Goal: Task Accomplishment & Management: Use online tool/utility

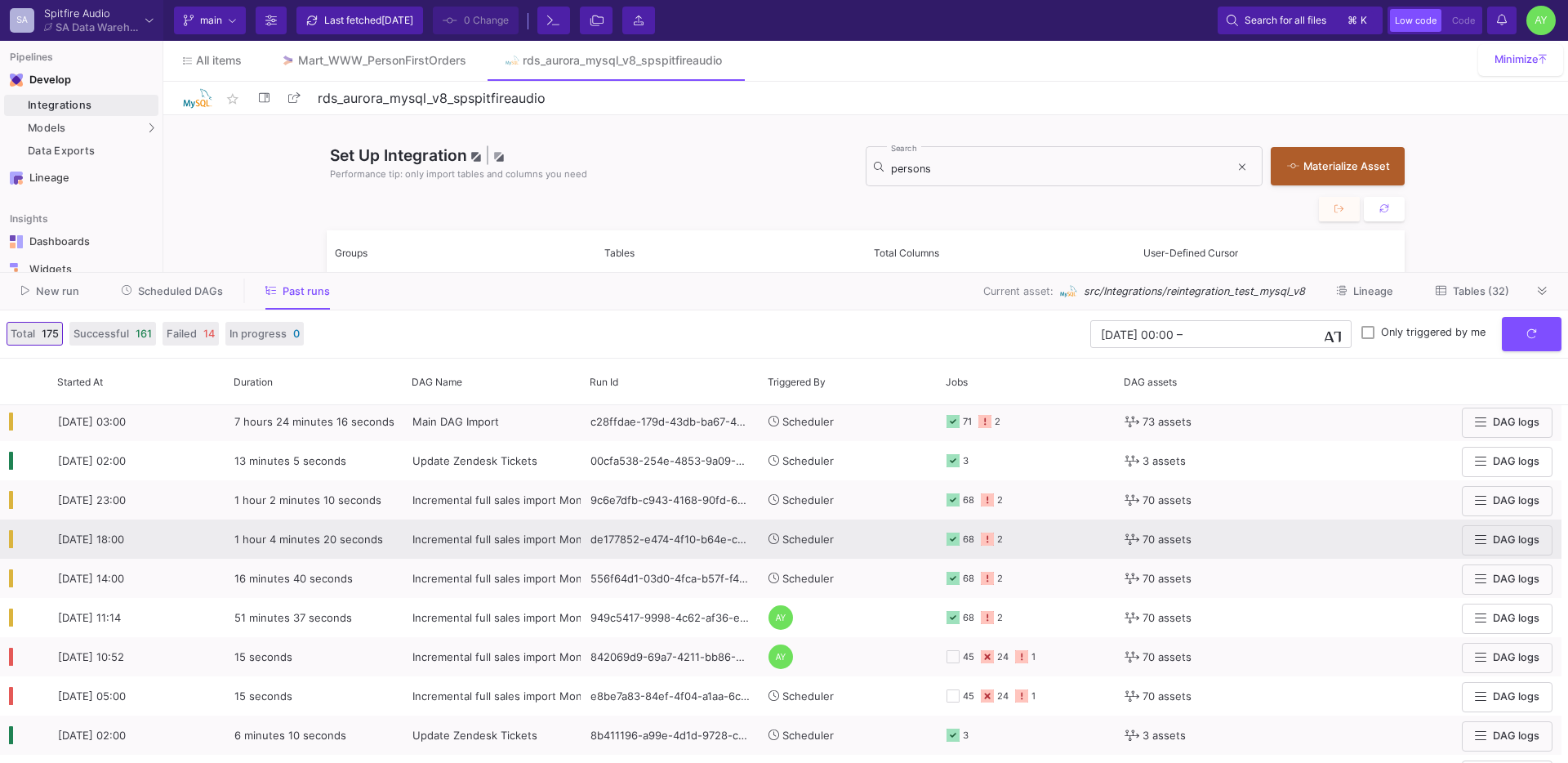
click at [490, 542] on span "Incremental full sales import Mon-Sat - CSVs REMOVED" at bounding box center [555, 540] width 284 height 13
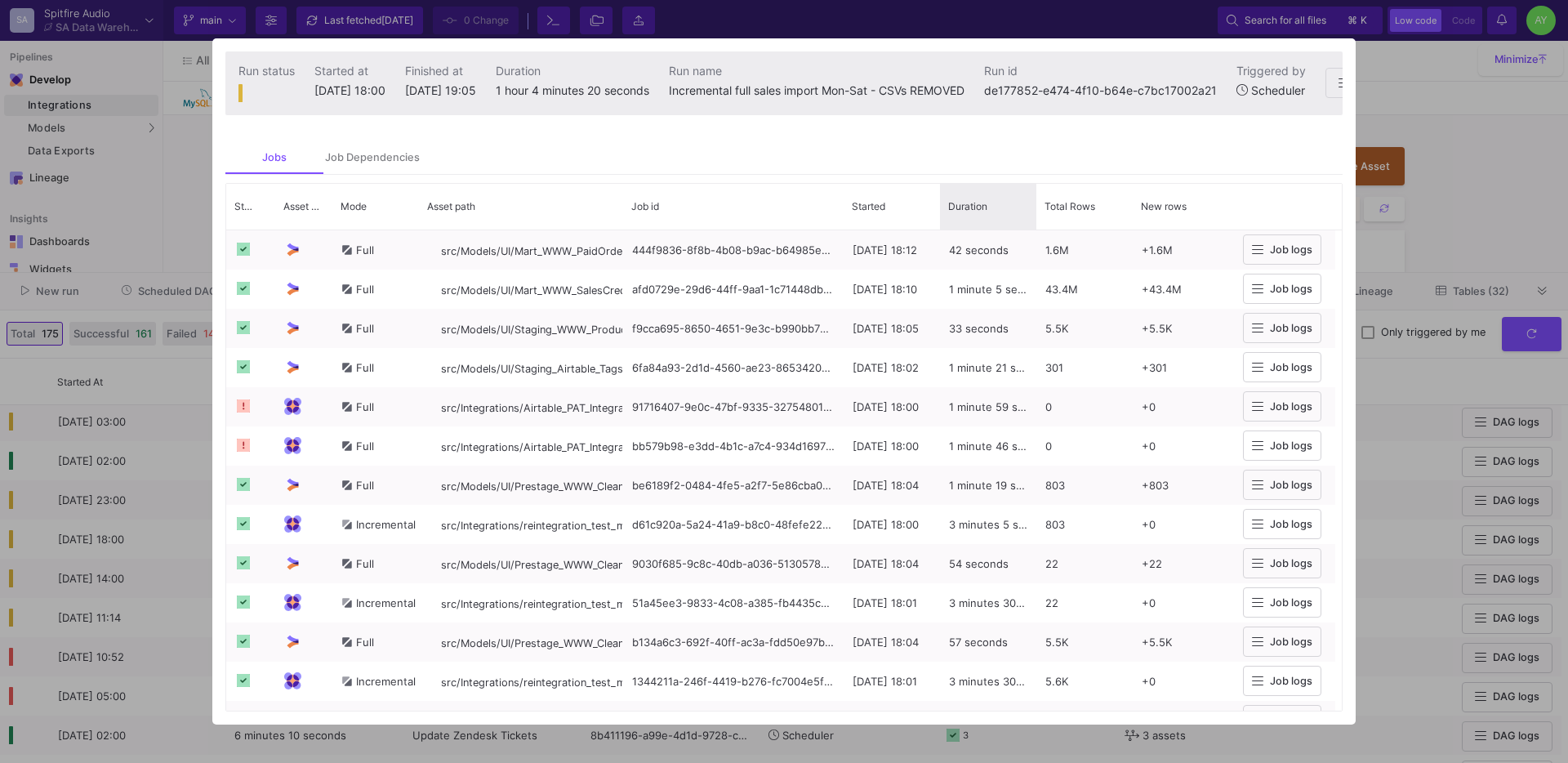
click at [977, 212] on span "Duration" at bounding box center [968, 206] width 40 height 13
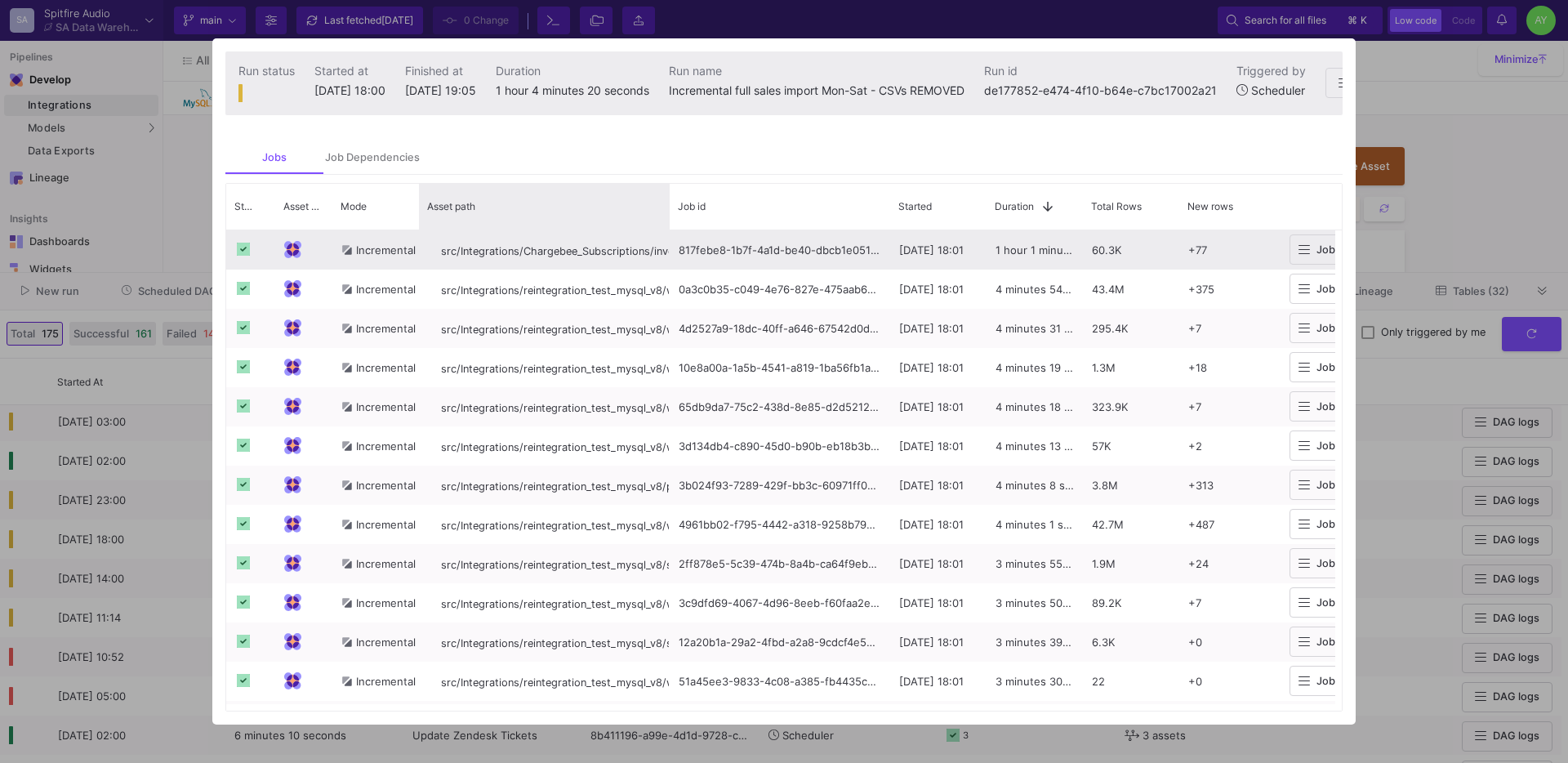
drag, startPoint x: 621, startPoint y: 228, endPoint x: 665, endPoint y: 241, distance: 45.9
click at [665, 241] on div "Status Asset Type Mode 1" at bounding box center [784, 447] width 1115 height 528
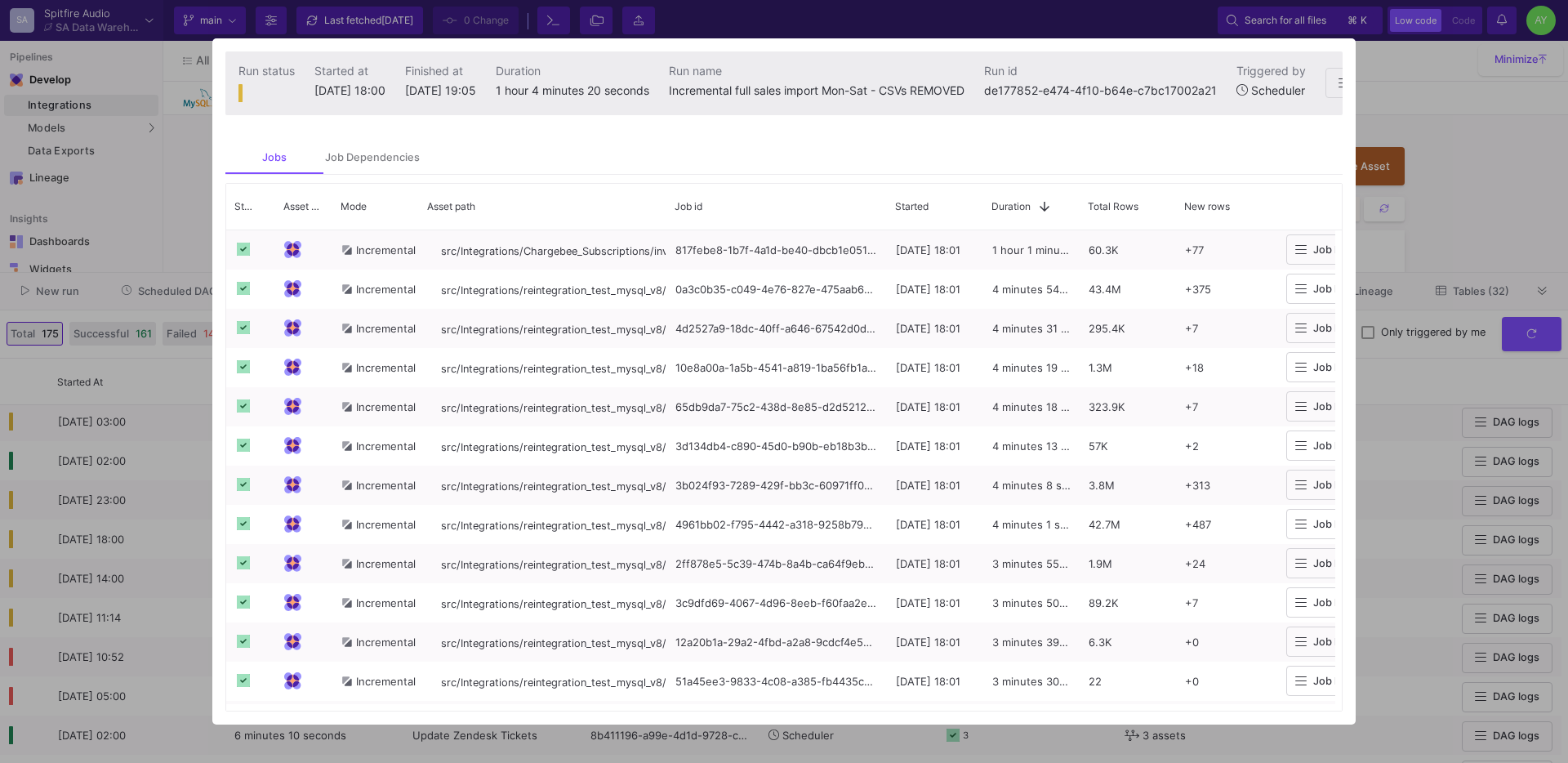
click at [1364, 355] on div at bounding box center [784, 382] width 1568 height 763
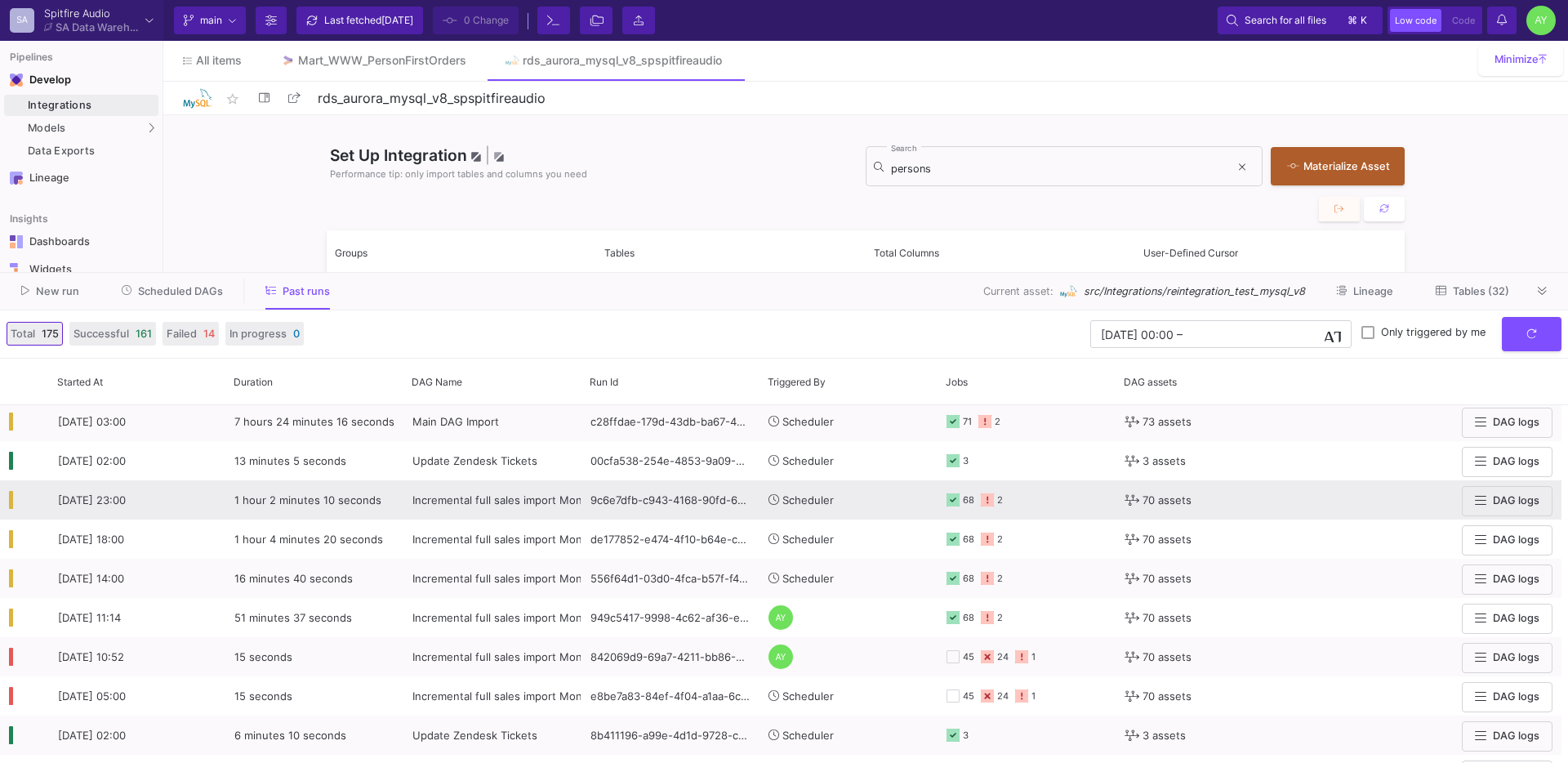
click at [334, 513] on div "1 hour 2 minutes 10 seconds" at bounding box center [315, 500] width 178 height 40
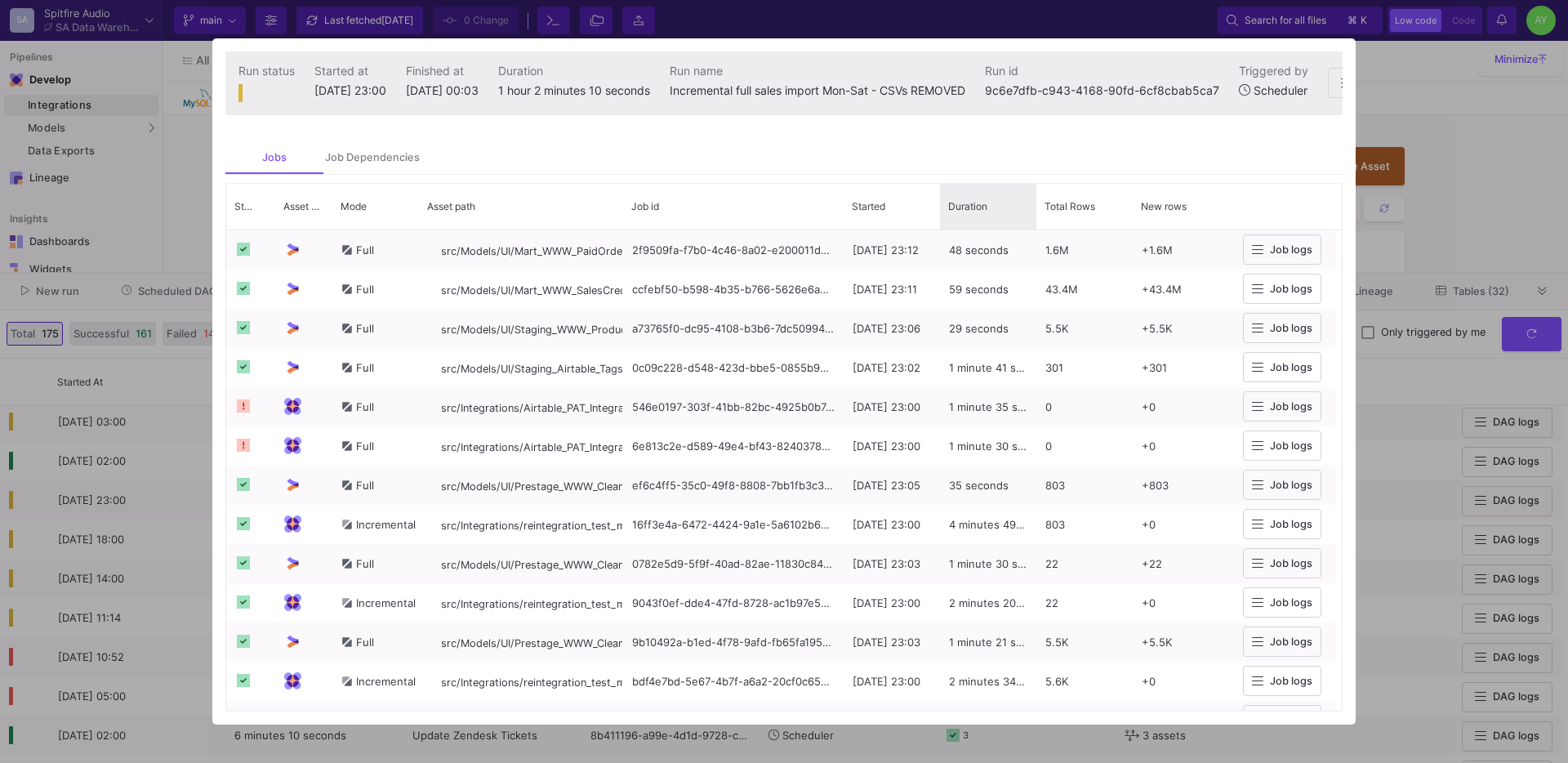
click at [990, 216] on div "Duration" at bounding box center [988, 206] width 80 height 38
click at [990, 214] on span at bounding box center [997, 206] width 21 height 14
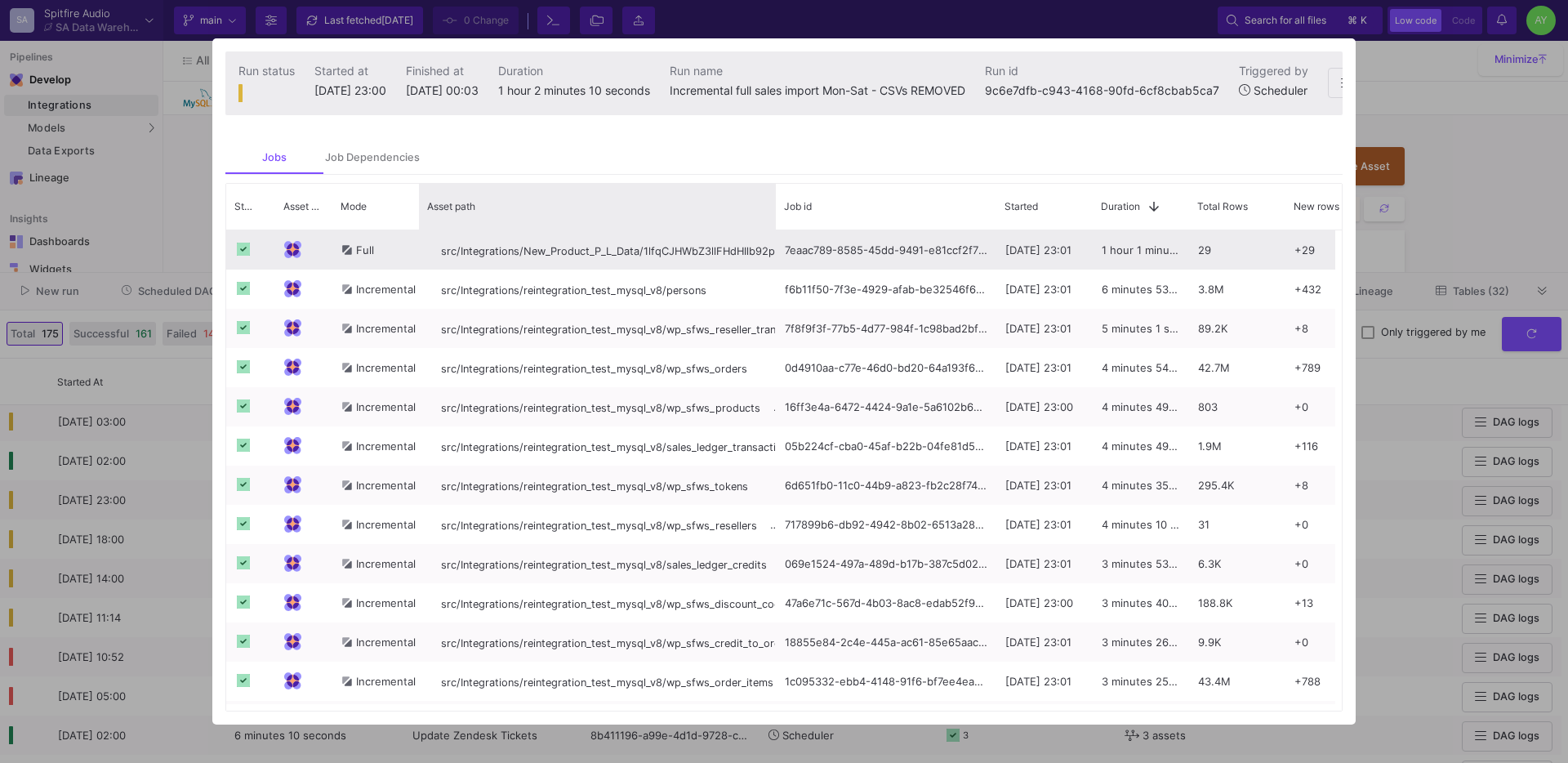
drag, startPoint x: 622, startPoint y: 229, endPoint x: 773, endPoint y: 272, distance: 157.0
click at [773, 272] on div "Status Asset Type Mode 1" at bounding box center [784, 447] width 1115 height 528
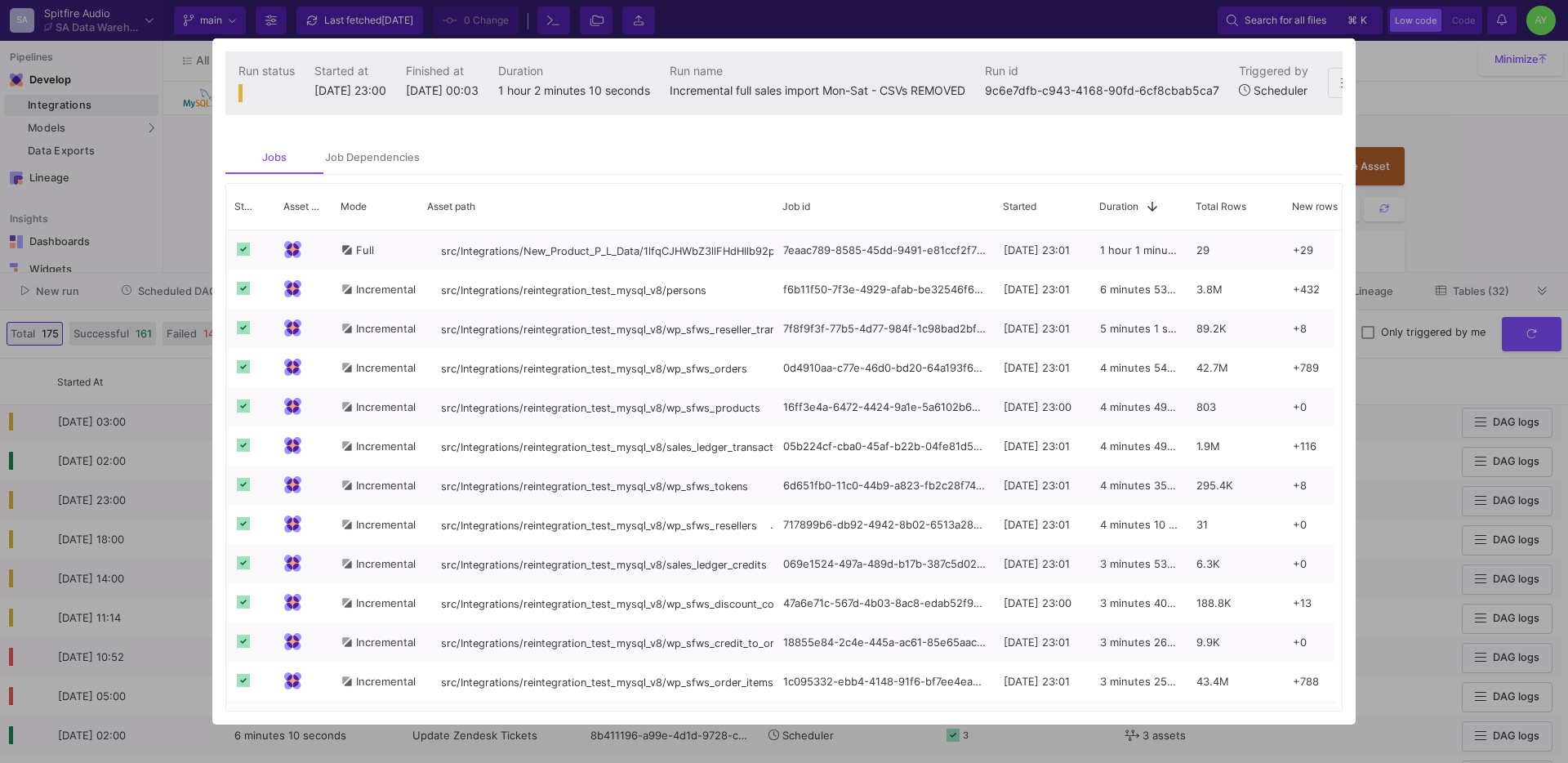
click at [1422, 301] on div at bounding box center [784, 382] width 1568 height 763
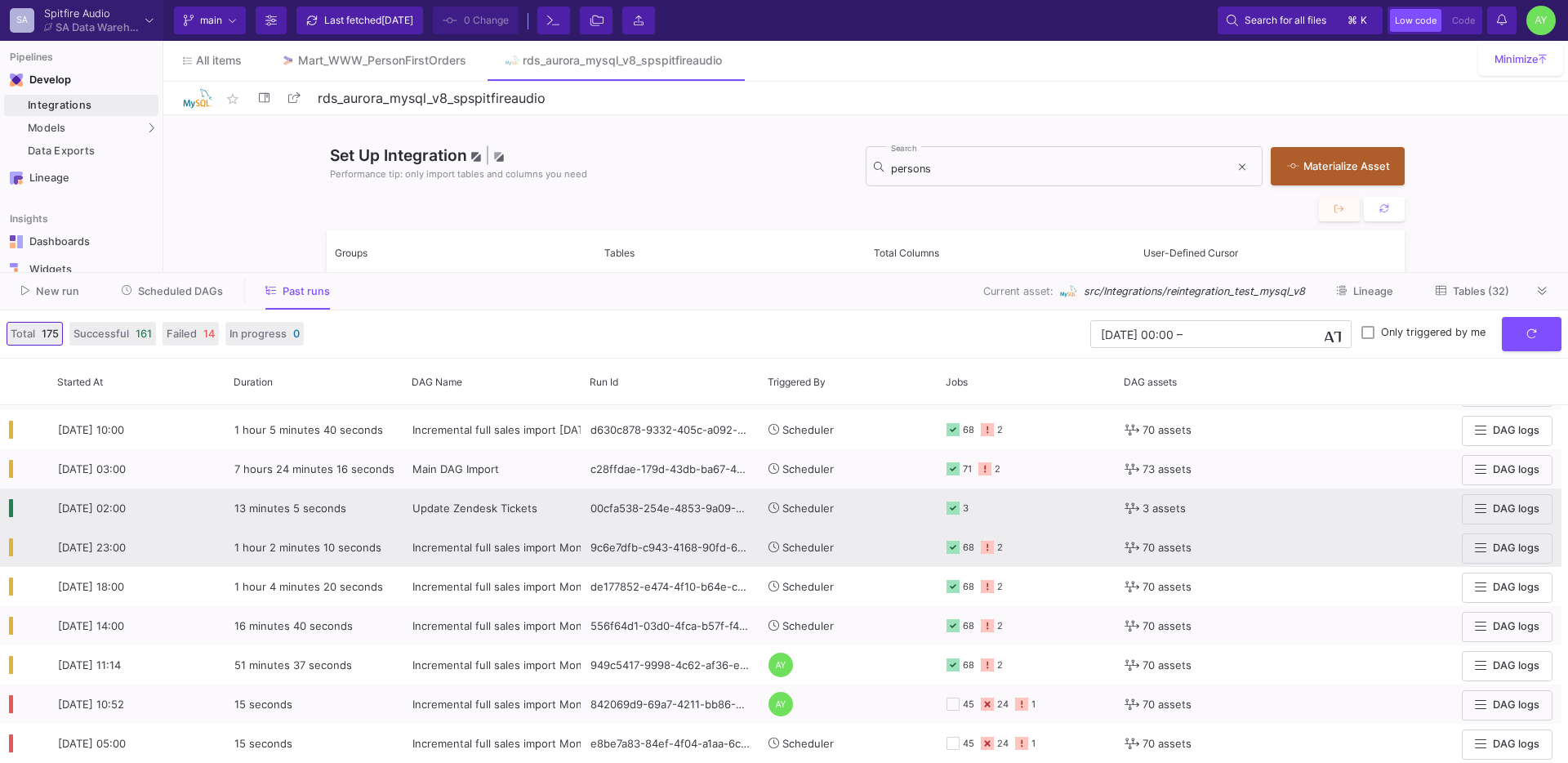
scroll to position [184, 0]
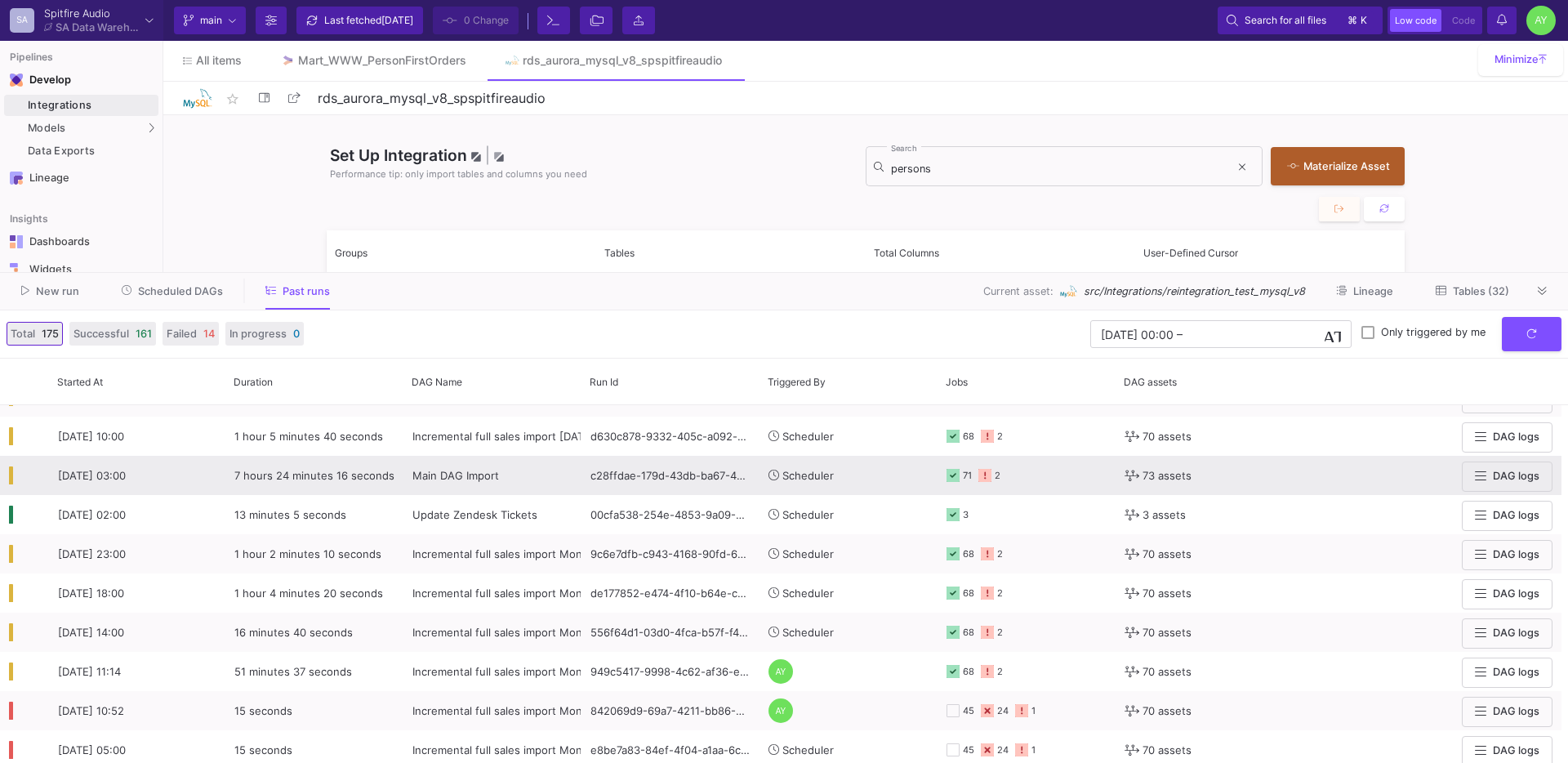
click at [486, 474] on span "Main DAG Import" at bounding box center [455, 476] width 87 height 13
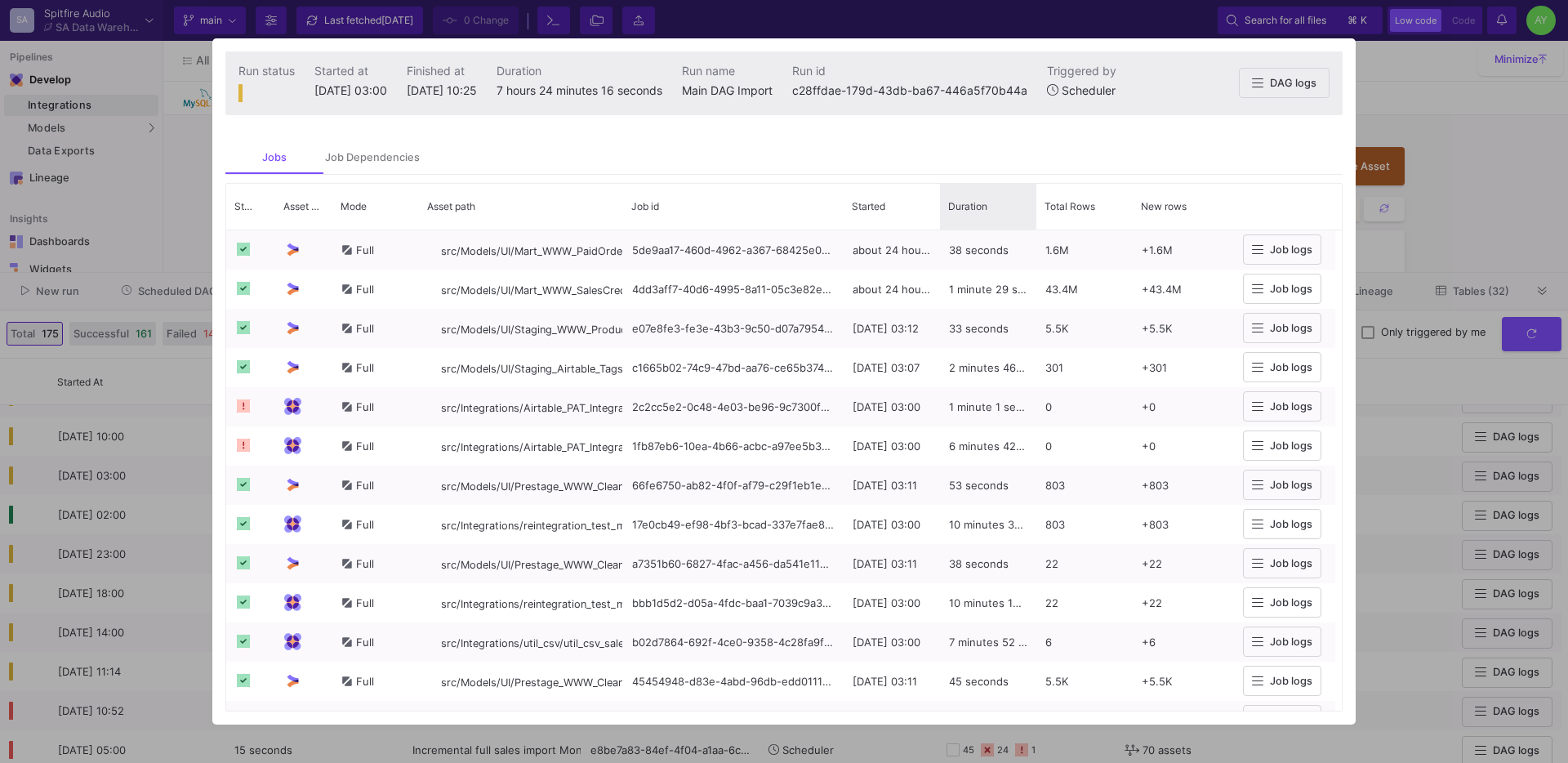
click at [976, 208] on span "Duration" at bounding box center [968, 206] width 40 height 13
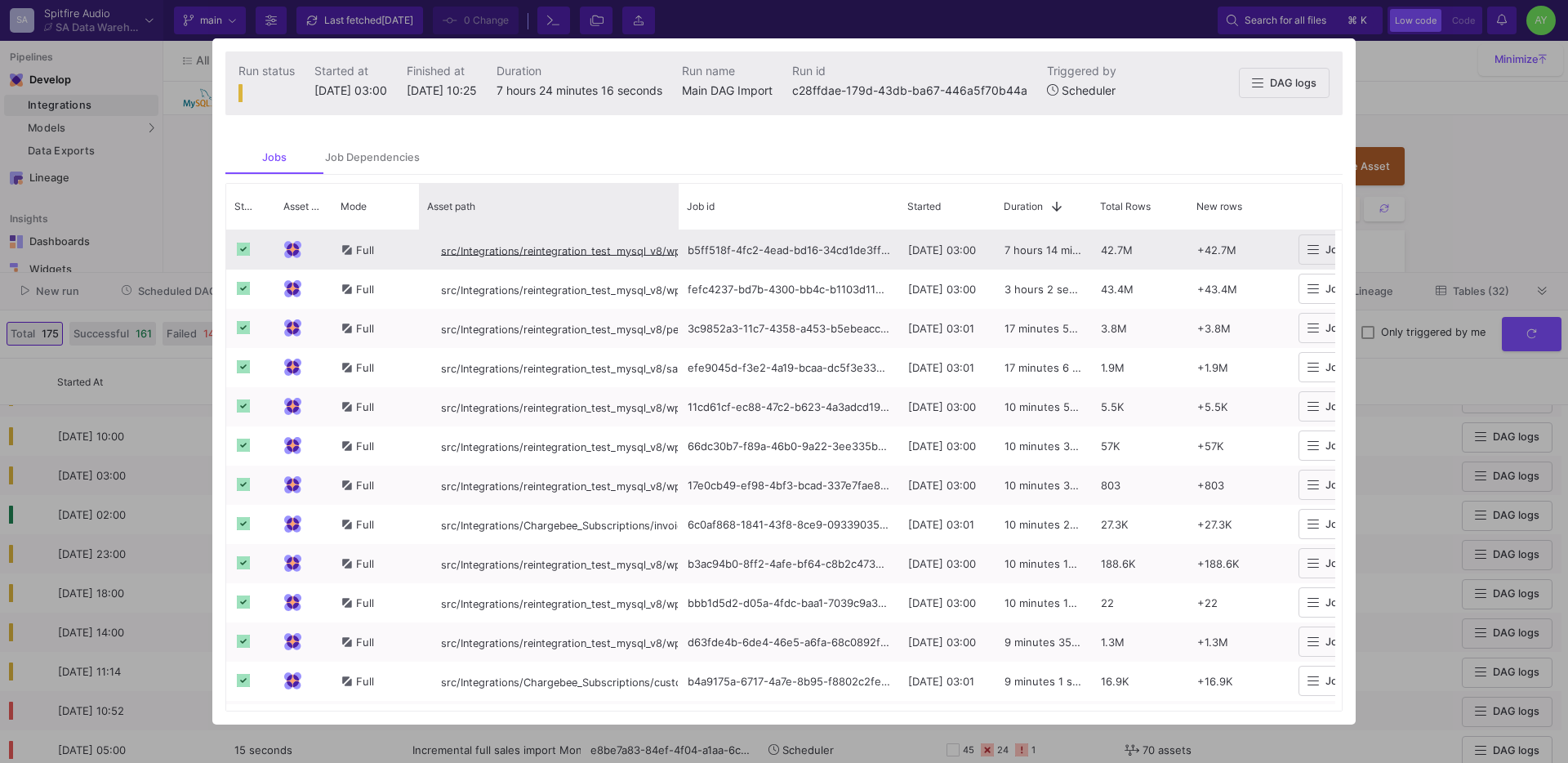
drag, startPoint x: 620, startPoint y: 214, endPoint x: 676, endPoint y: 237, distance: 60.5
click at [676, 237] on div "Status Asset Type Mode 1" at bounding box center [784, 447] width 1115 height 528
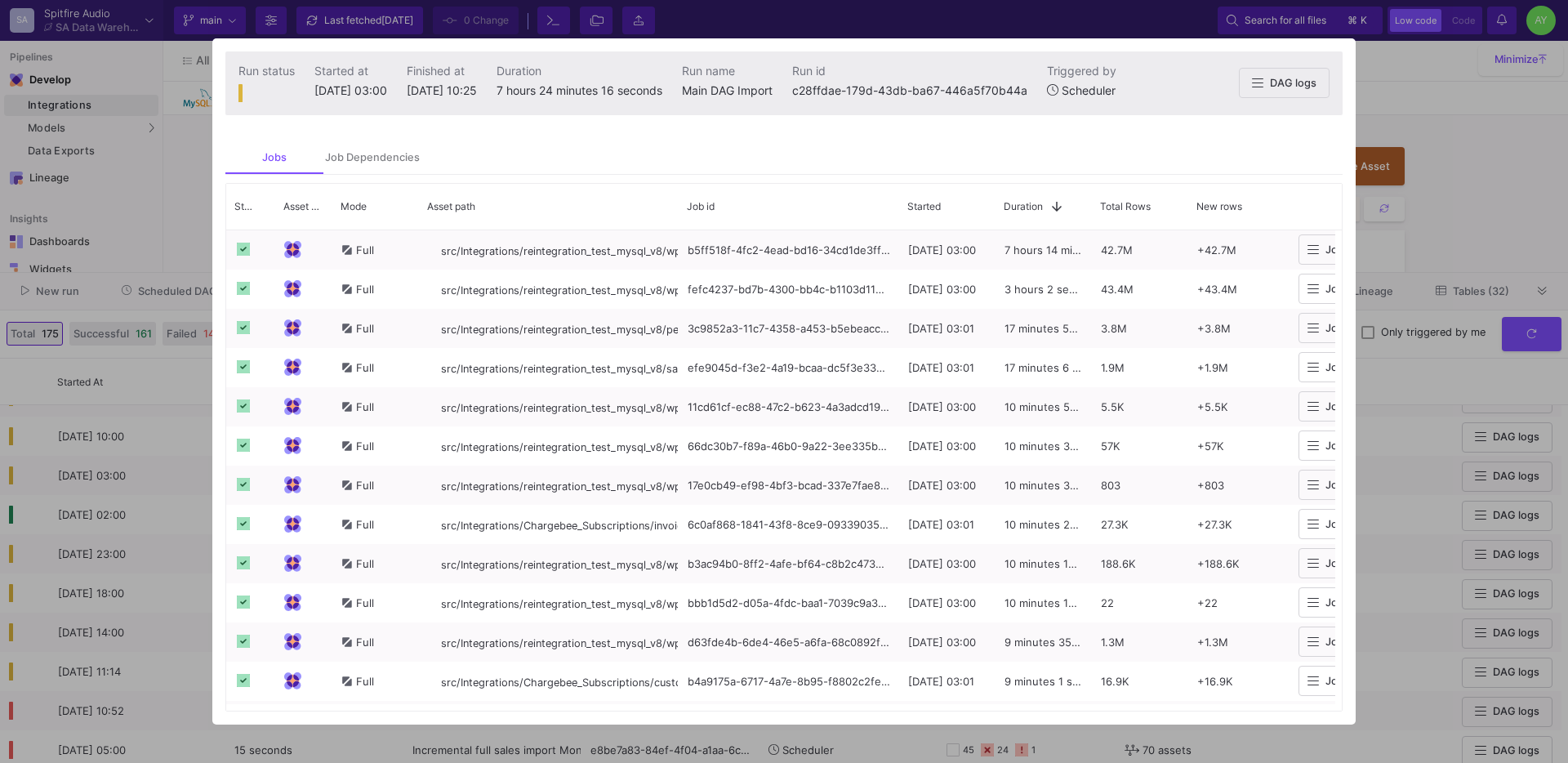
click at [1392, 317] on div at bounding box center [784, 382] width 1568 height 763
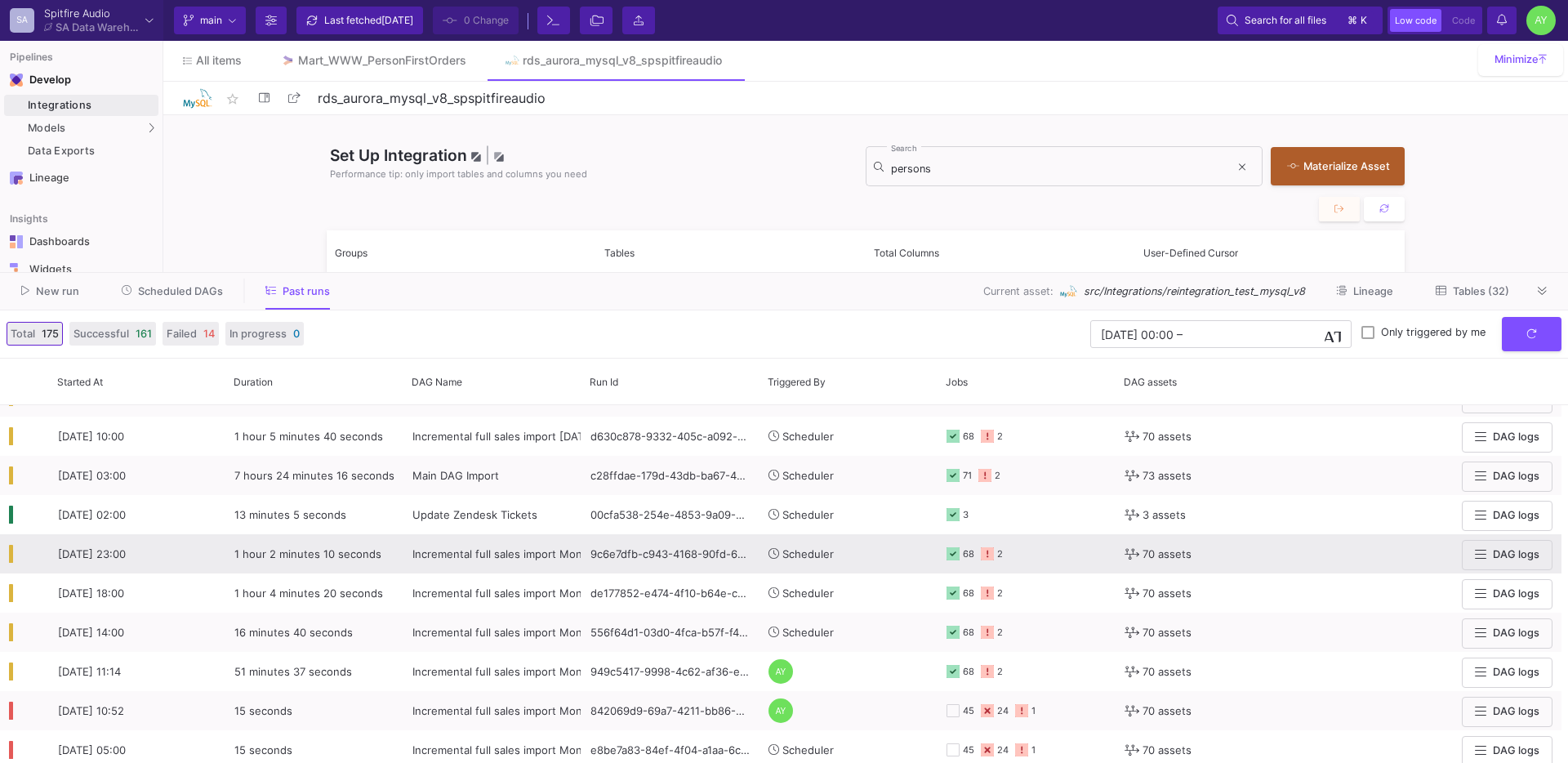
scroll to position [168, 0]
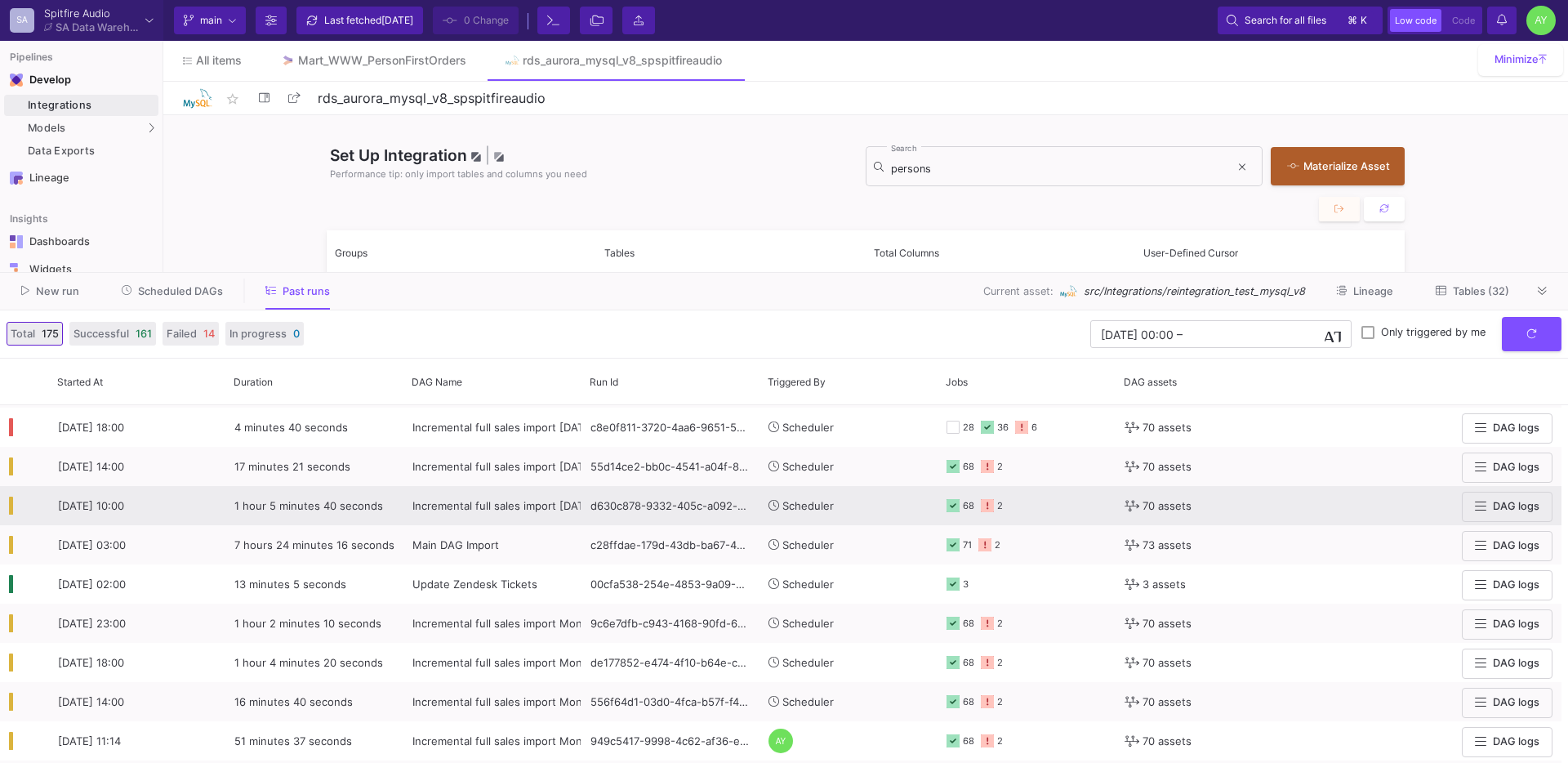
click at [538, 508] on span "Incremental full sales import [DATE] - CSVs REMOVED" at bounding box center [550, 506] width 275 height 13
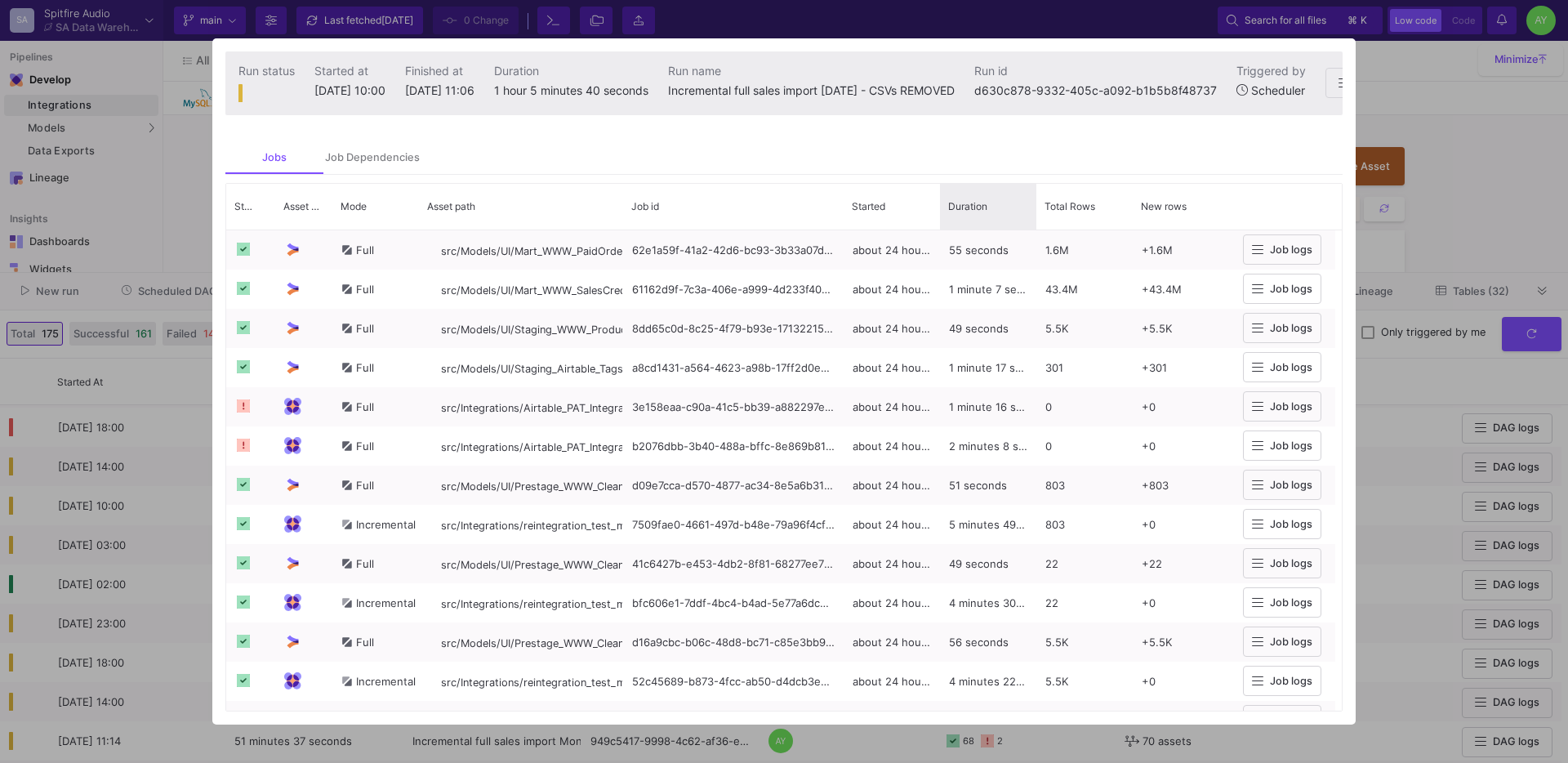
click at [956, 212] on span "Duration" at bounding box center [968, 206] width 40 height 13
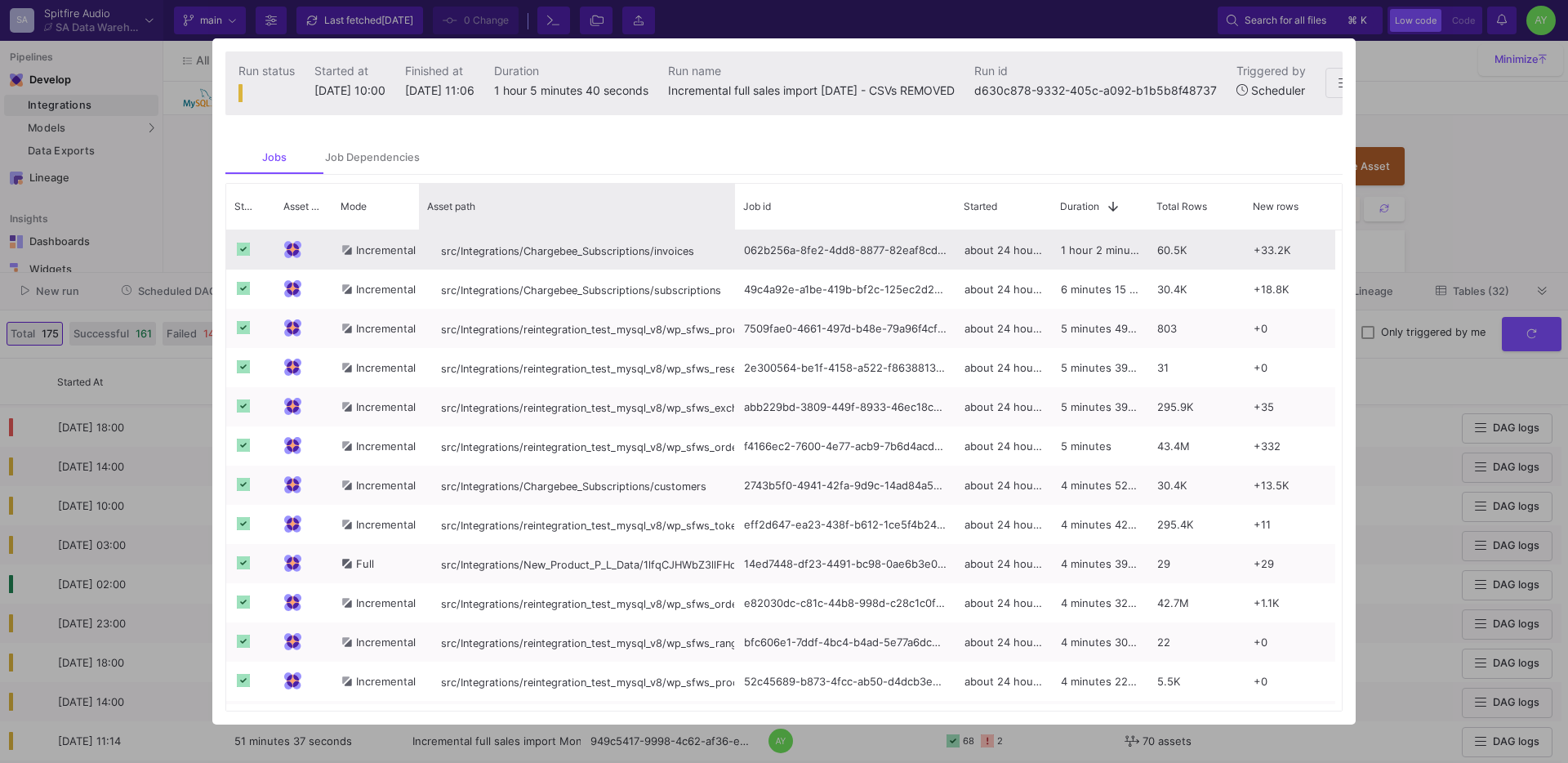
drag, startPoint x: 619, startPoint y: 227, endPoint x: 729, endPoint y: 265, distance: 116.4
click at [729, 265] on div "Status Asset Type Mode 1" at bounding box center [784, 447] width 1115 height 528
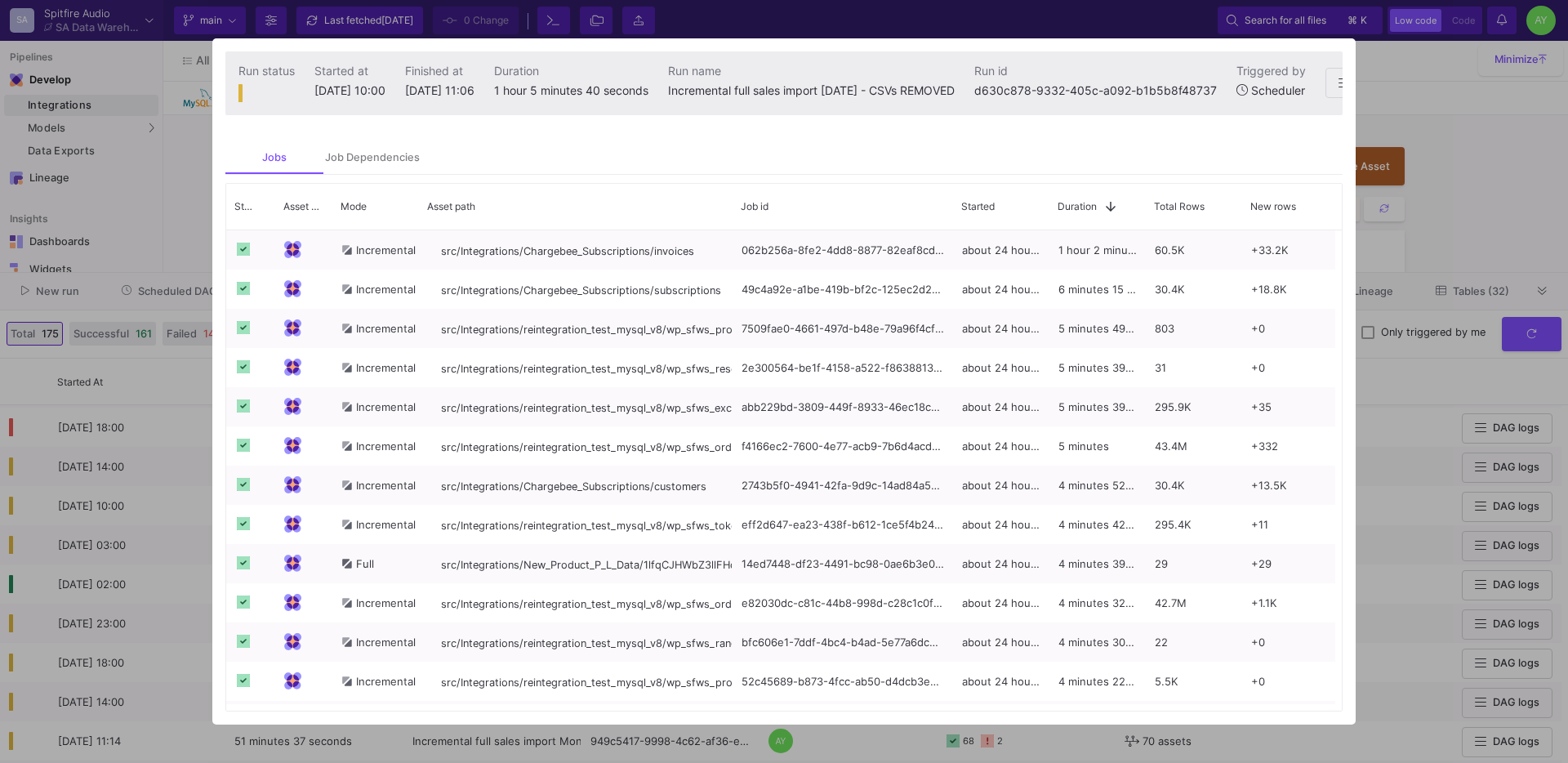
click at [1347, 346] on mat-tab-group "Jobs Job Dependencies Drag here to set row groups Drag here to set column label…" at bounding box center [784, 426] width 1143 height 597
click at [1383, 370] on div at bounding box center [784, 382] width 1568 height 763
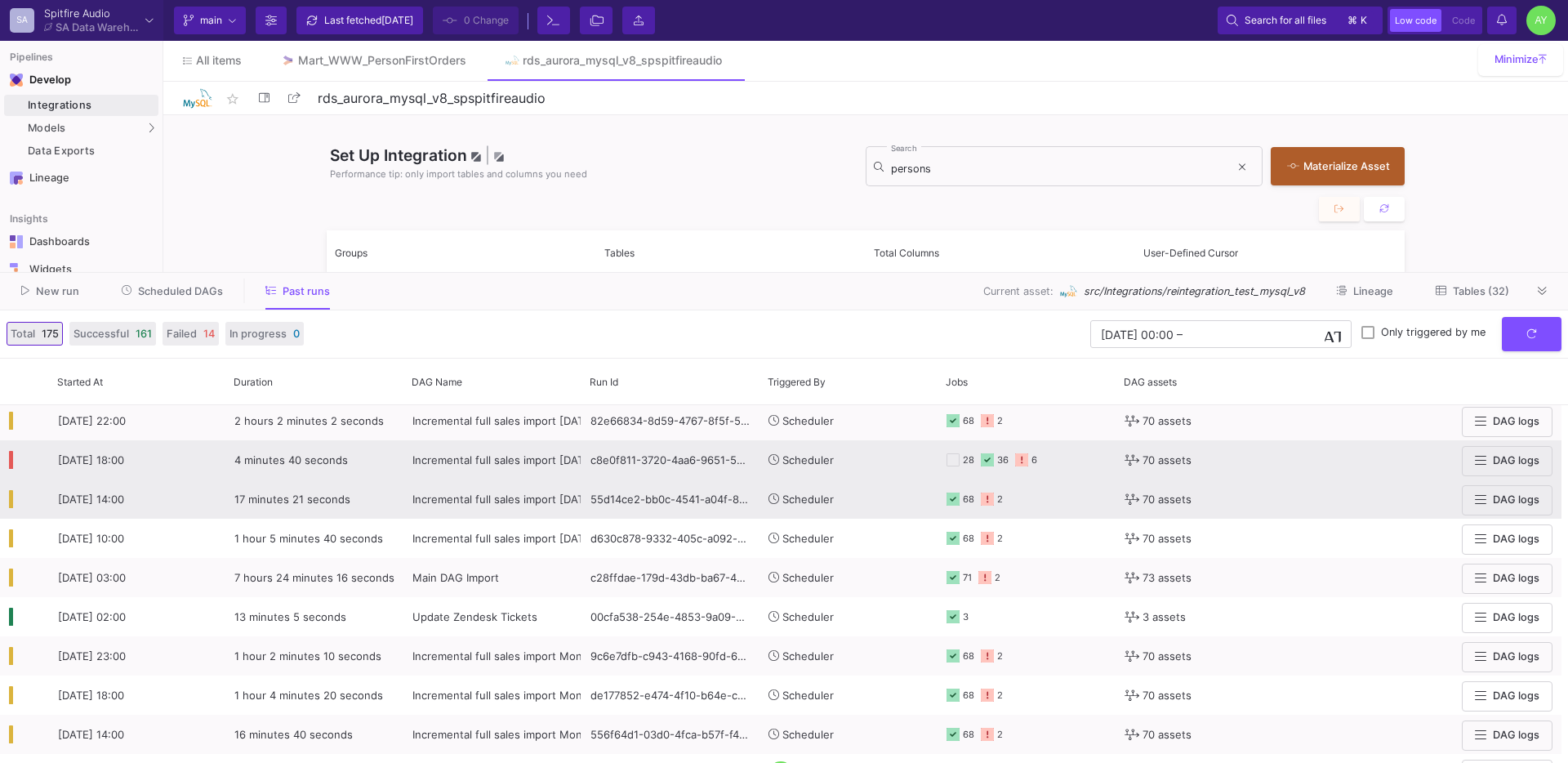
scroll to position [77, 0]
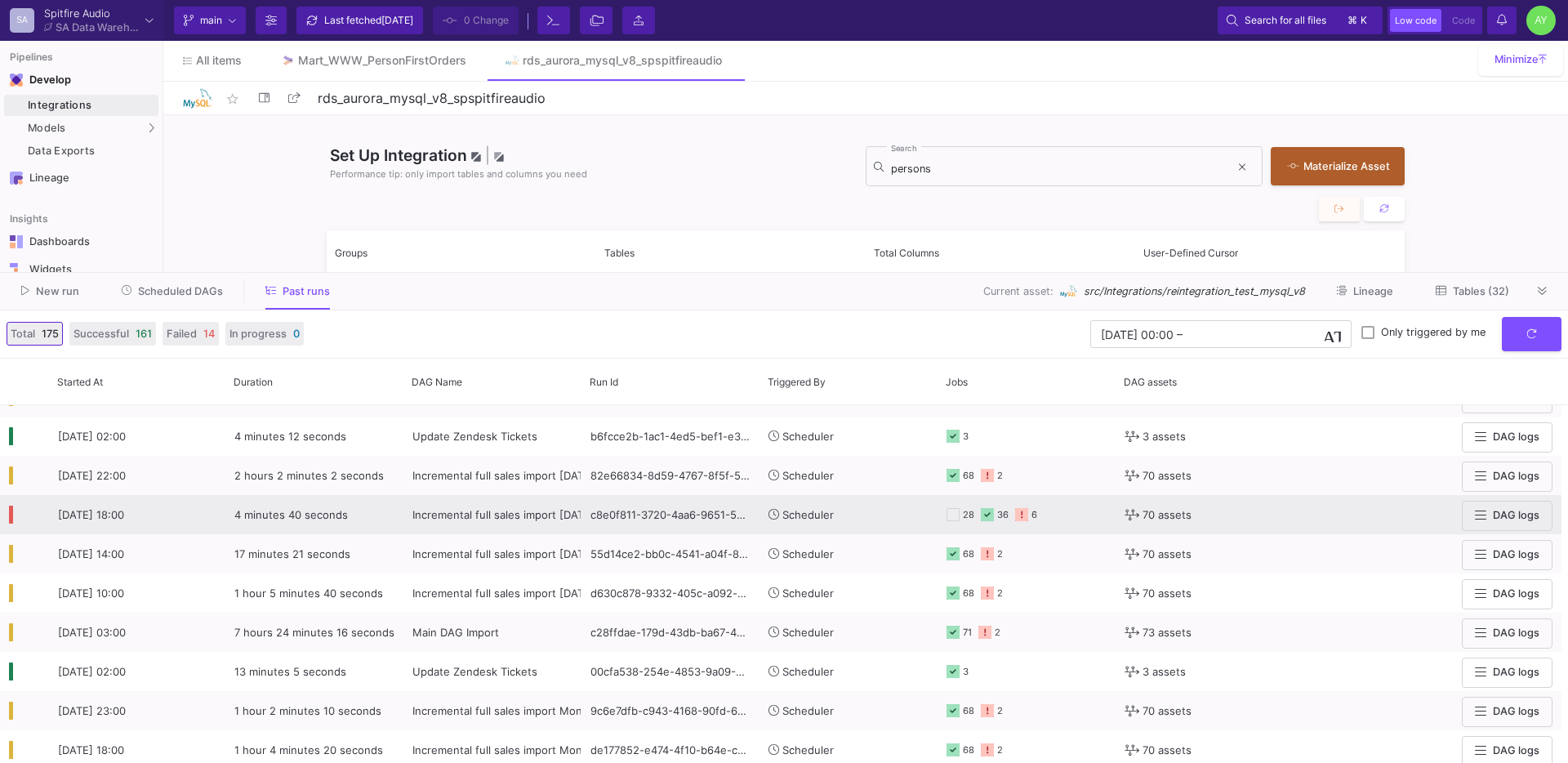
click at [489, 499] on div "Incremental full sales import [DATE] - CSVs REMOVED" at bounding box center [492, 515] width 160 height 39
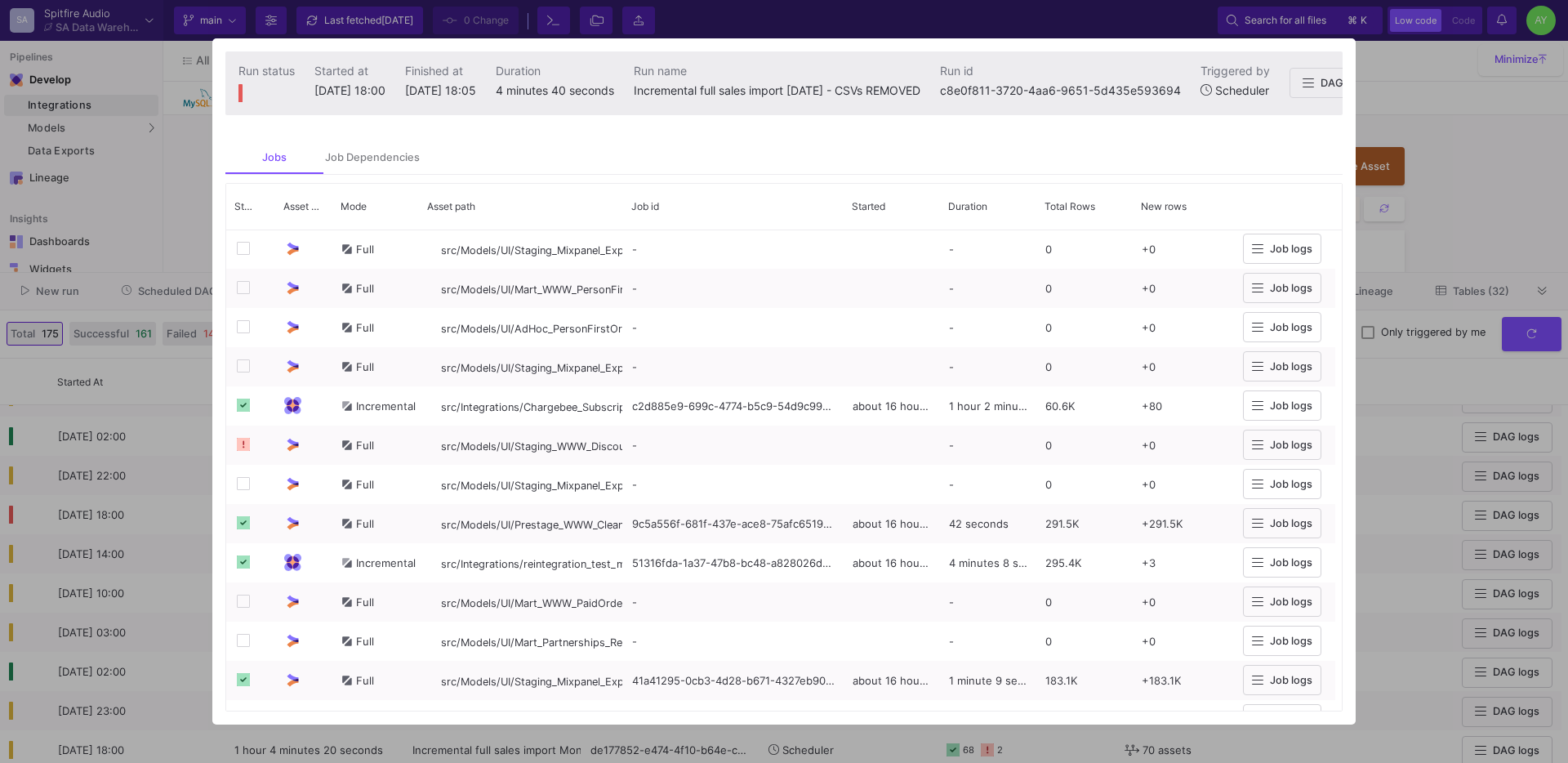
click at [126, 466] on div at bounding box center [784, 382] width 1568 height 763
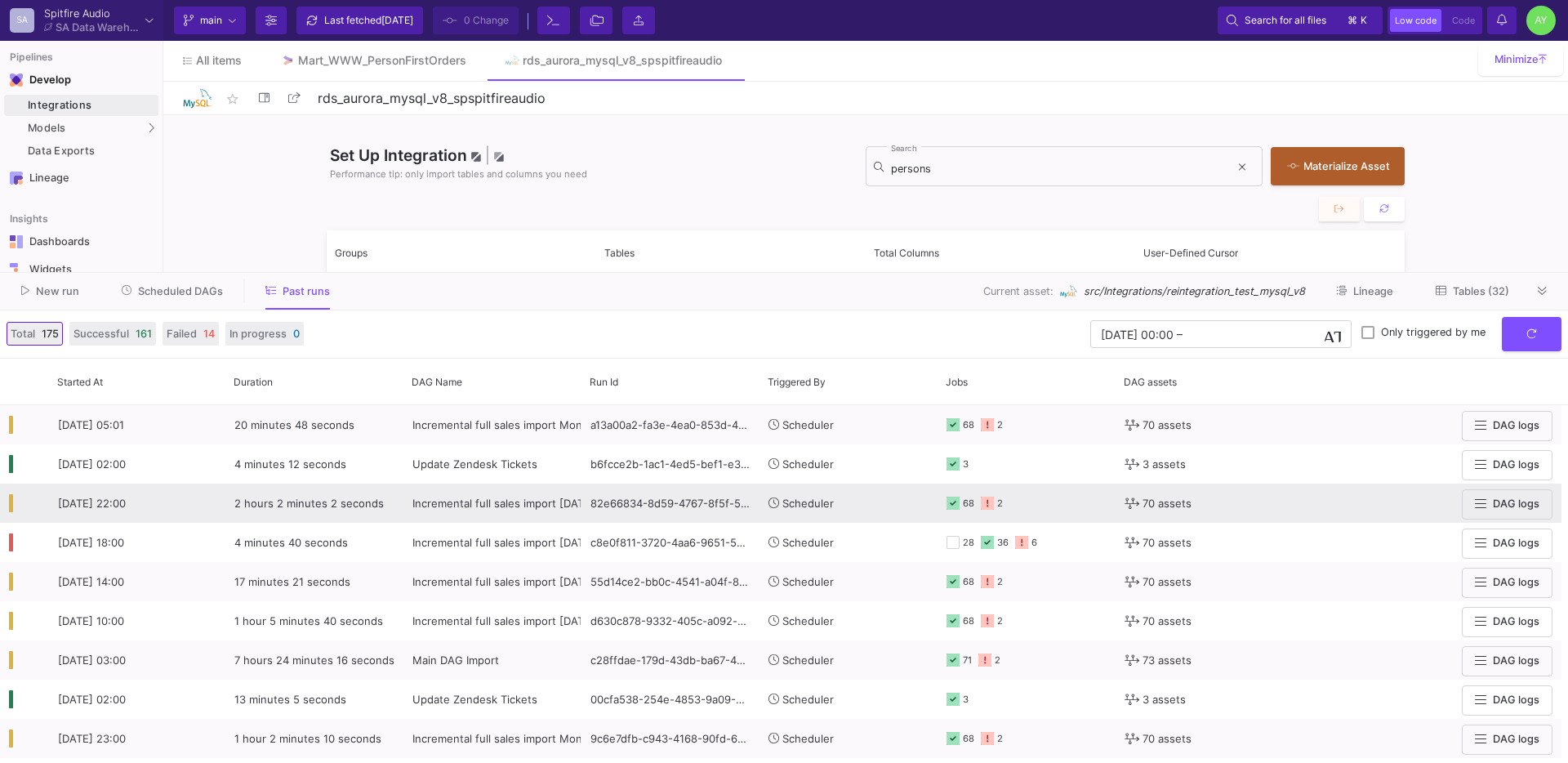
click at [463, 500] on span "Incremental full sales import [DATE] - CSVs REMOVED" at bounding box center [550, 504] width 275 height 13
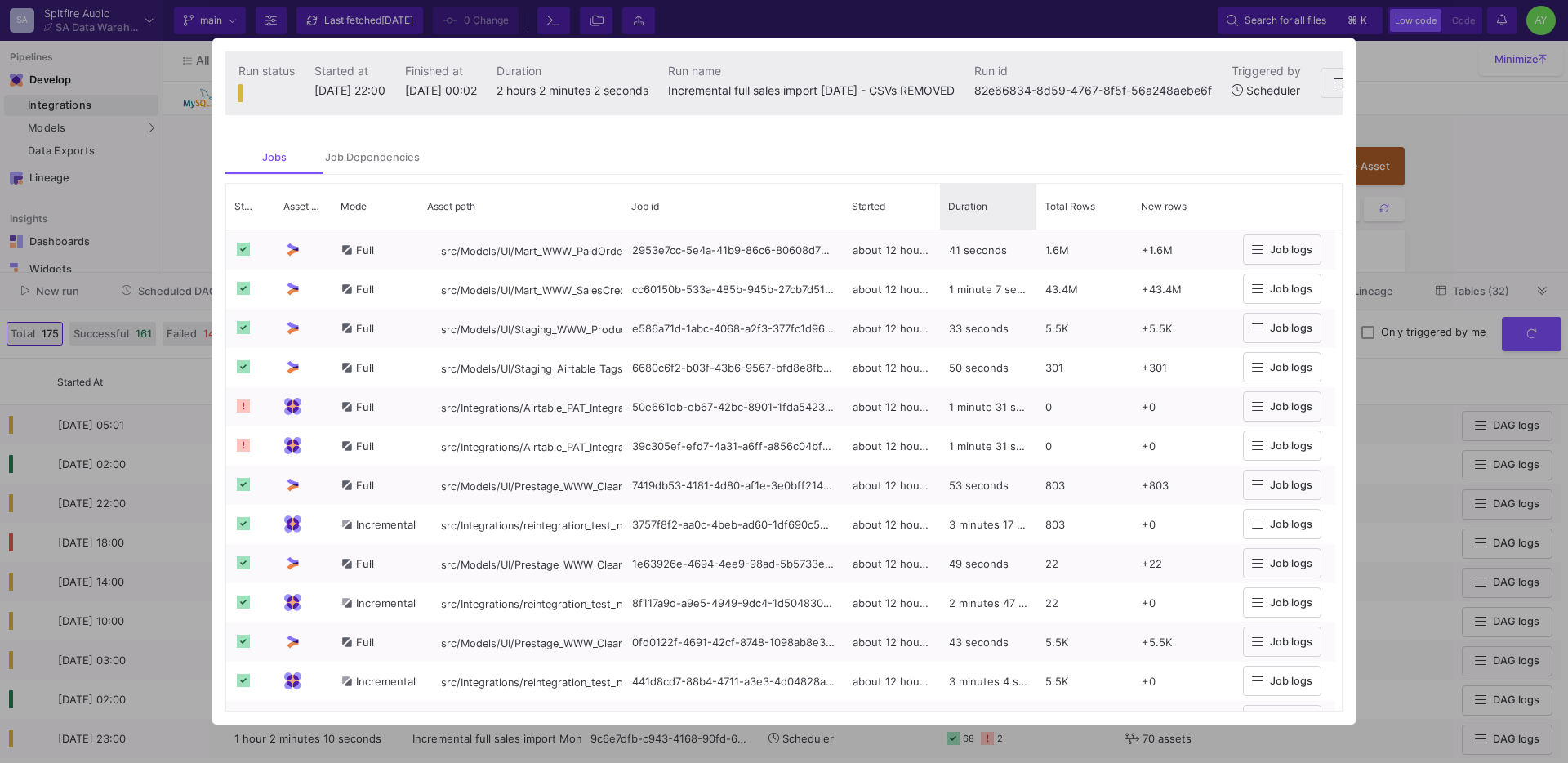
click at [974, 221] on div "Duration" at bounding box center [988, 206] width 80 height 38
click at [974, 221] on div "Duration 1" at bounding box center [988, 206] width 80 height 38
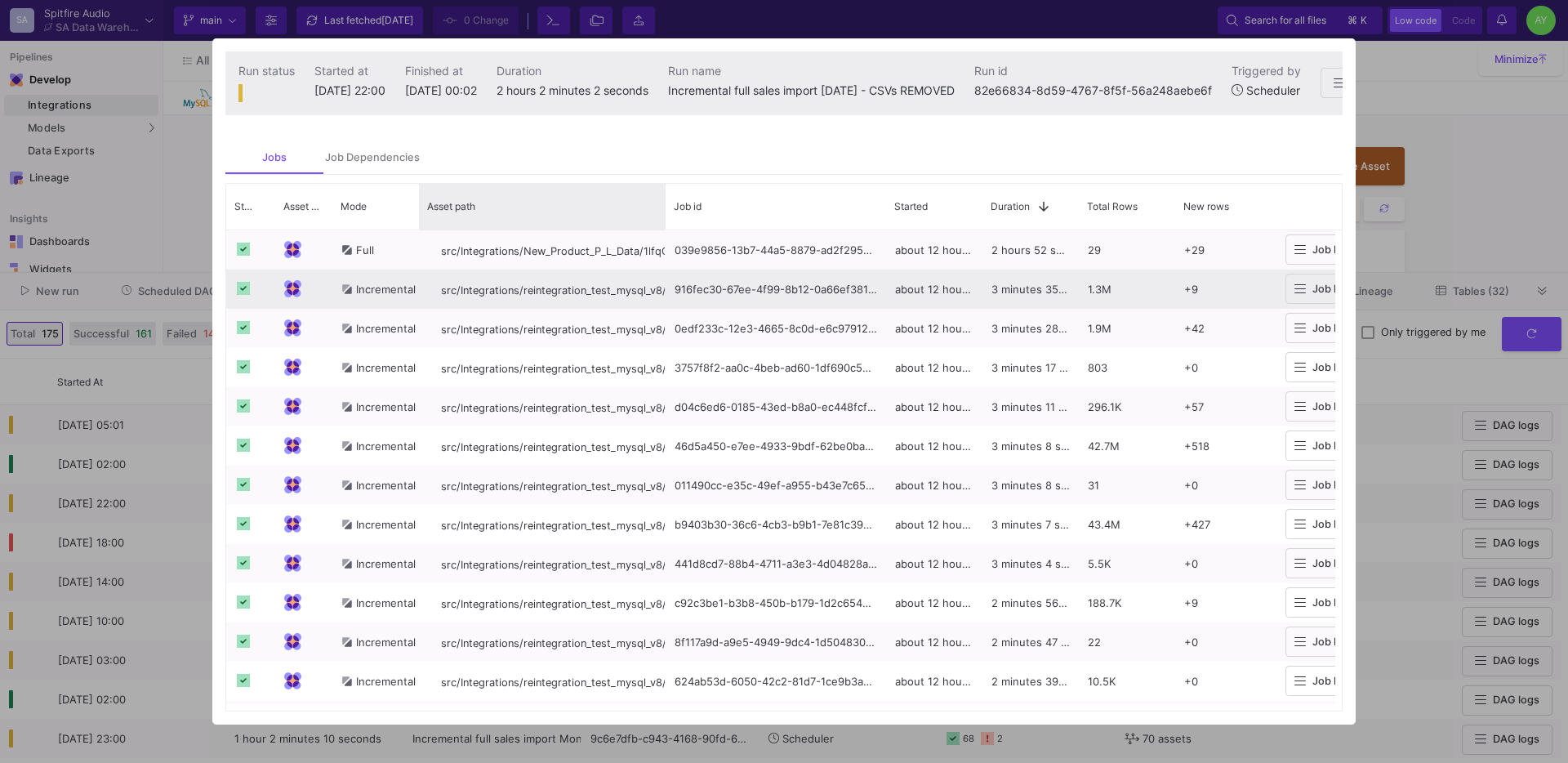
drag, startPoint x: 620, startPoint y: 221, endPoint x: 661, endPoint y: 281, distance: 72.7
click at [661, 281] on div "Status Asset Type Mode 1" at bounding box center [784, 447] width 1115 height 528
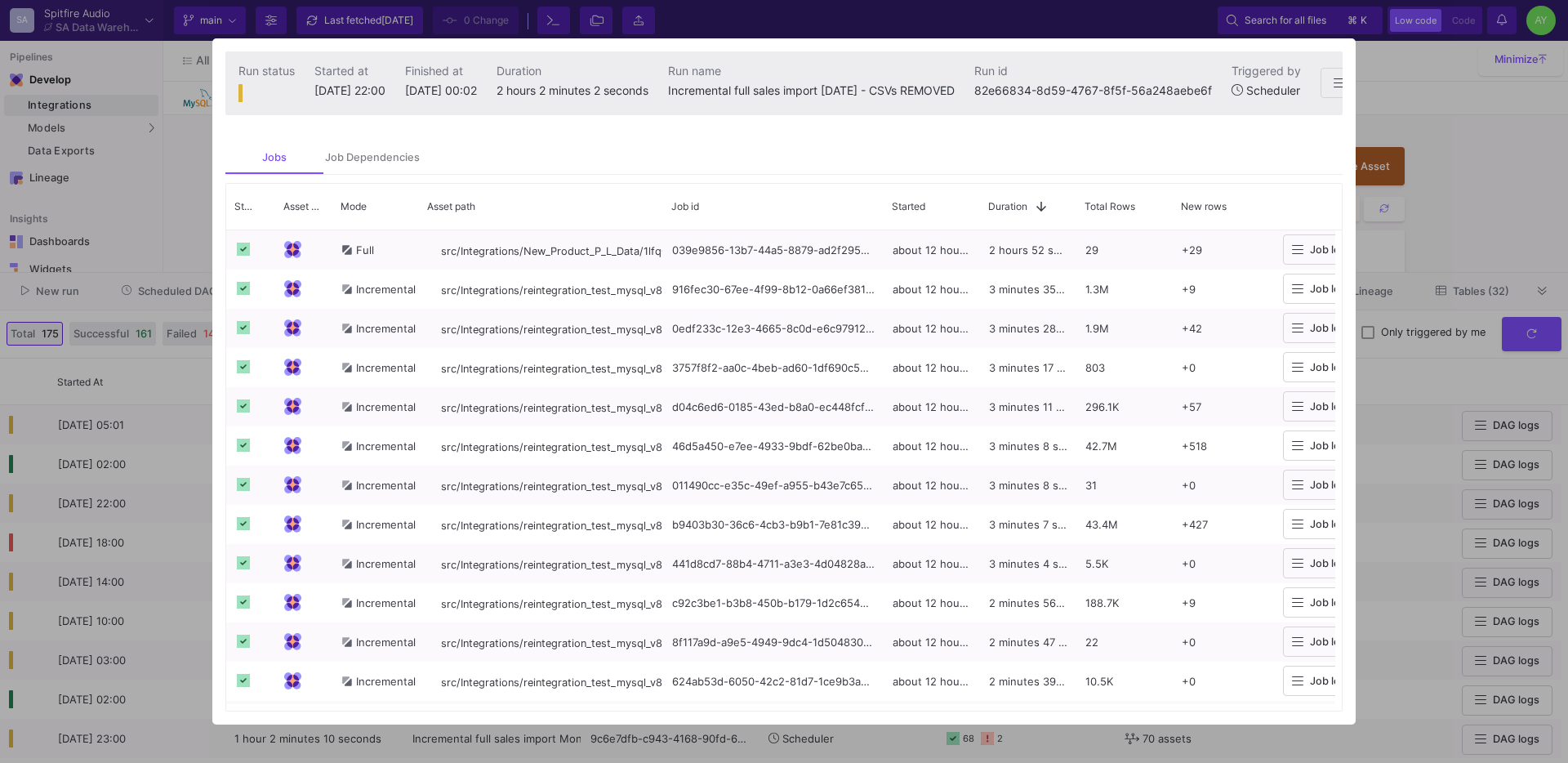
click at [1391, 386] on div at bounding box center [784, 382] width 1568 height 763
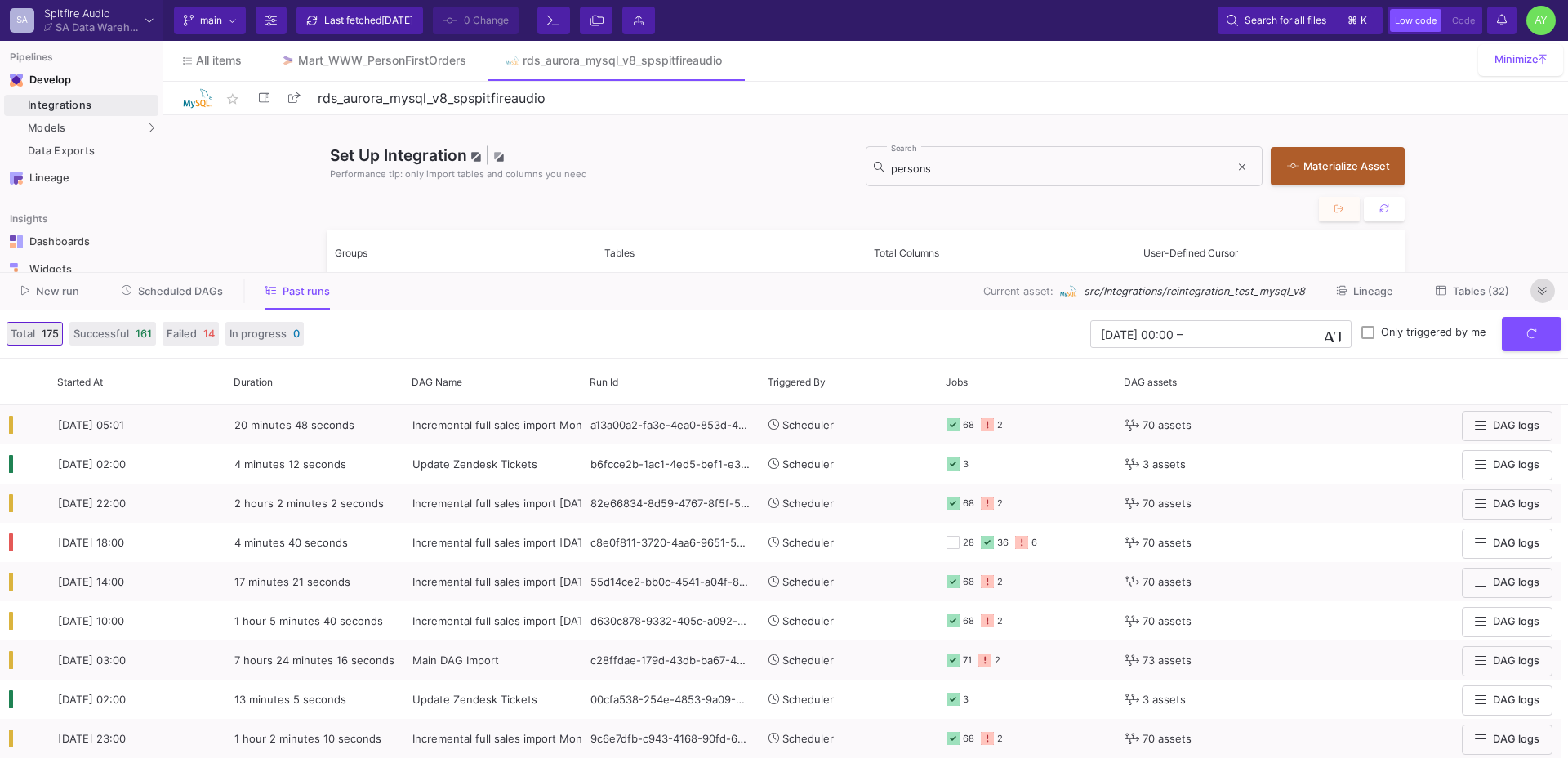
click at [1546, 291] on icon at bounding box center [1542, 291] width 9 height 8
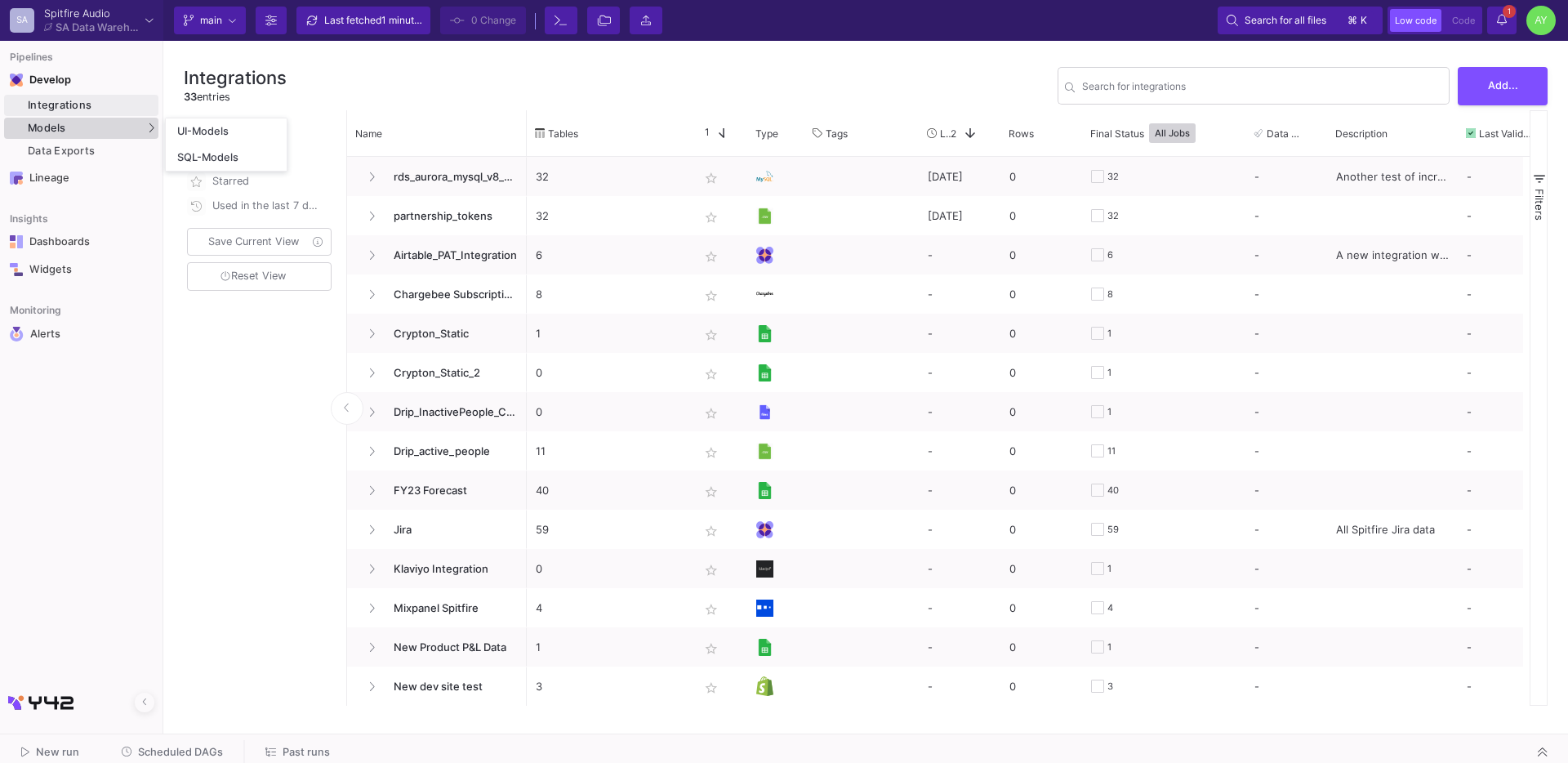
click at [59, 129] on span "Models" at bounding box center [47, 129] width 39 height 13
click at [192, 130] on div "UI-Models" at bounding box center [204, 131] width 53 height 13
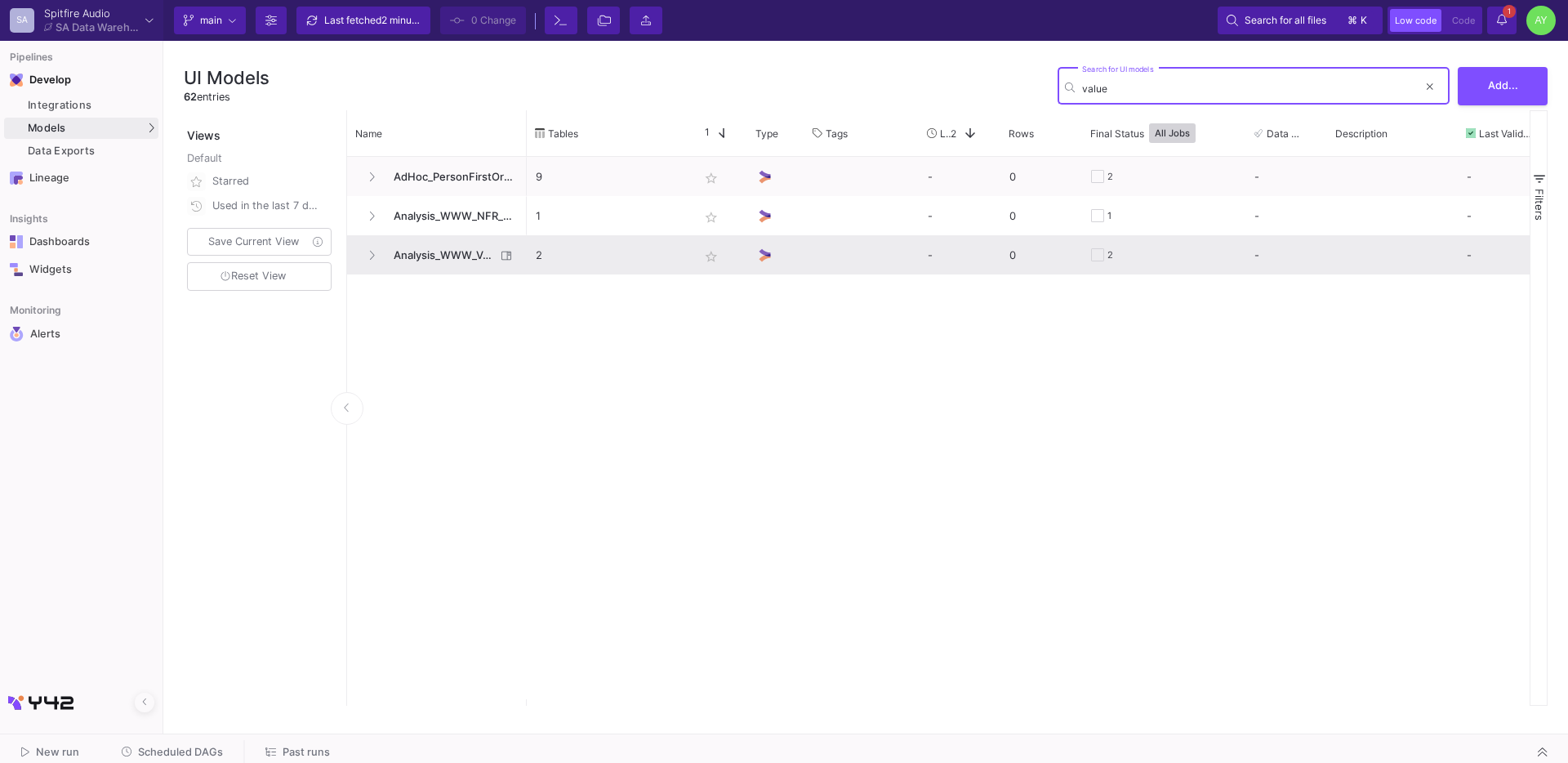
type input "value"
click at [444, 245] on span "Analysis_WWW_ValueHeaderBaseline" at bounding box center [439, 255] width 112 height 39
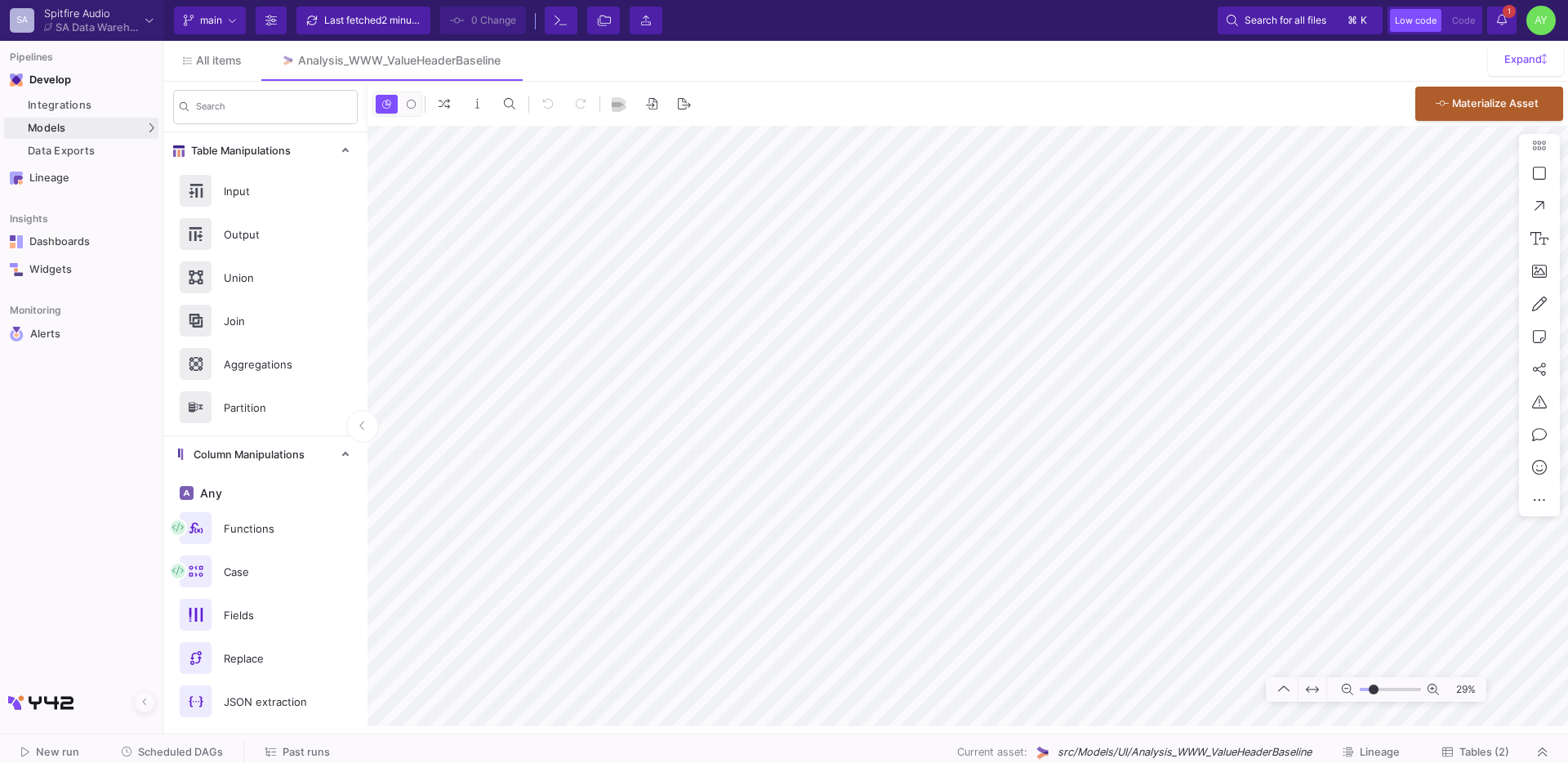
type input "-20"
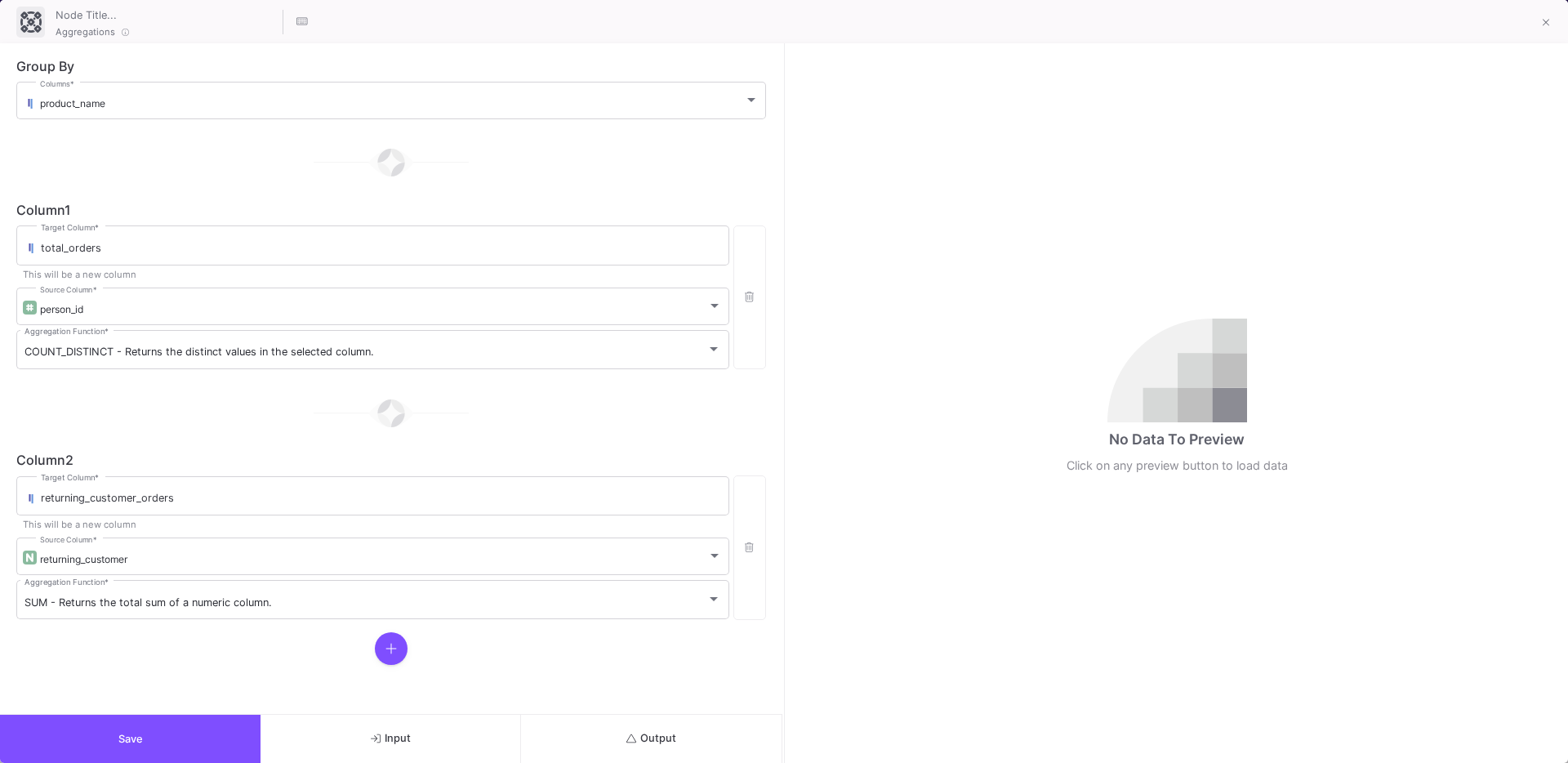
click at [181, 755] on button "Save" at bounding box center [130, 739] width 261 height 48
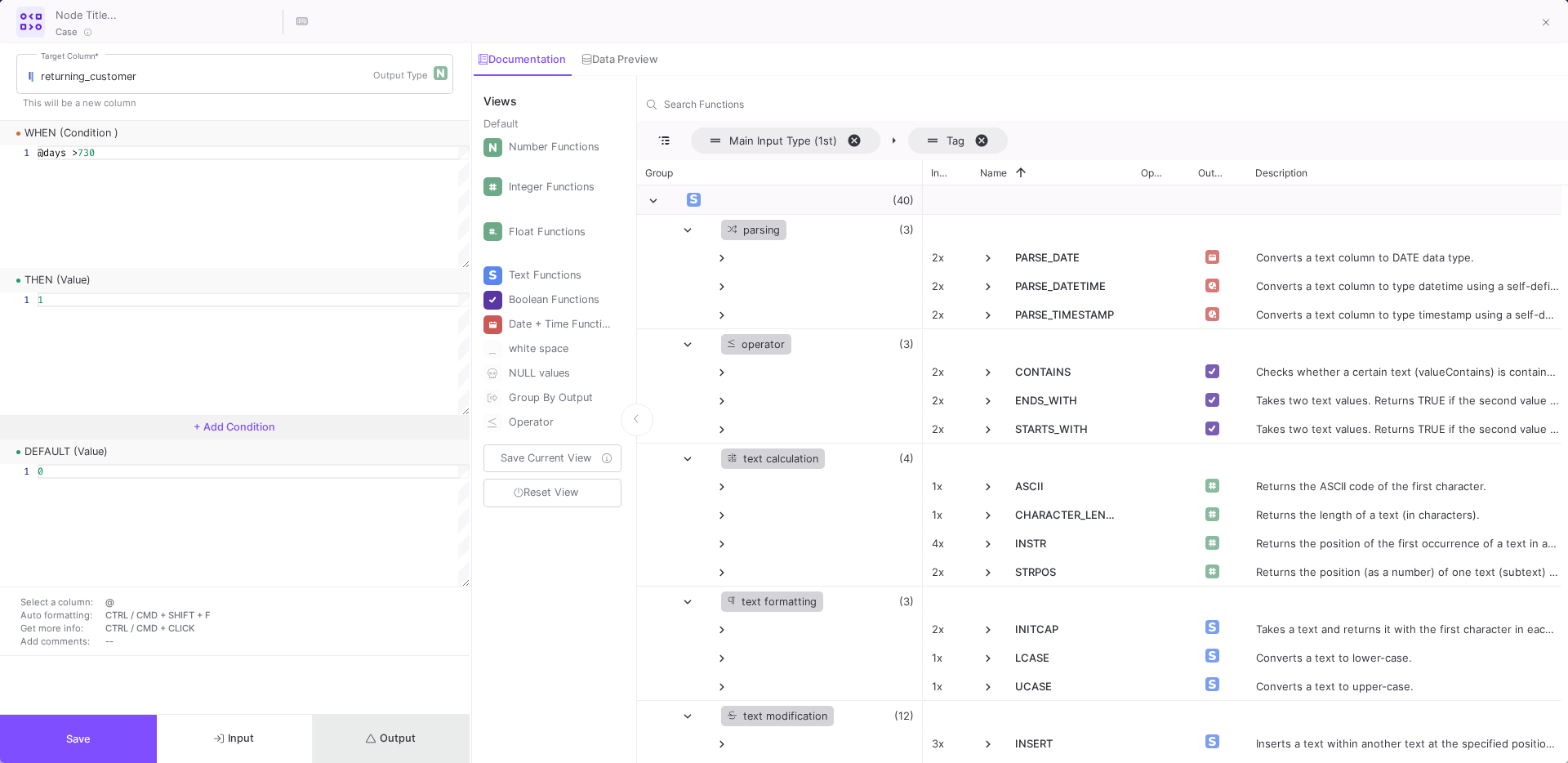
click at [383, 734] on span "Output" at bounding box center [391, 738] width 50 height 13
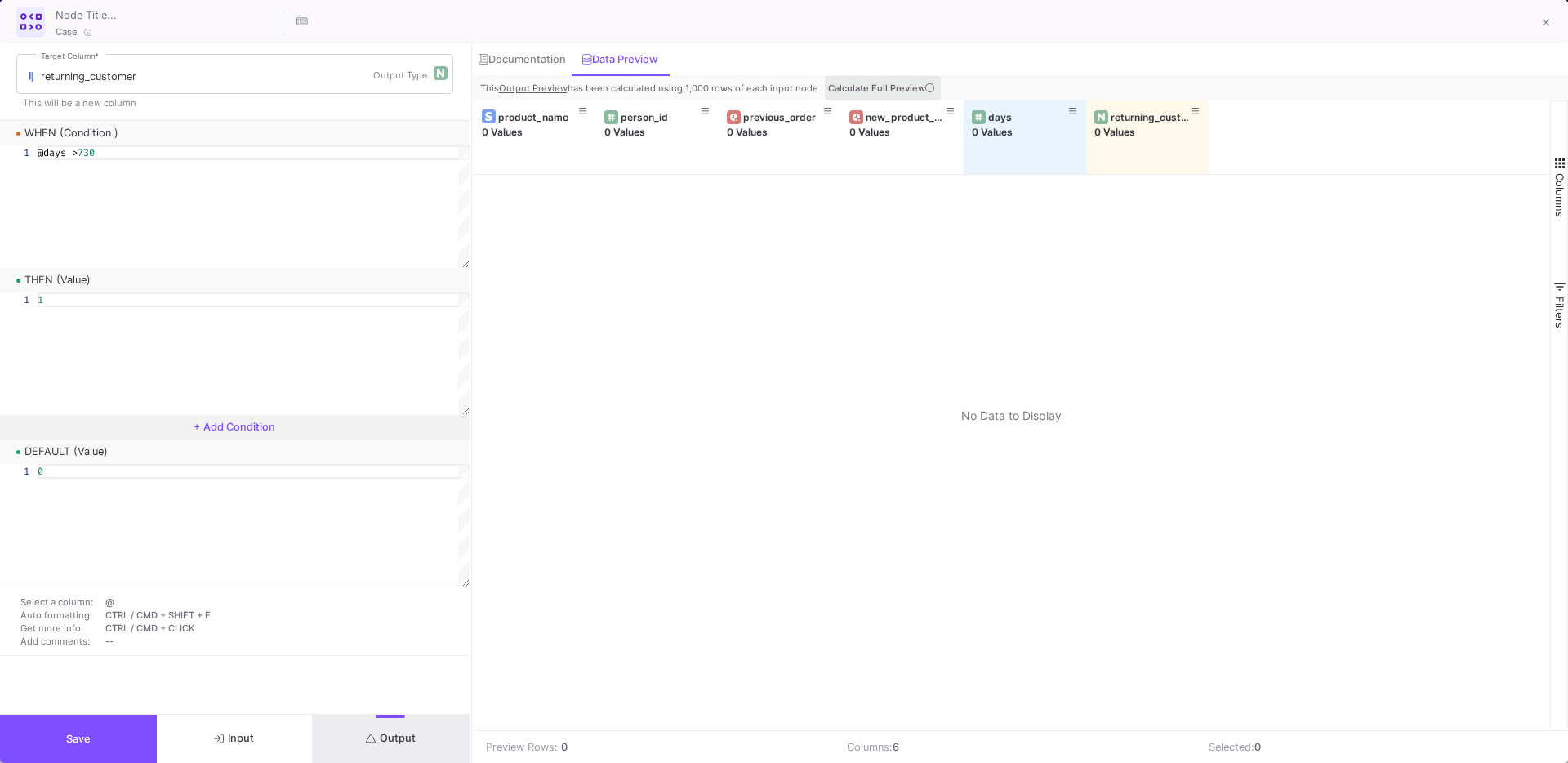
click at [887, 87] on span "Calculate Full Preview" at bounding box center [883, 88] width 109 height 12
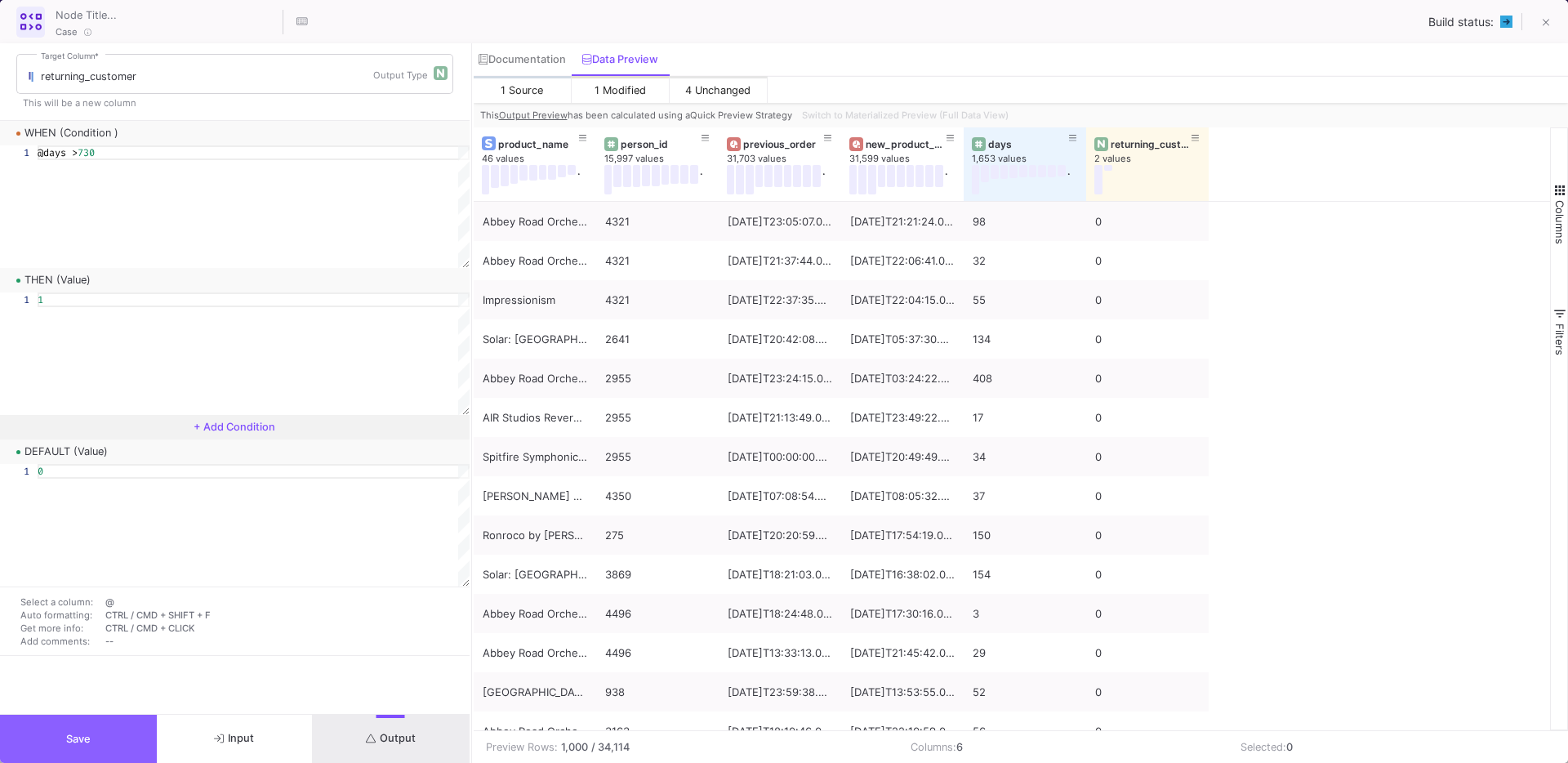
click at [123, 727] on button "Save" at bounding box center [78, 739] width 157 height 48
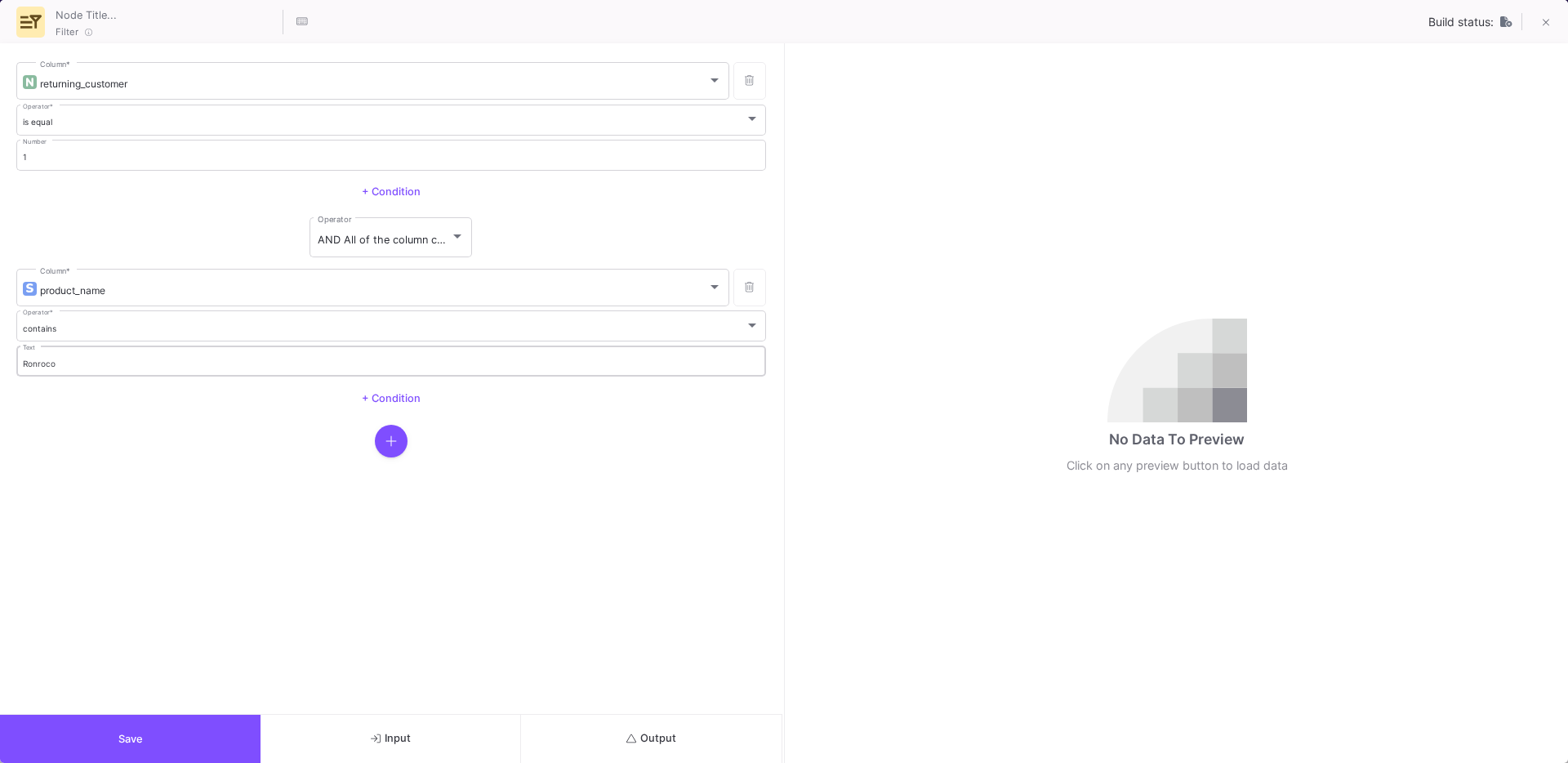
click at [65, 359] on input "Ronroco" at bounding box center [391, 364] width 737 height 11
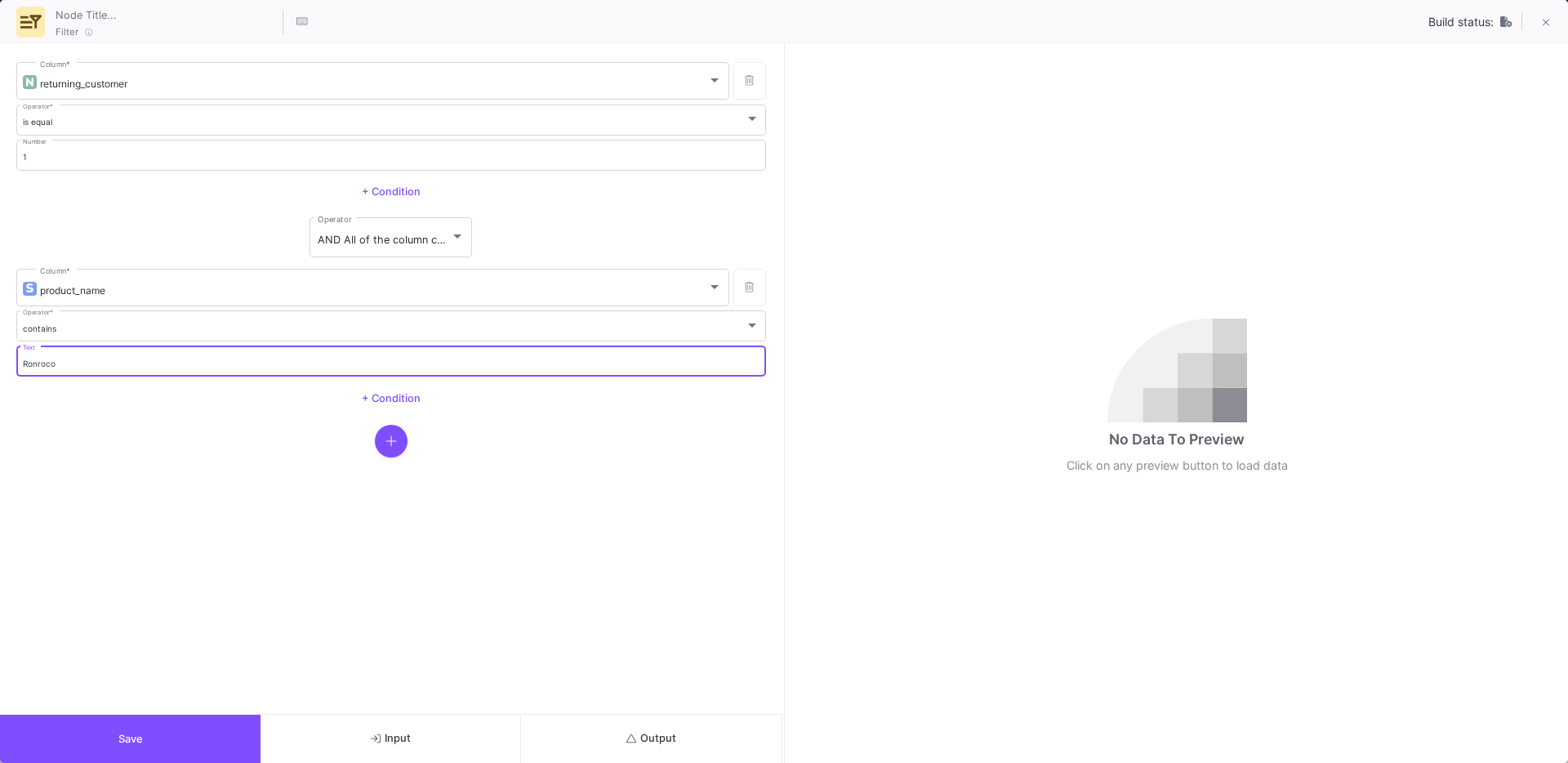
click at [65, 359] on input "Ronroco" at bounding box center [391, 364] width 737 height 11
type input "c"
type input "Chateau"
click at [702, 744] on button "Output" at bounding box center [651, 739] width 261 height 48
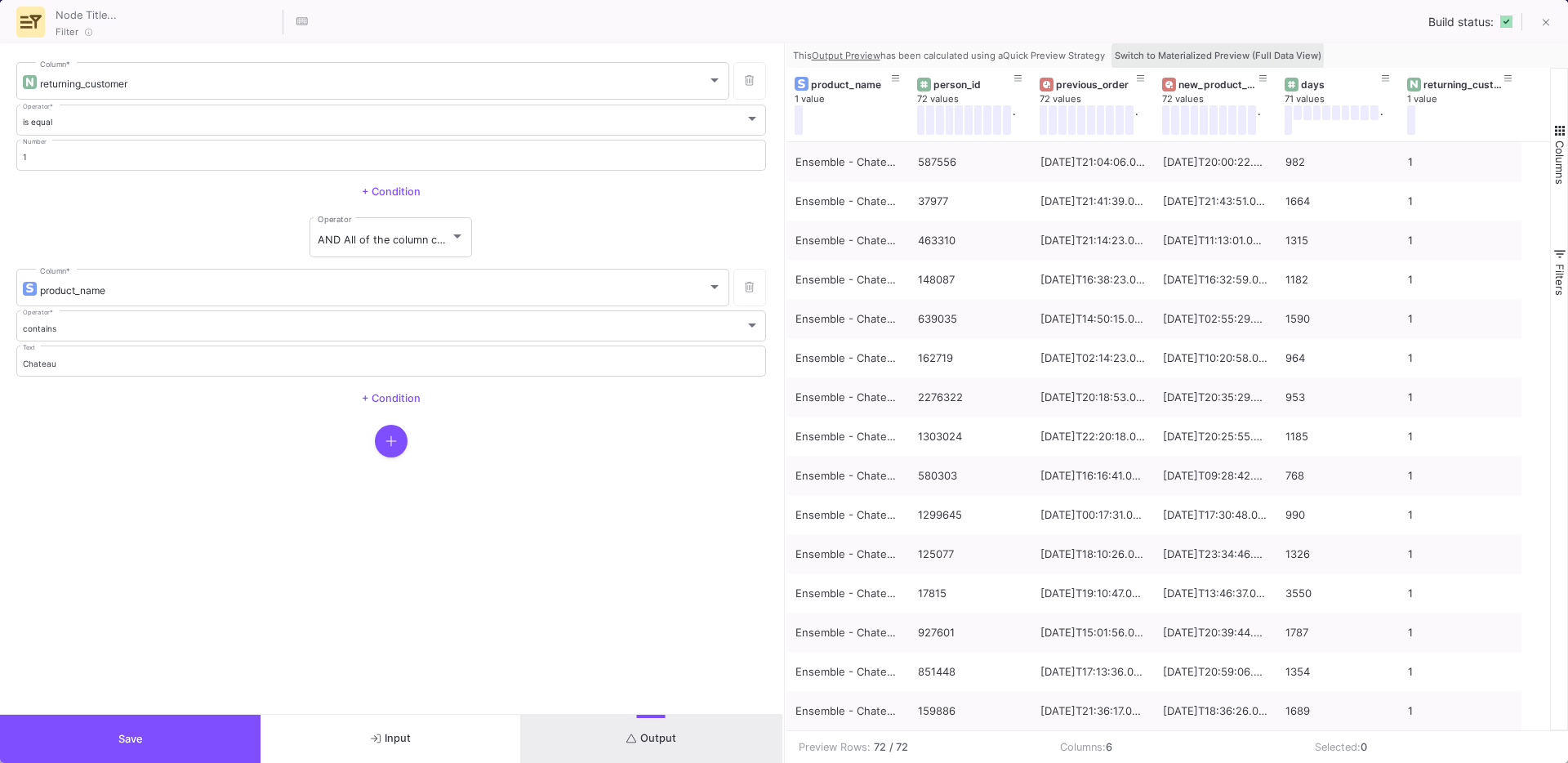
click at [1159, 56] on span "Switch to Materialized Preview (Full Data View)" at bounding box center [1218, 56] width 206 height 12
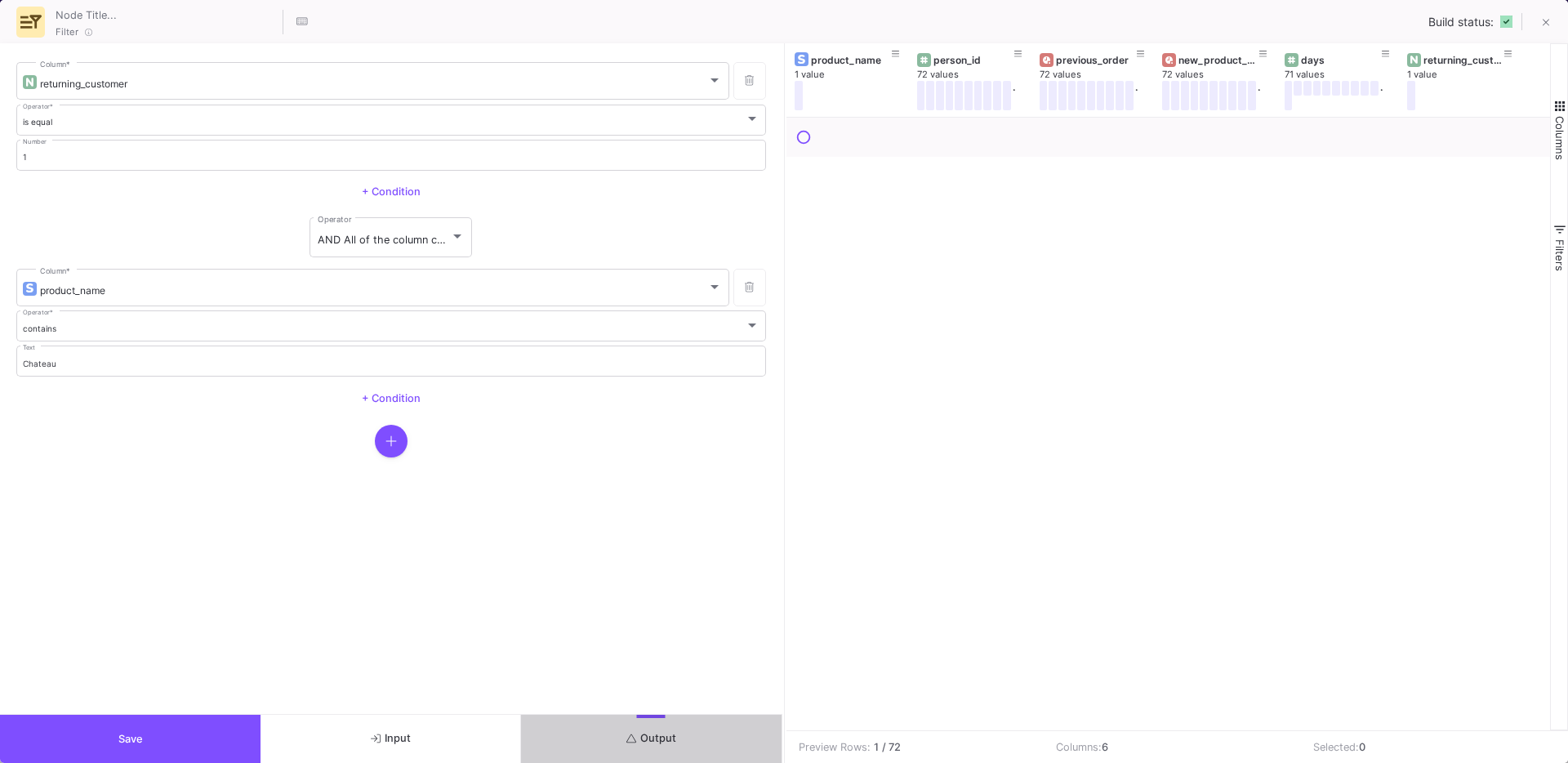
click at [126, 744] on span "Save" at bounding box center [130, 739] width 24 height 13
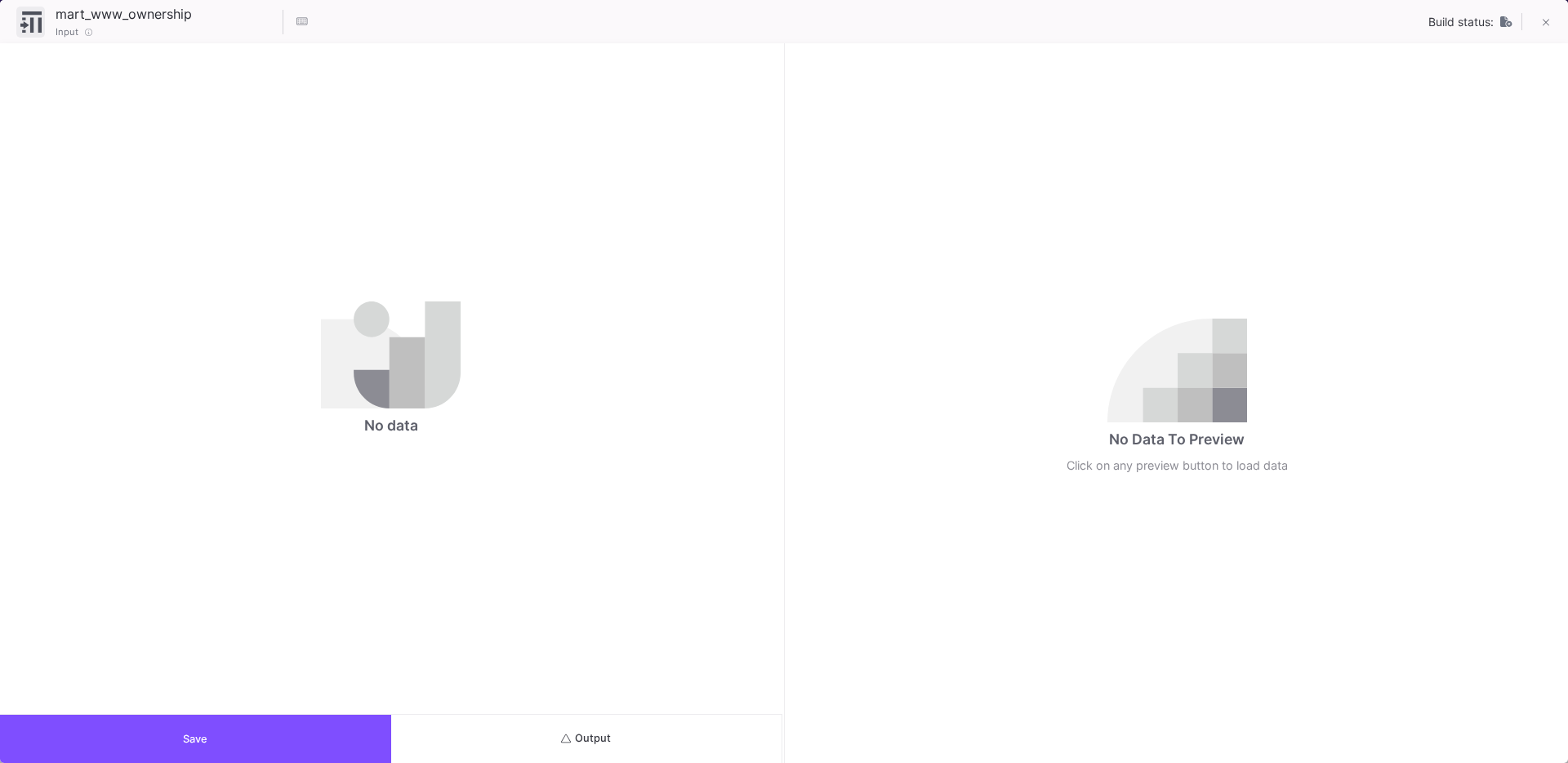
click at [509, 707] on div "Name Drag here to set column labels Name Tables Star 1" at bounding box center [391, 378] width 783 height 671
click at [475, 740] on button "Output" at bounding box center [587, 739] width 391 height 48
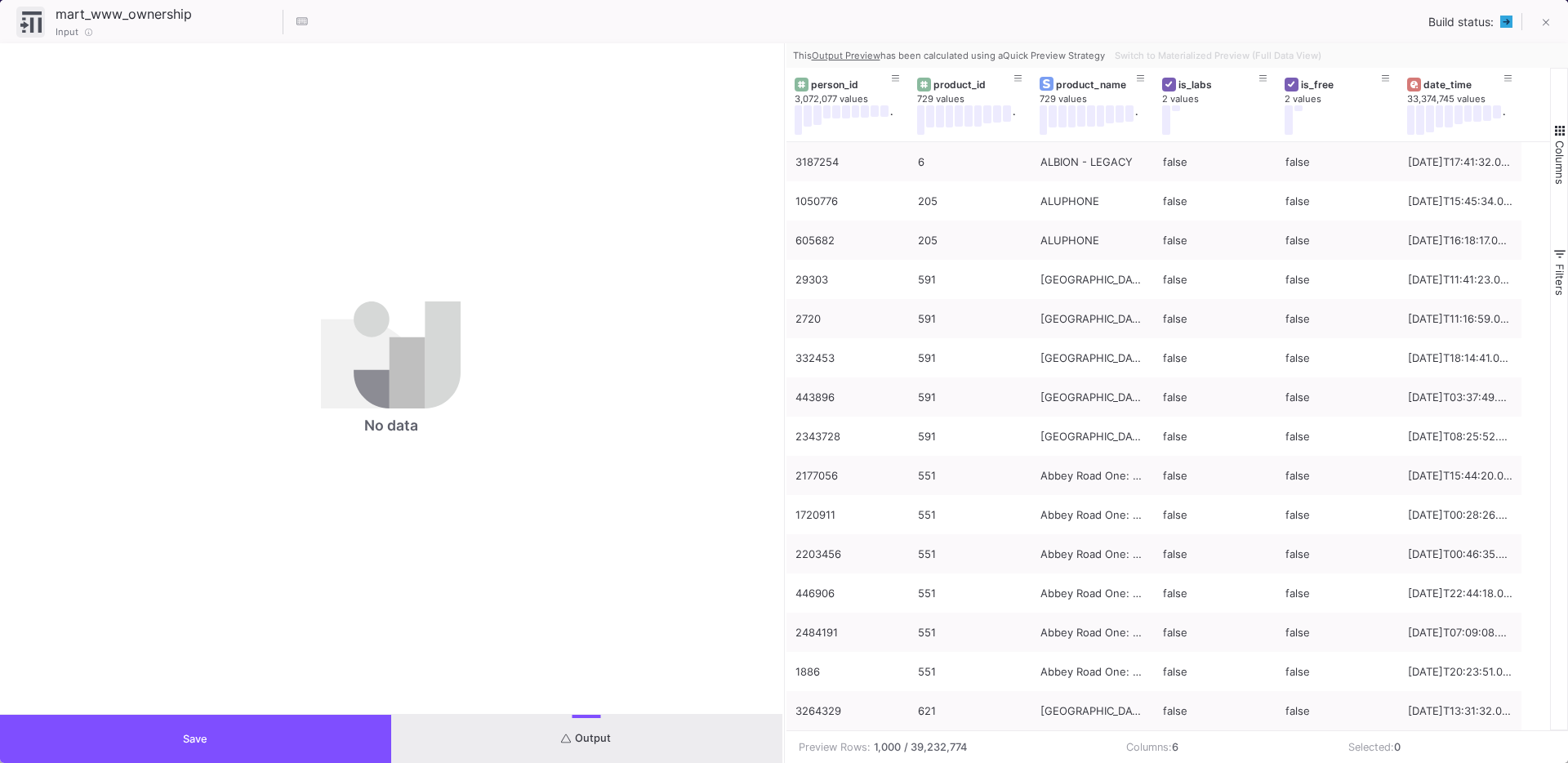
click at [286, 737] on button "Save" at bounding box center [195, 739] width 391 height 48
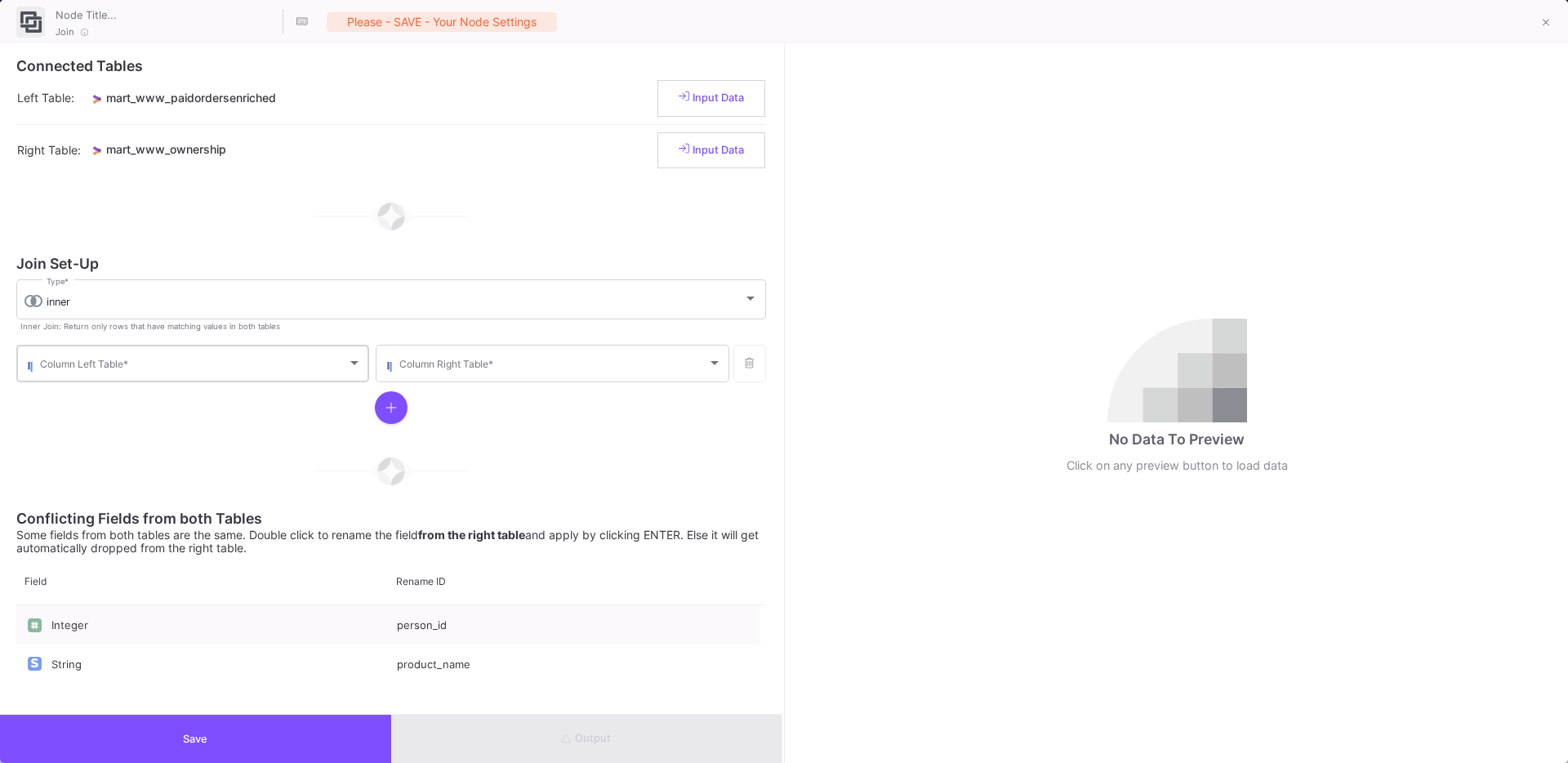
click at [208, 365] on span at bounding box center [194, 366] width 307 height 13
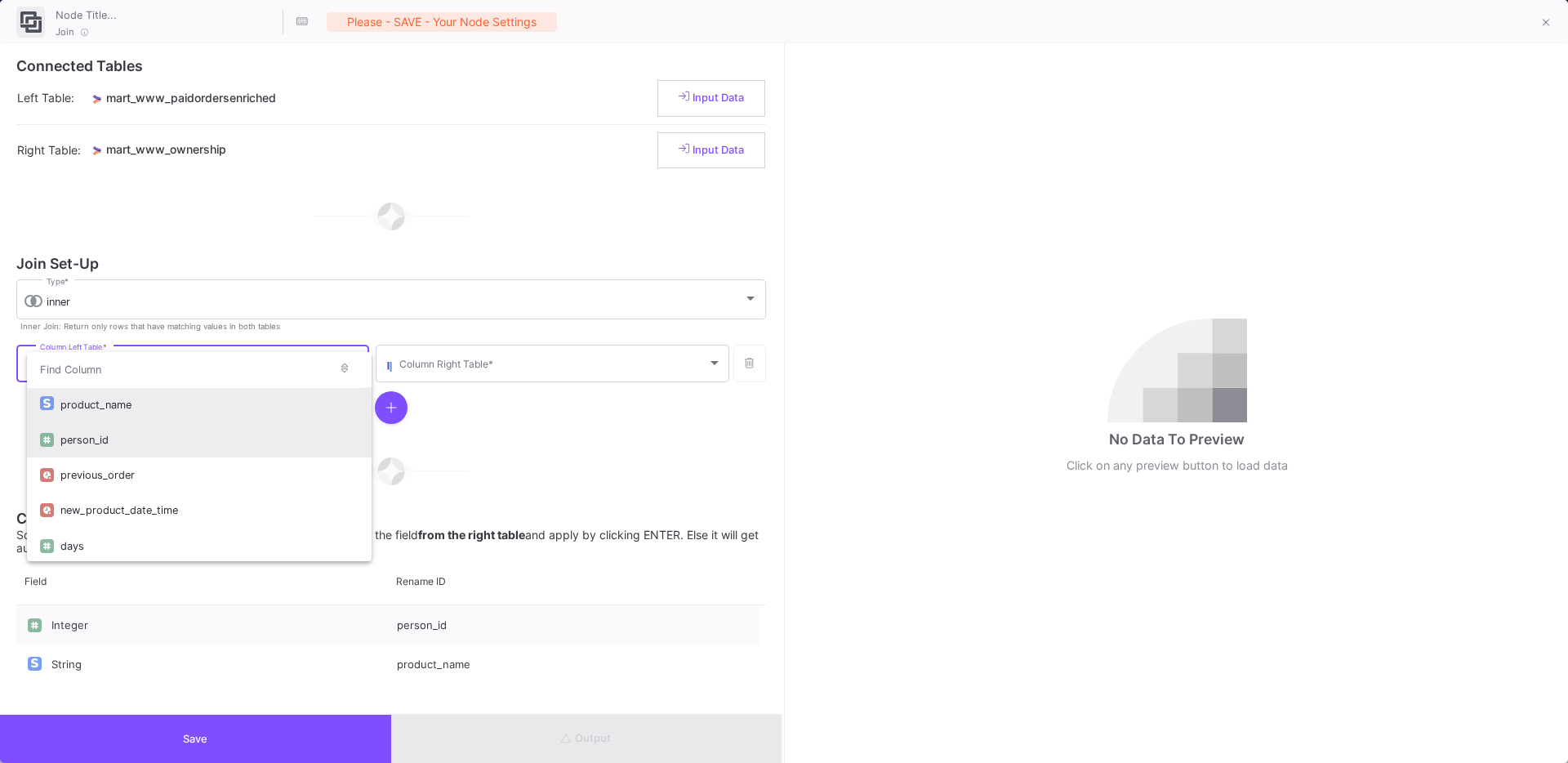
click at [109, 452] on div "person_id" at bounding box center [210, 440] width 298 height 35
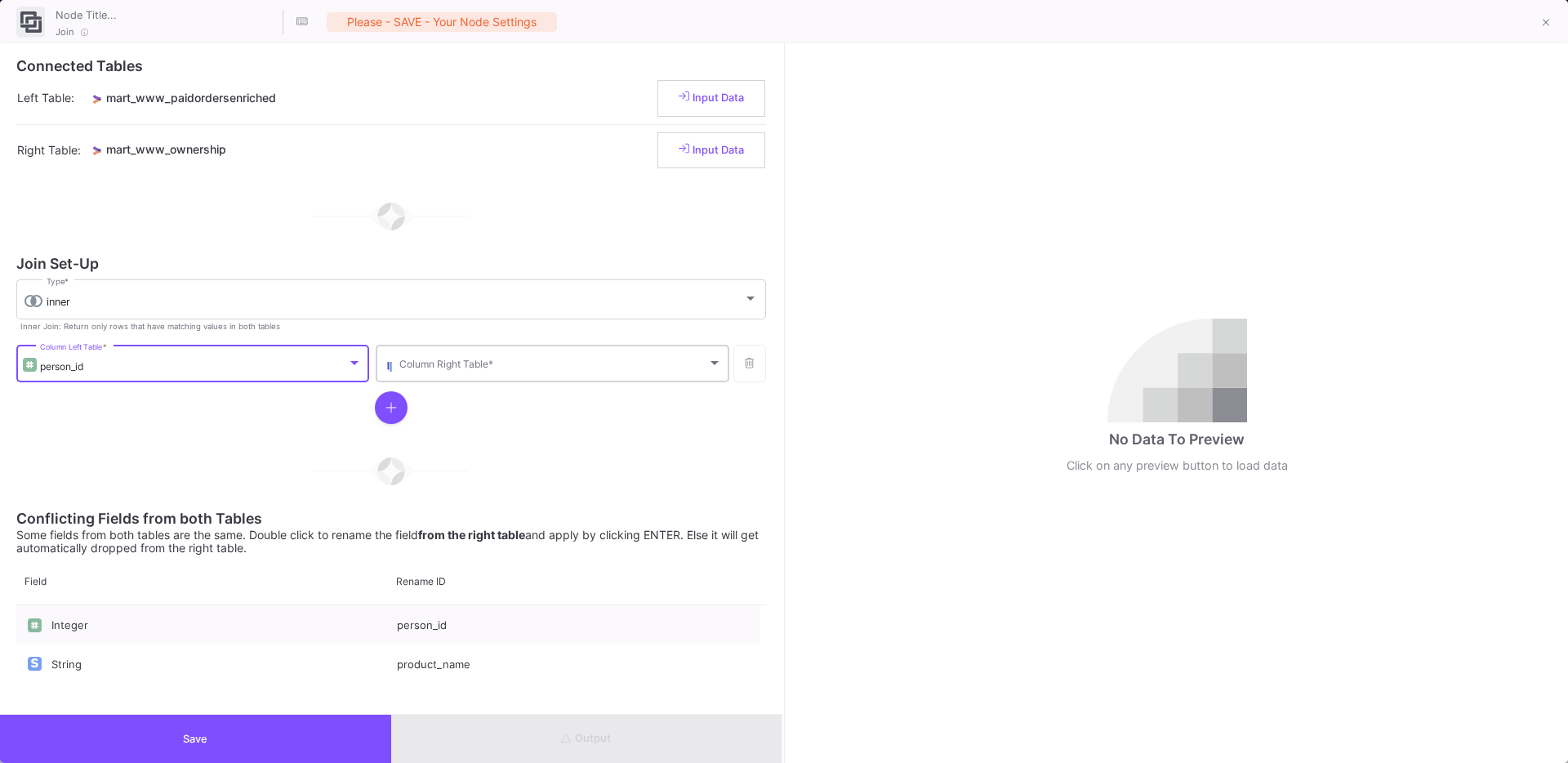
click at [411, 368] on span at bounding box center [552, 366] width 307 height 13
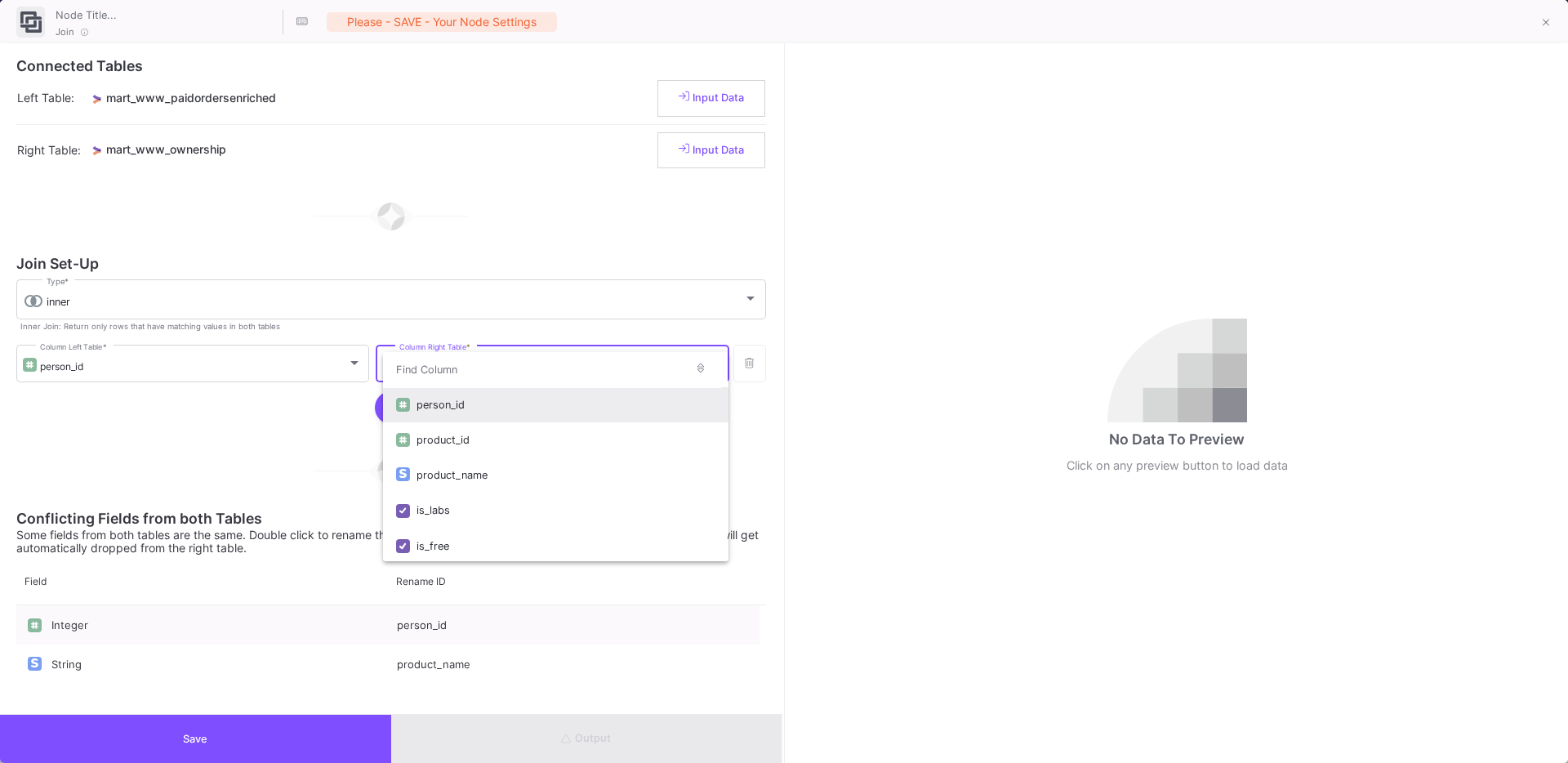
click at [469, 411] on div "person_id" at bounding box center [566, 405] width 298 height 35
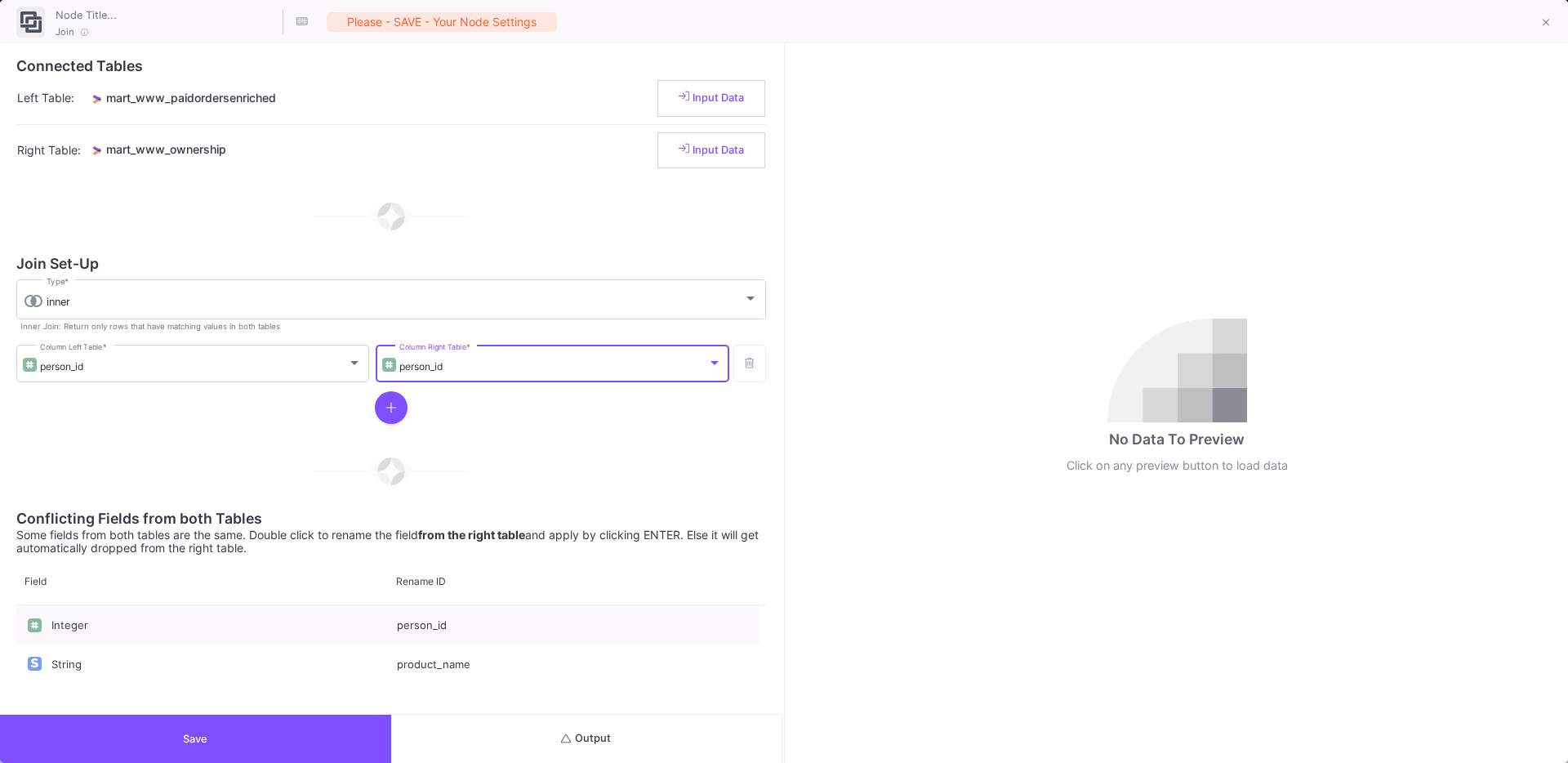
click at [266, 333] on mat-hint "Inner Join: Return only rows that have matching values in both tables" at bounding box center [150, 328] width 260 height 13
click at [211, 307] on div "inner" at bounding box center [395, 302] width 697 height 13
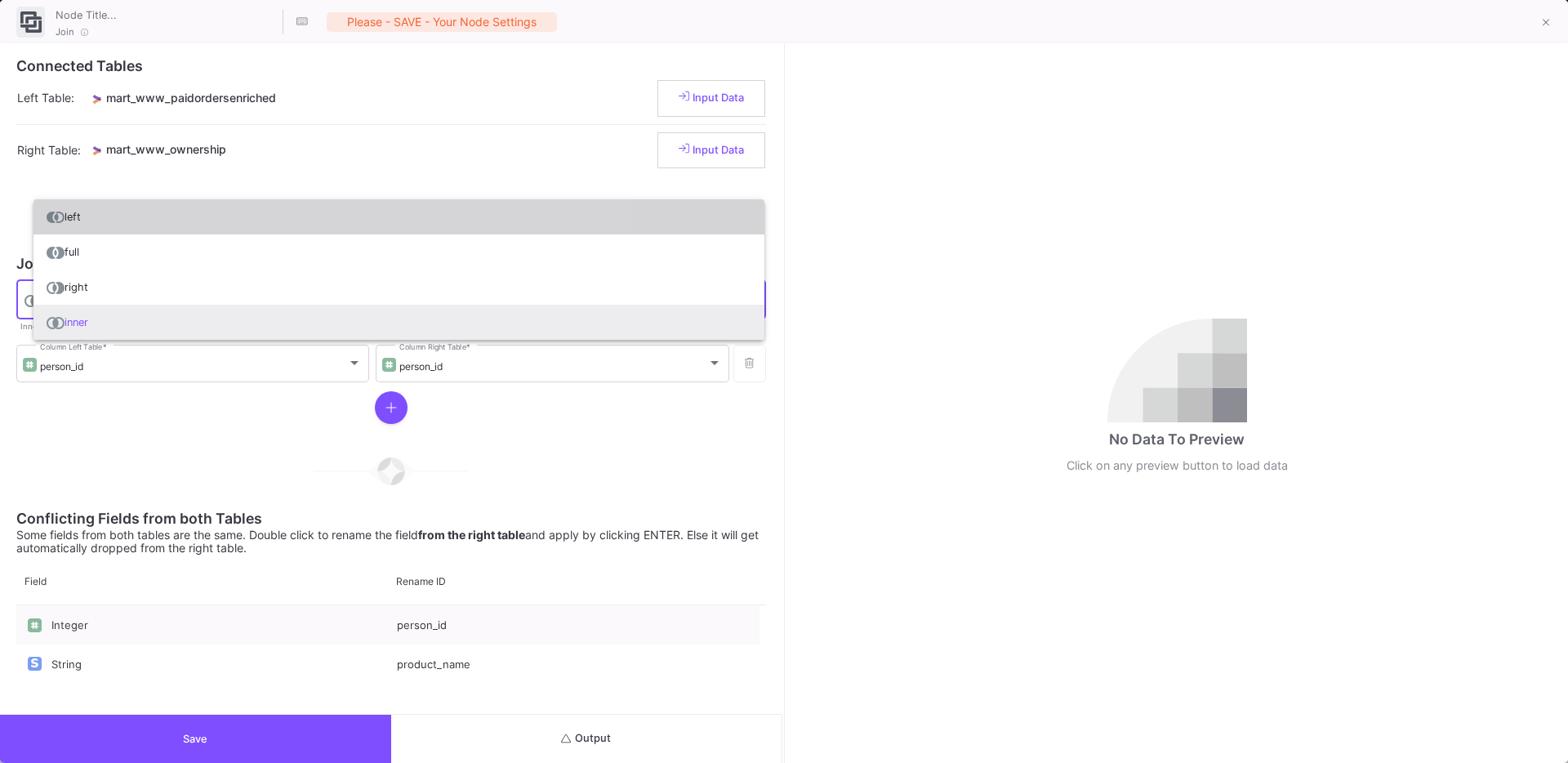
click at [75, 206] on span "left" at bounding box center [398, 217] width 704 height 35
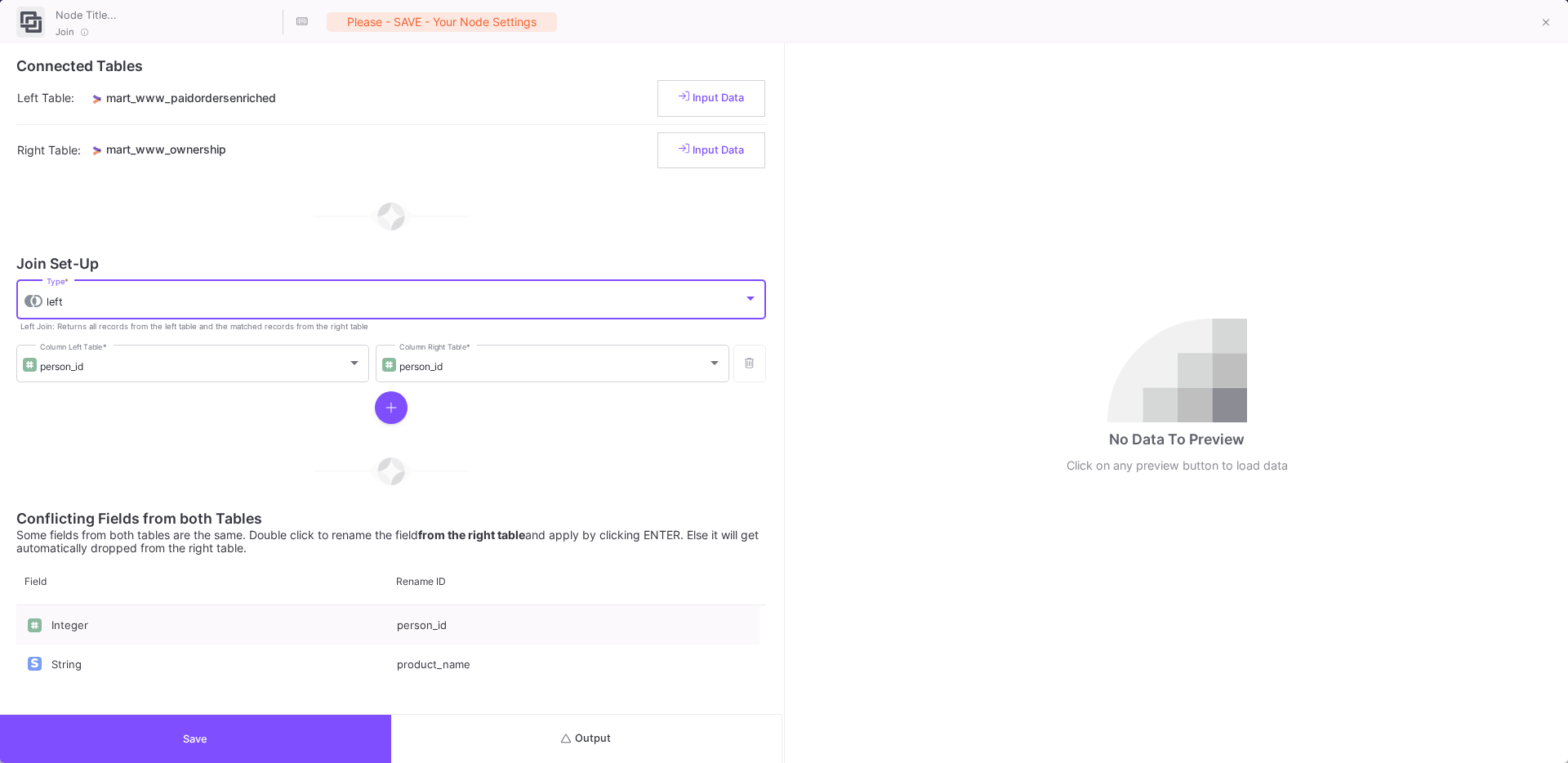
scroll to position [131, 0]
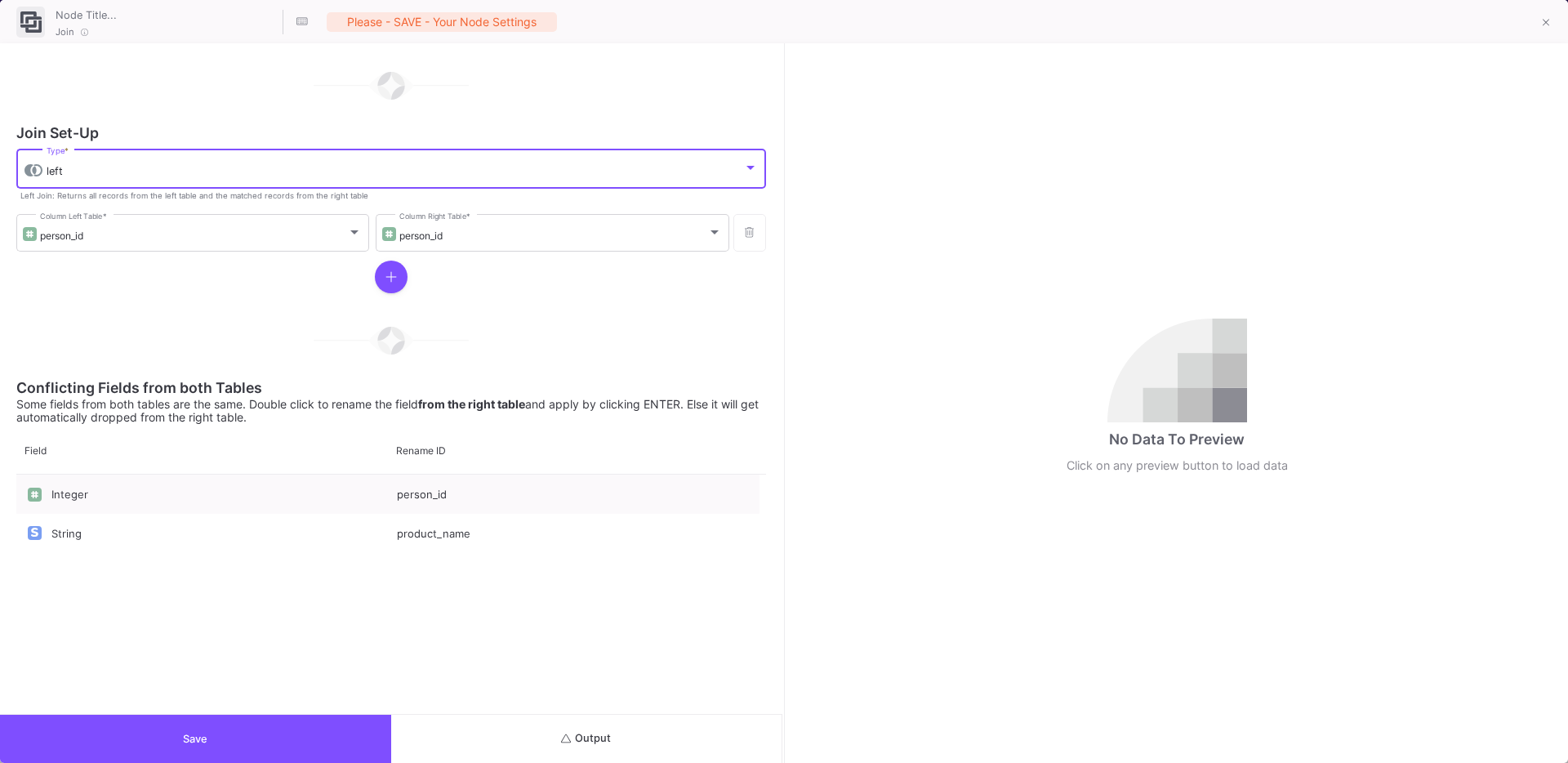
click at [515, 728] on button "Output" at bounding box center [587, 739] width 391 height 48
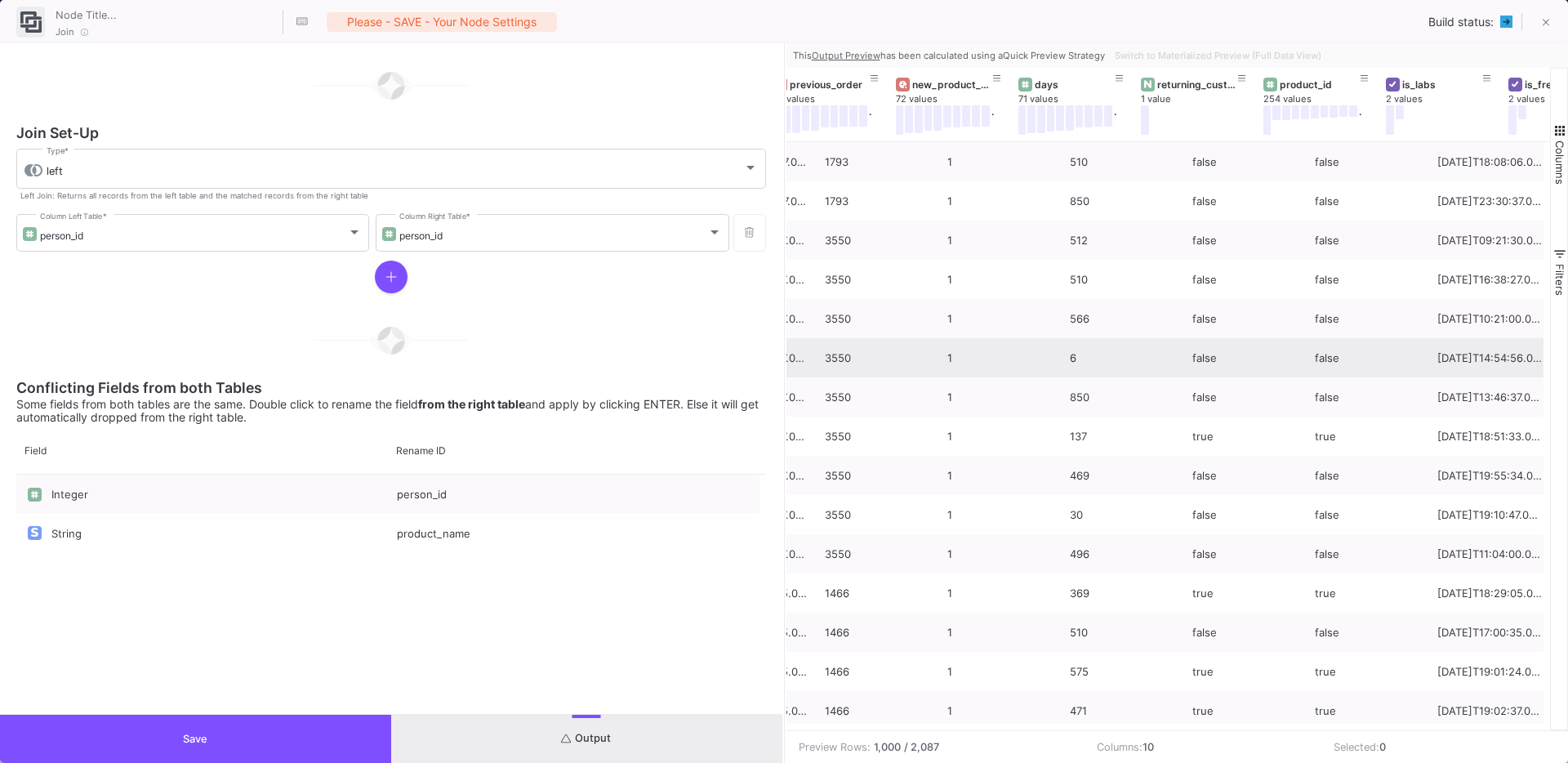
scroll to position [0, 0]
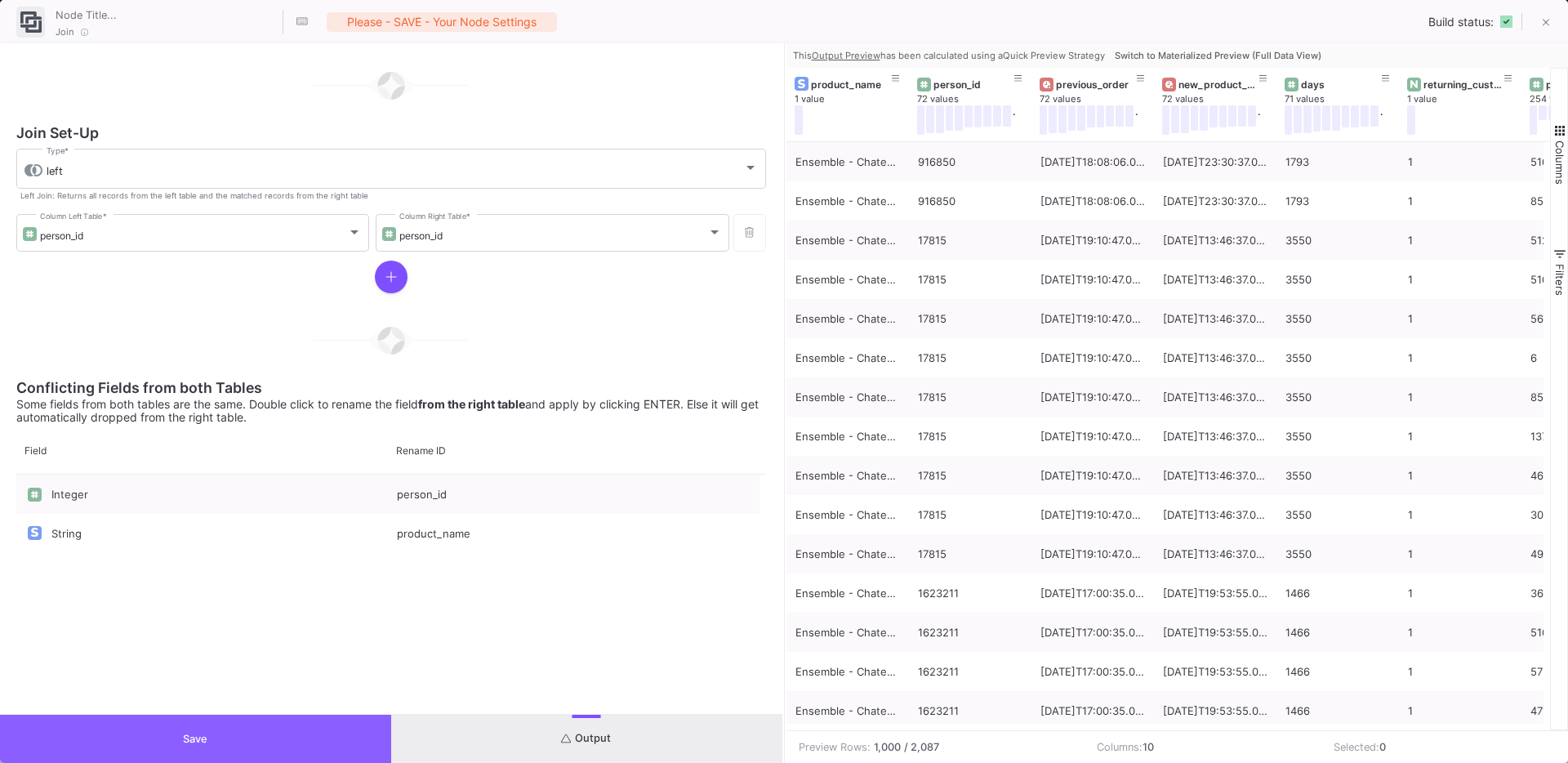
click at [167, 729] on button "Save" at bounding box center [195, 739] width 391 height 48
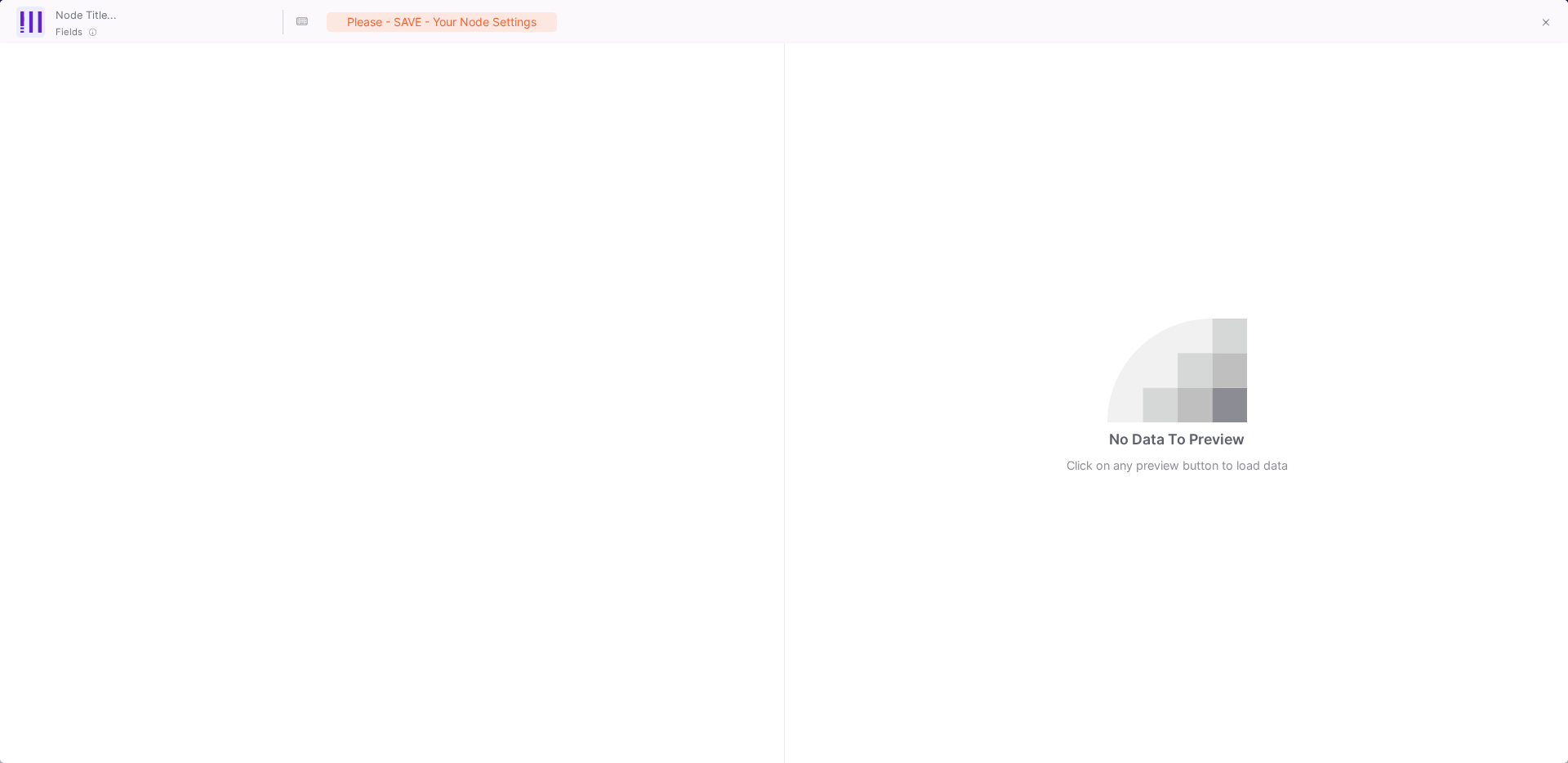
checkbox input "true"
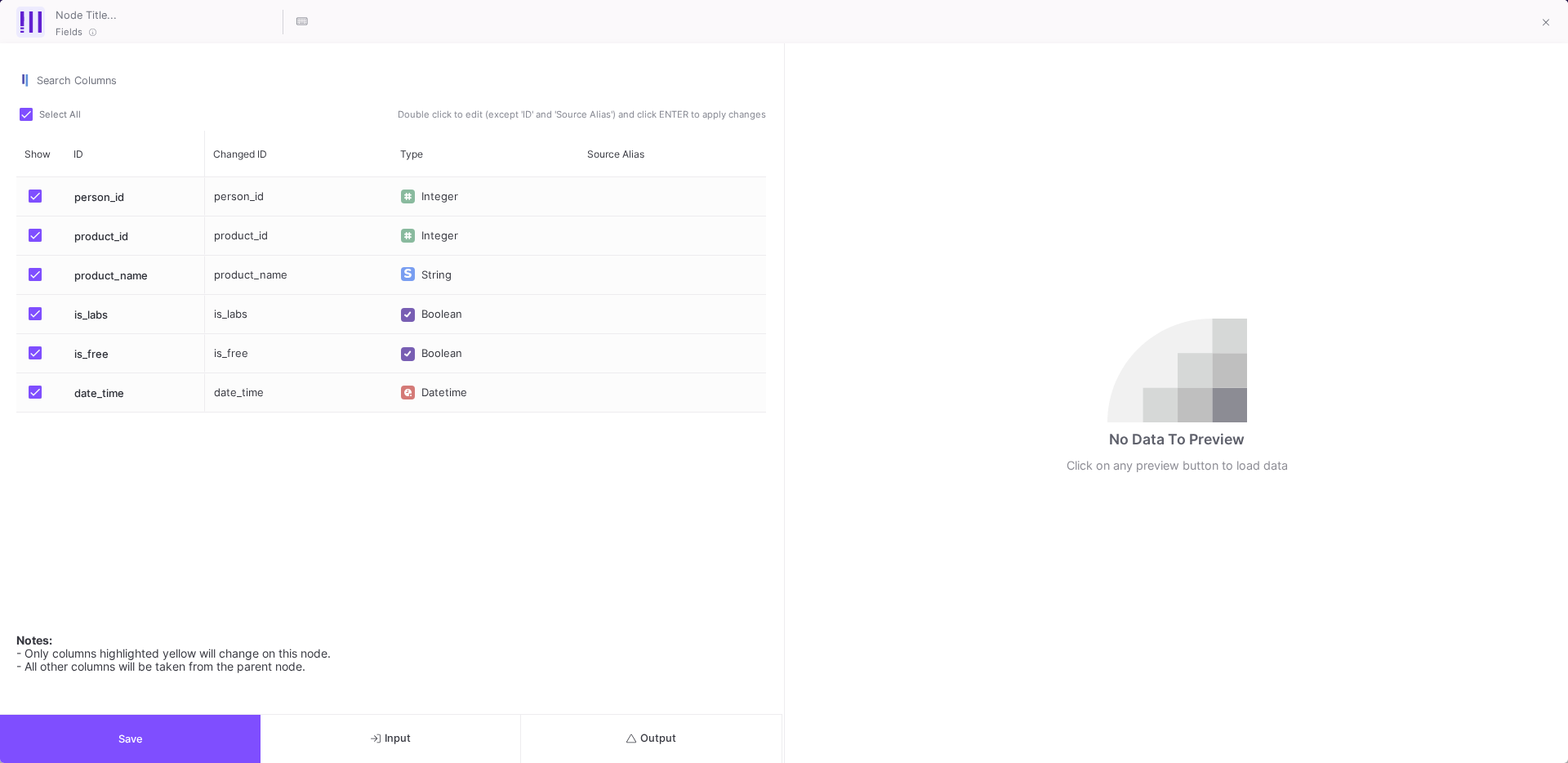
click at [176, 735] on button "Save" at bounding box center [130, 739] width 261 height 48
click at [1563, 41] on div "Fields" at bounding box center [784, 21] width 1568 height 43
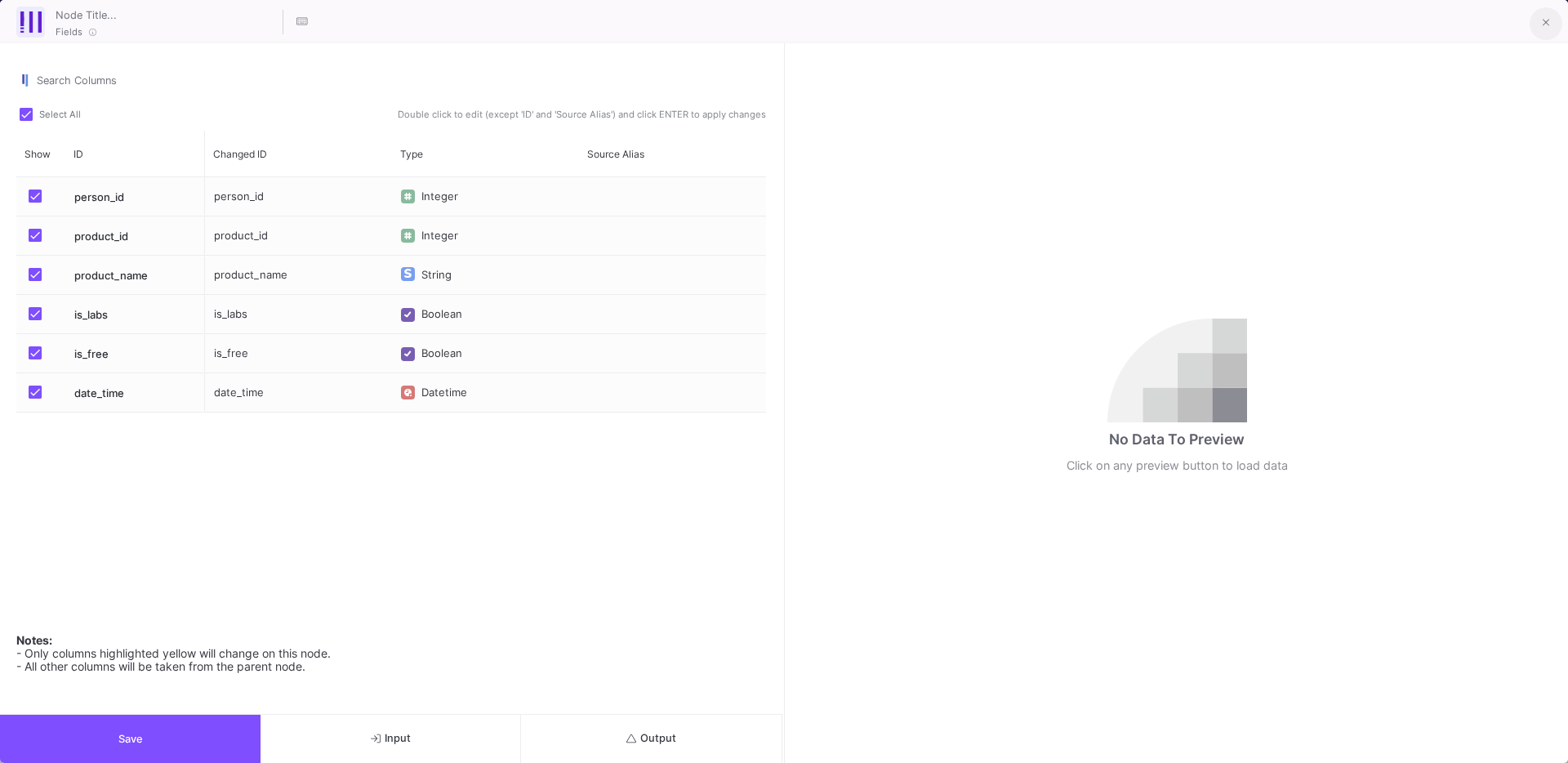
click at [1549, 37] on button at bounding box center [1545, 24] width 33 height 33
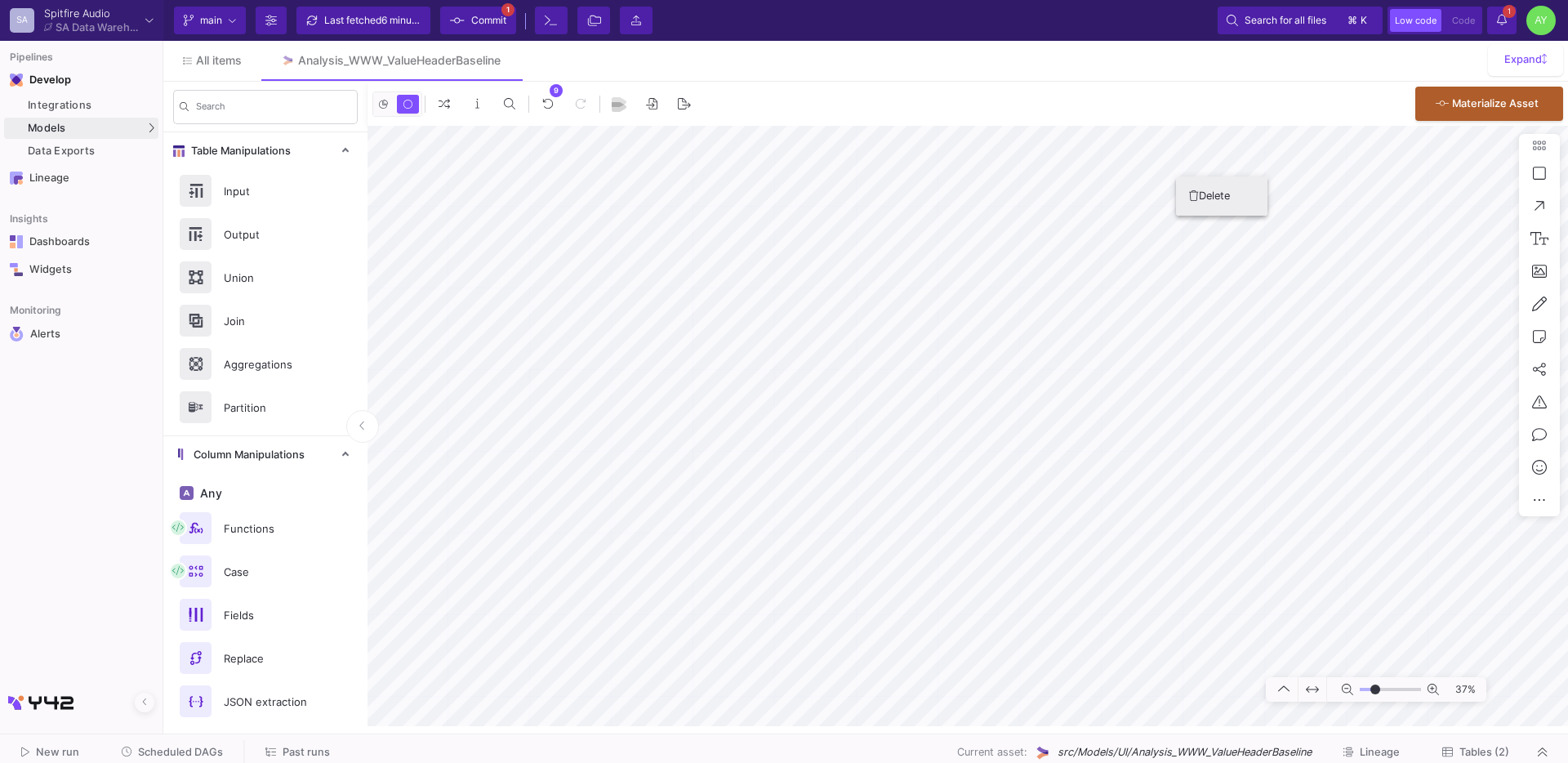
click at [1215, 195] on button "Delete" at bounding box center [1221, 196] width 92 height 40
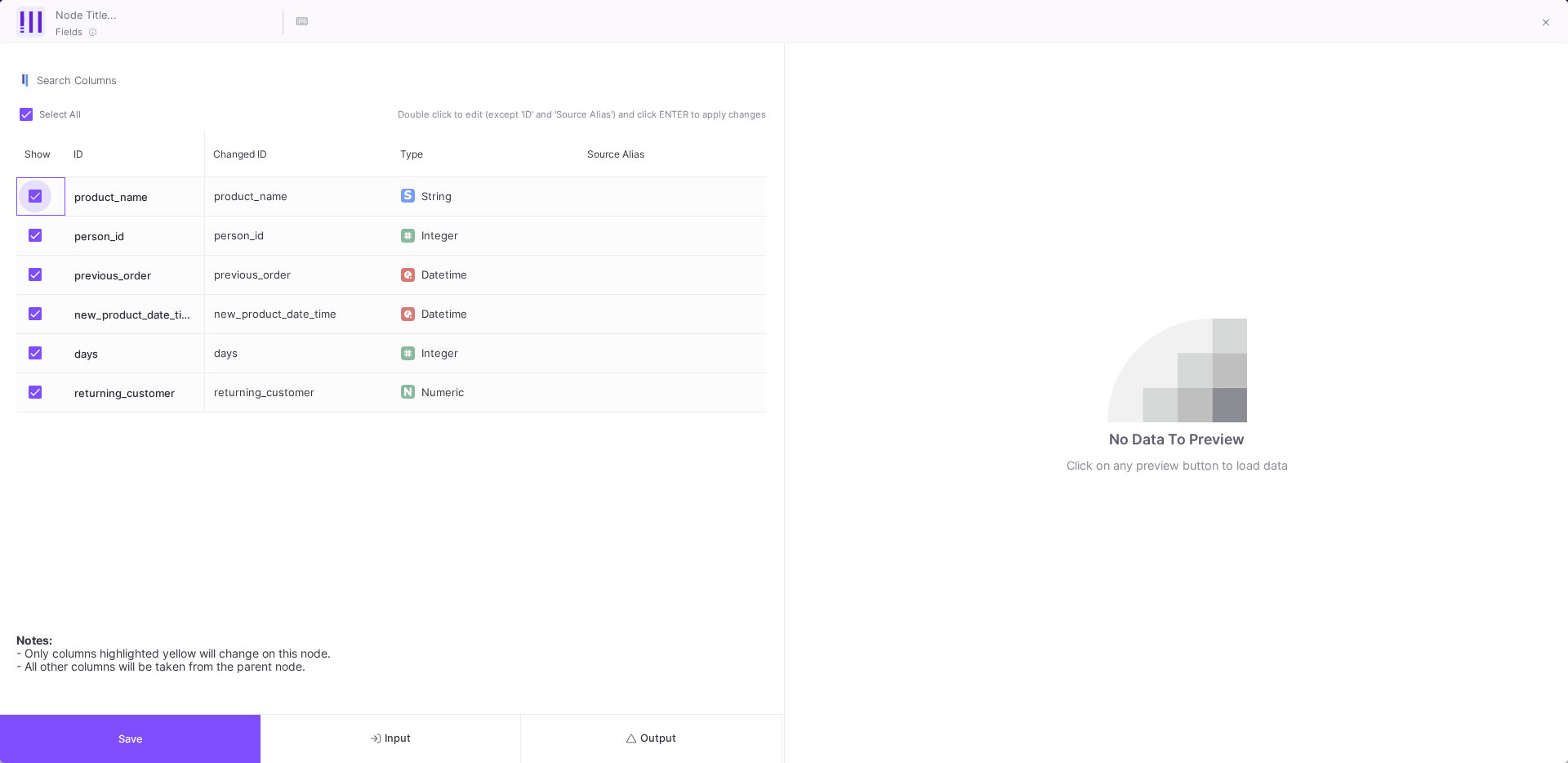
click at [41, 197] on span "Press SPACE to select this row." at bounding box center [35, 196] width 13 height 13
click at [35, 203] on input "Press SPACE to select this row." at bounding box center [35, 203] width 1 height 1
checkbox input "false"
click at [120, 721] on button "Save" at bounding box center [130, 739] width 261 height 48
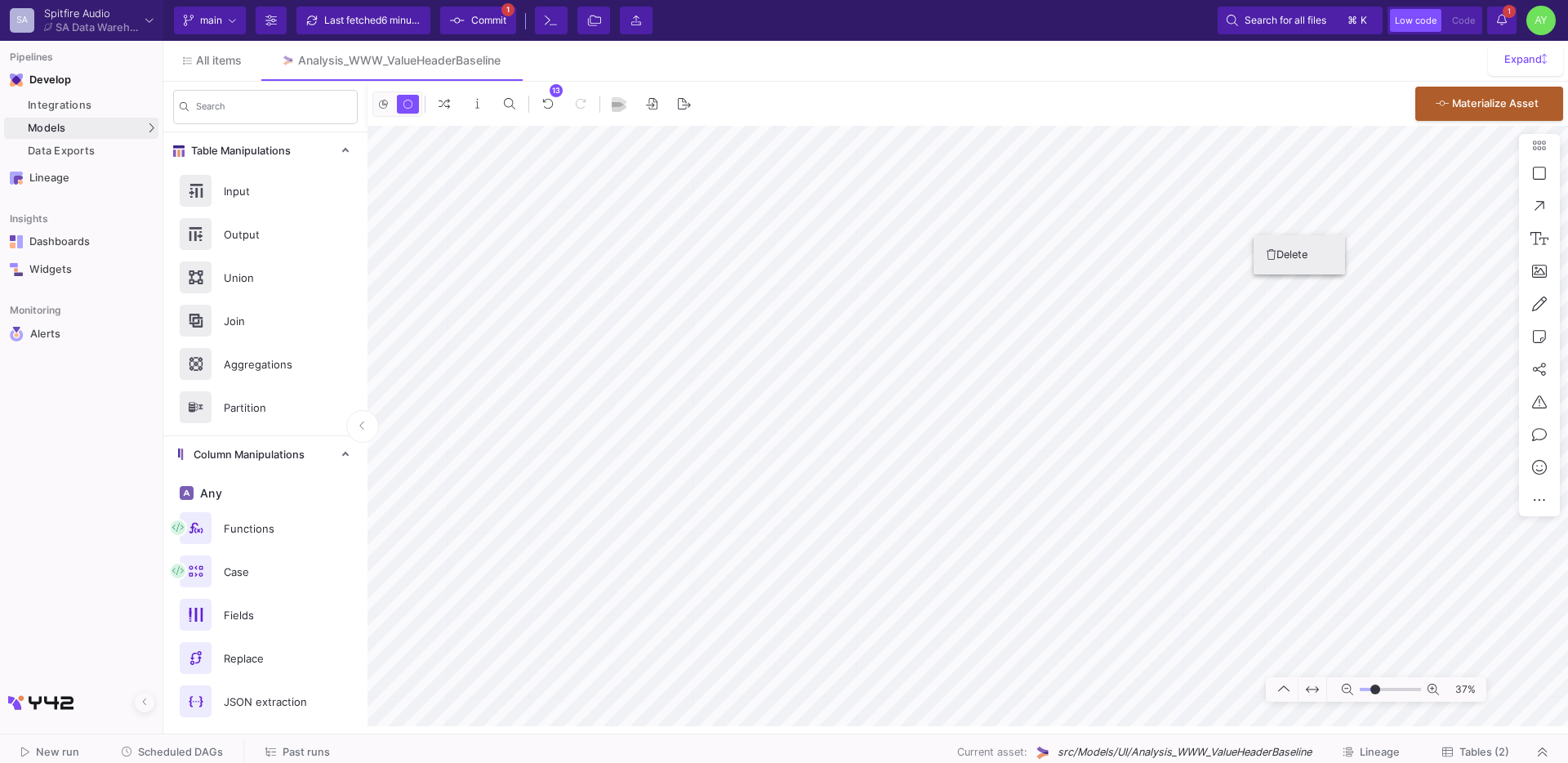
click at [1289, 247] on button "Delete" at bounding box center [1299, 254] width 92 height 40
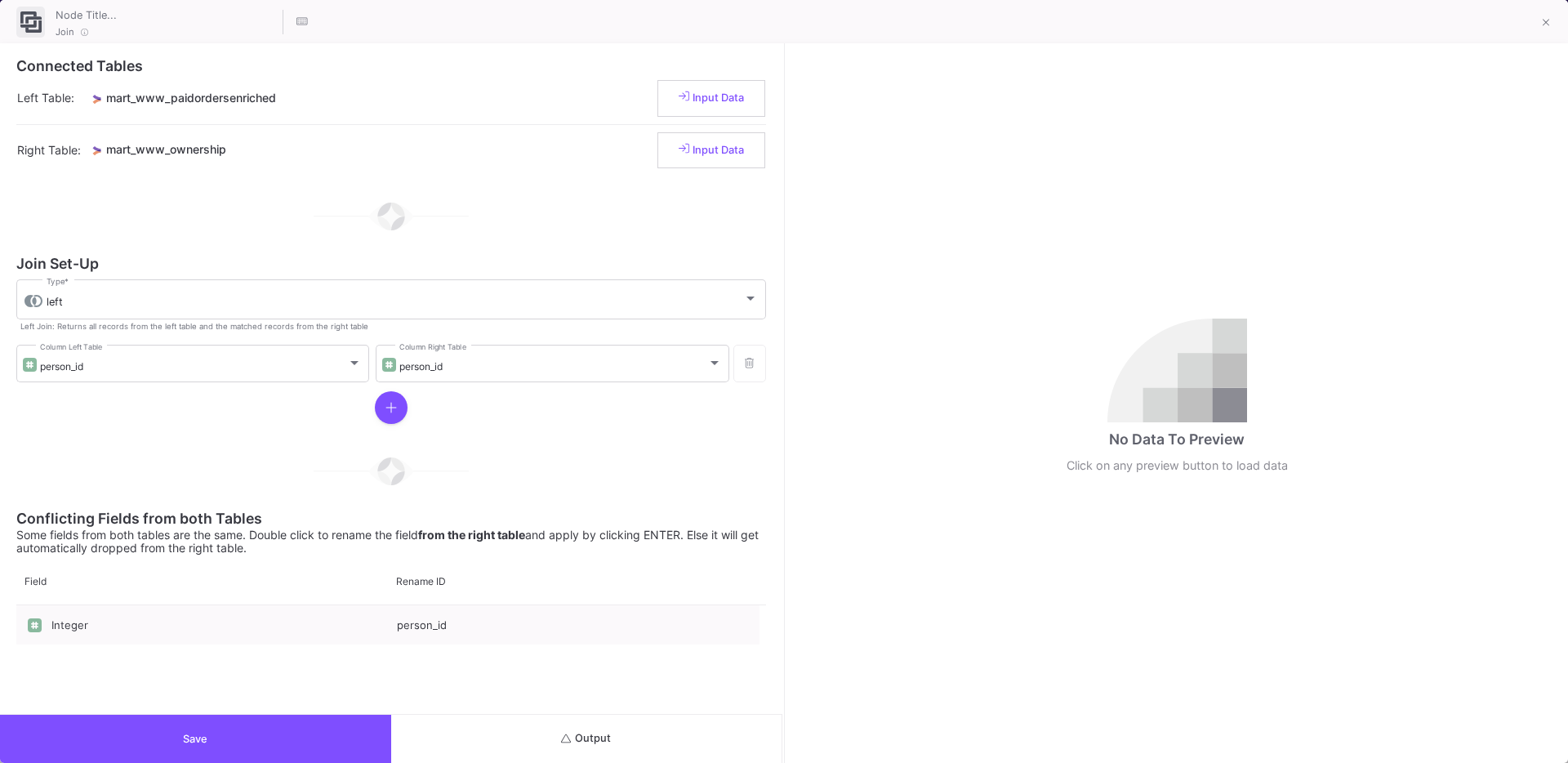
click at [226, 731] on button "Save" at bounding box center [195, 739] width 391 height 48
click at [655, 724] on button "Output" at bounding box center [587, 739] width 391 height 48
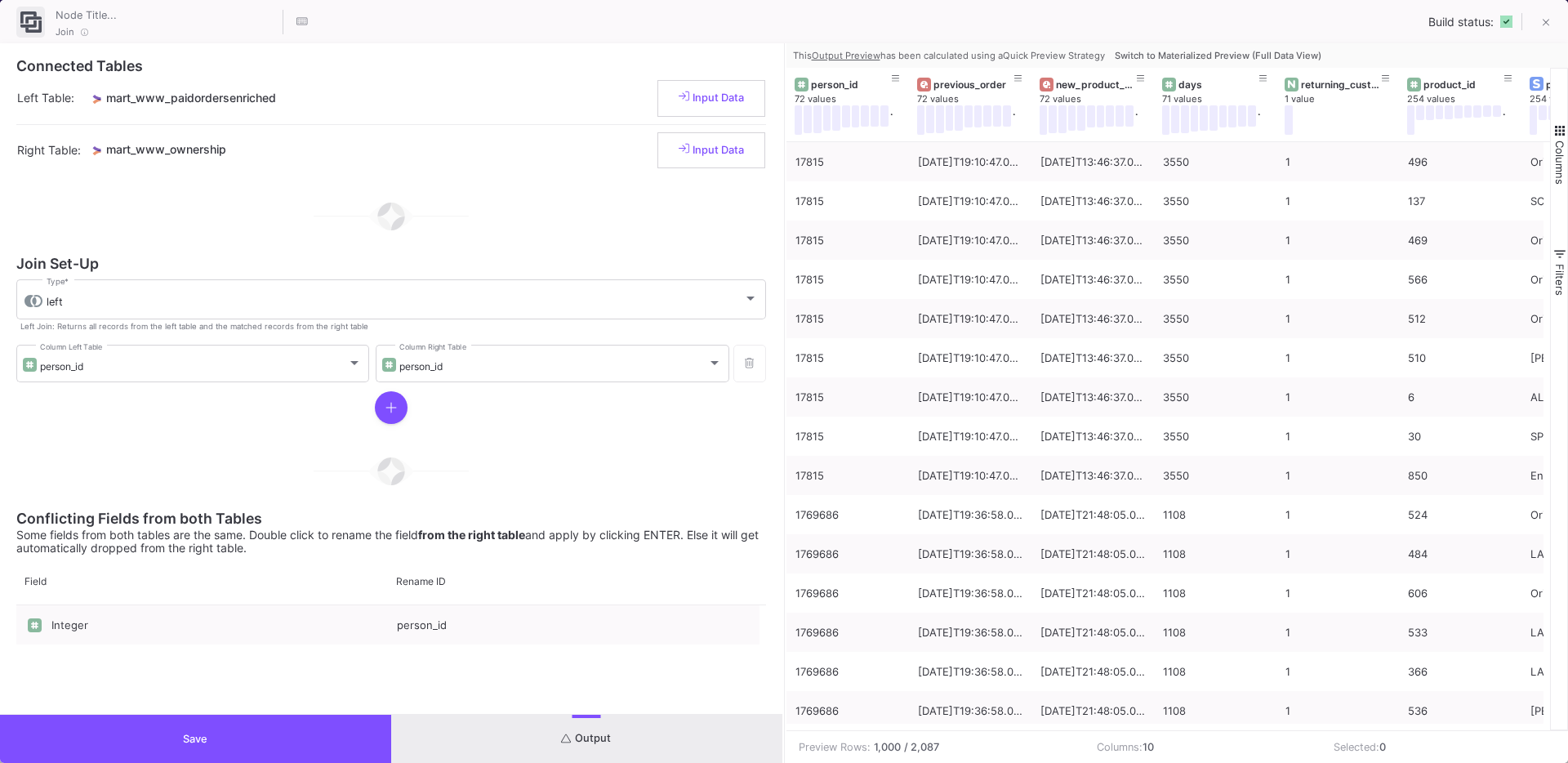
click at [1211, 55] on span "Switch to Materialized Preview (Full Data View)" at bounding box center [1218, 56] width 206 height 12
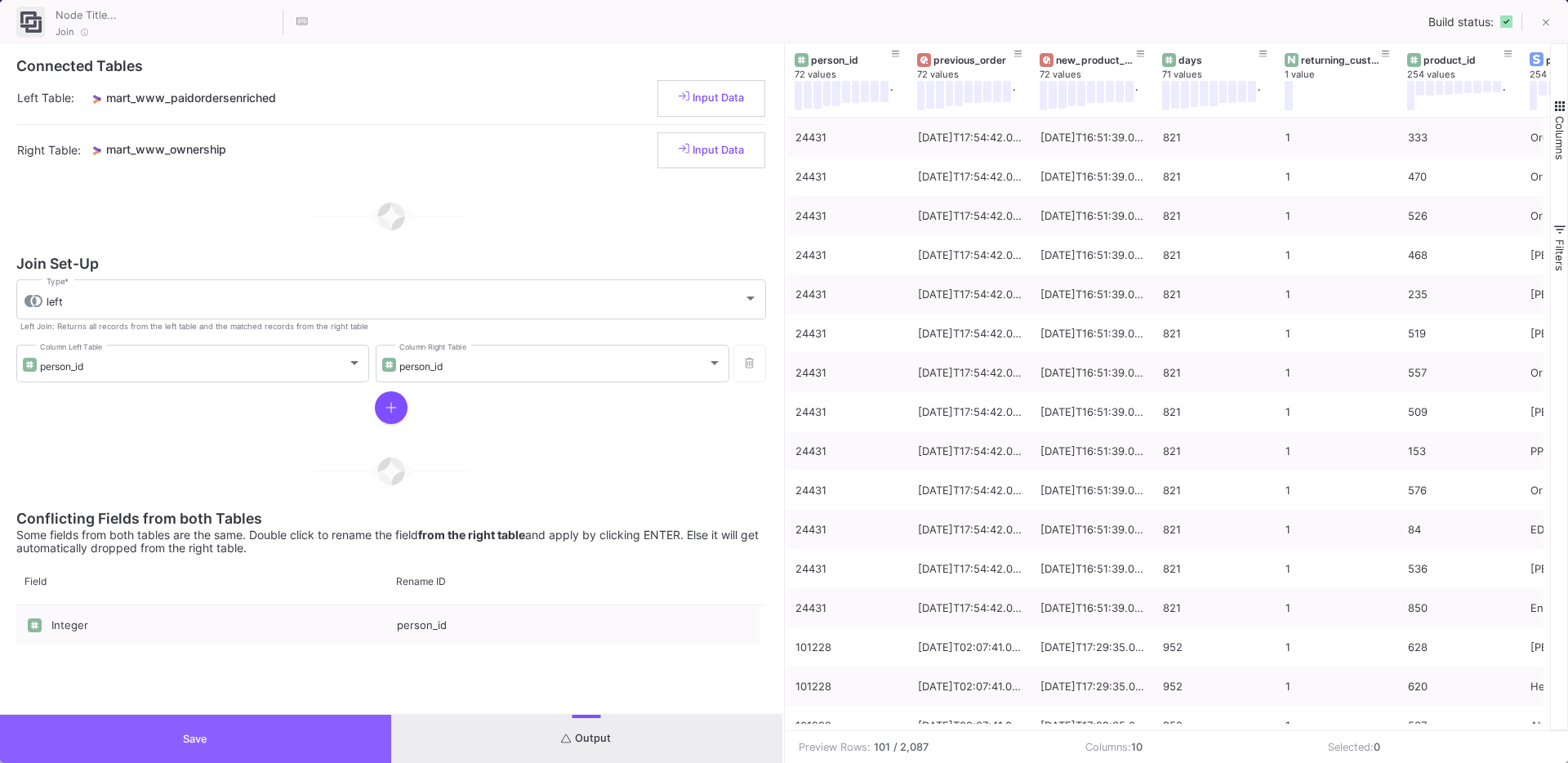
click at [163, 718] on button "Save" at bounding box center [195, 739] width 391 height 48
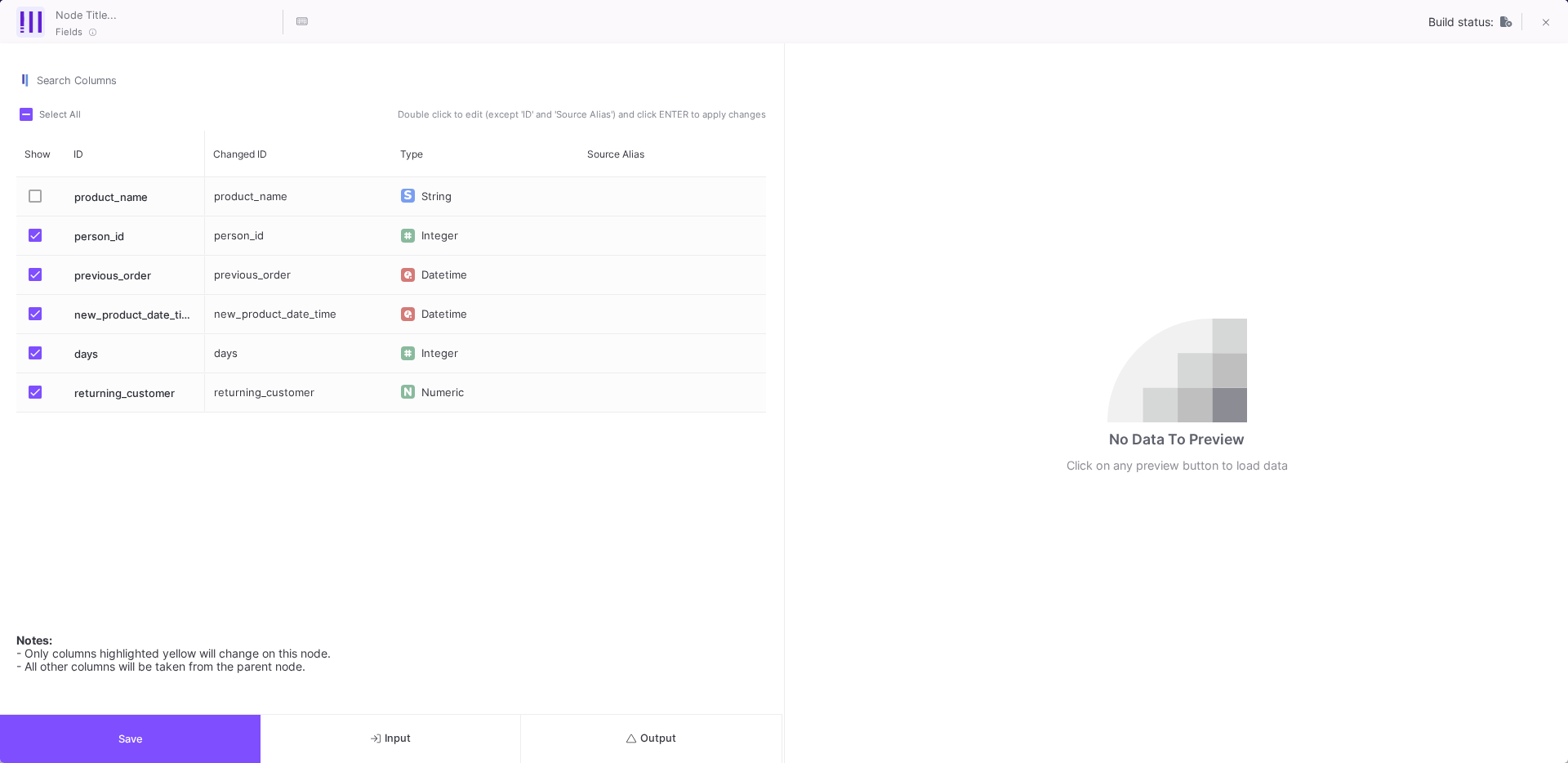
click at [38, 270] on span "Press SPACE to select this row." at bounding box center [35, 275] width 13 height 13
click at [35, 281] on input "Press SPACE to select this row." at bounding box center [35, 281] width 1 height 1
click at [35, 297] on mat-checkbox "Press SPACE to select this row." at bounding box center [40, 314] width 23 height 39
click at [34, 307] on span "Press SPACE to select this row." at bounding box center [35, 314] width 13 height 13
click at [35, 320] on input "Press SPACE to select this row." at bounding box center [35, 320] width 1 height 1
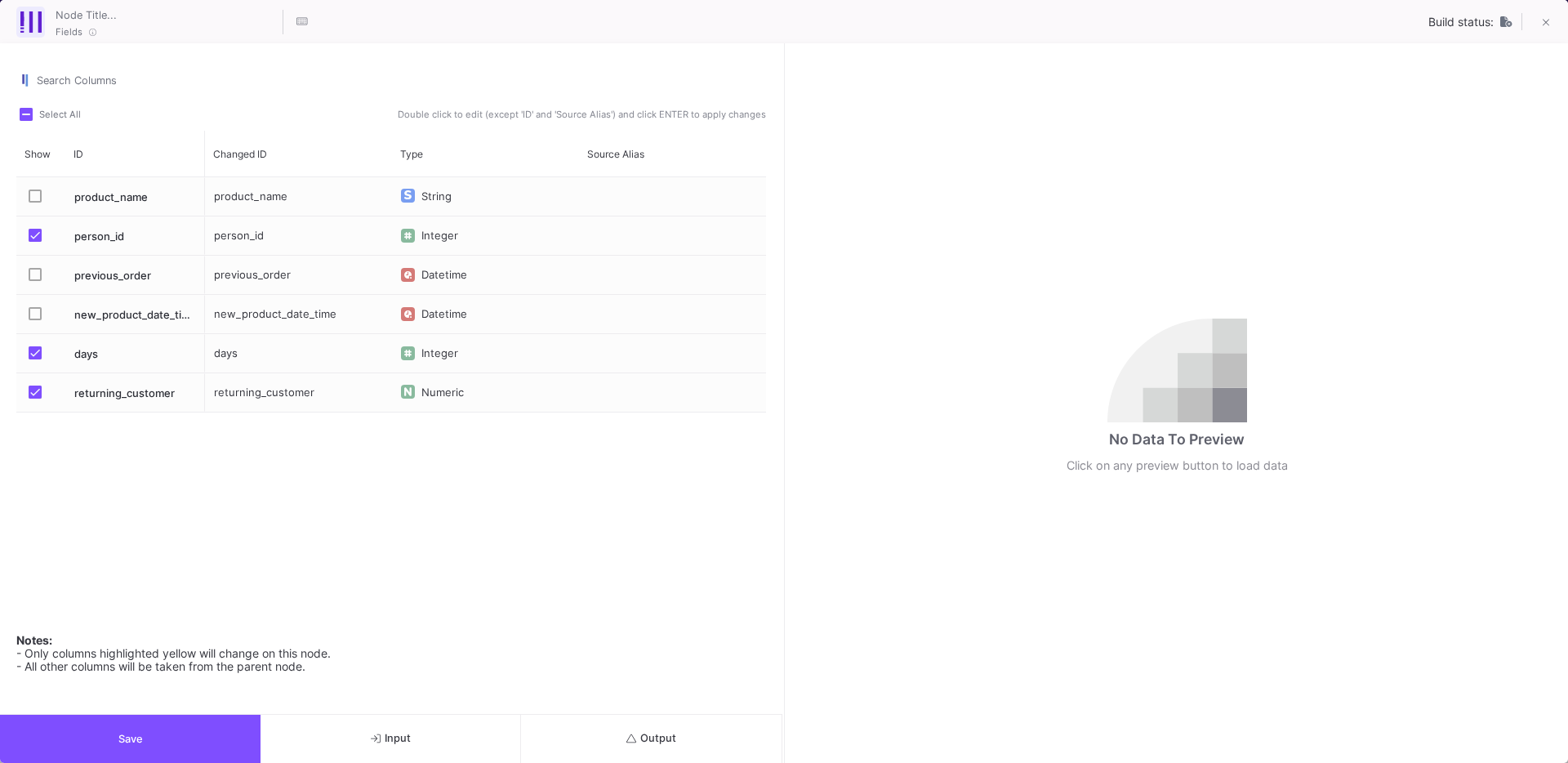
click at [33, 349] on span "Press SPACE to select this row." at bounding box center [35, 353] width 13 height 13
click at [35, 360] on input "Press SPACE to select this row." at bounding box center [35, 360] width 1 height 1
click at [37, 387] on span "Press SPACE to select this row." at bounding box center [35, 392] width 13 height 13
click at [35, 399] on input "Press SPACE to select this row." at bounding box center [35, 399] width 1 height 1
click at [146, 719] on button "Save" at bounding box center [130, 739] width 261 height 48
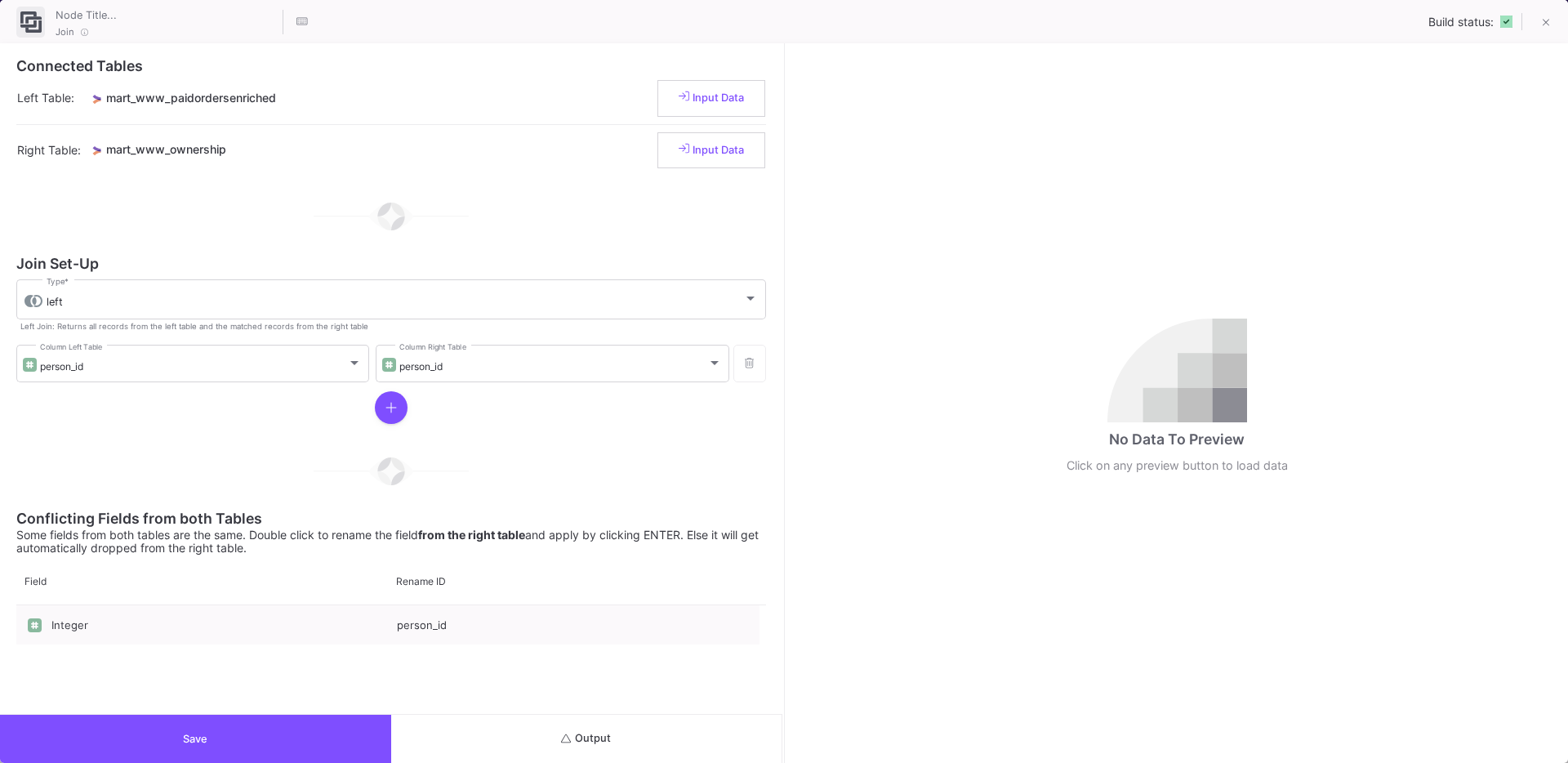
click at [662, 740] on button "Output" at bounding box center [587, 739] width 391 height 48
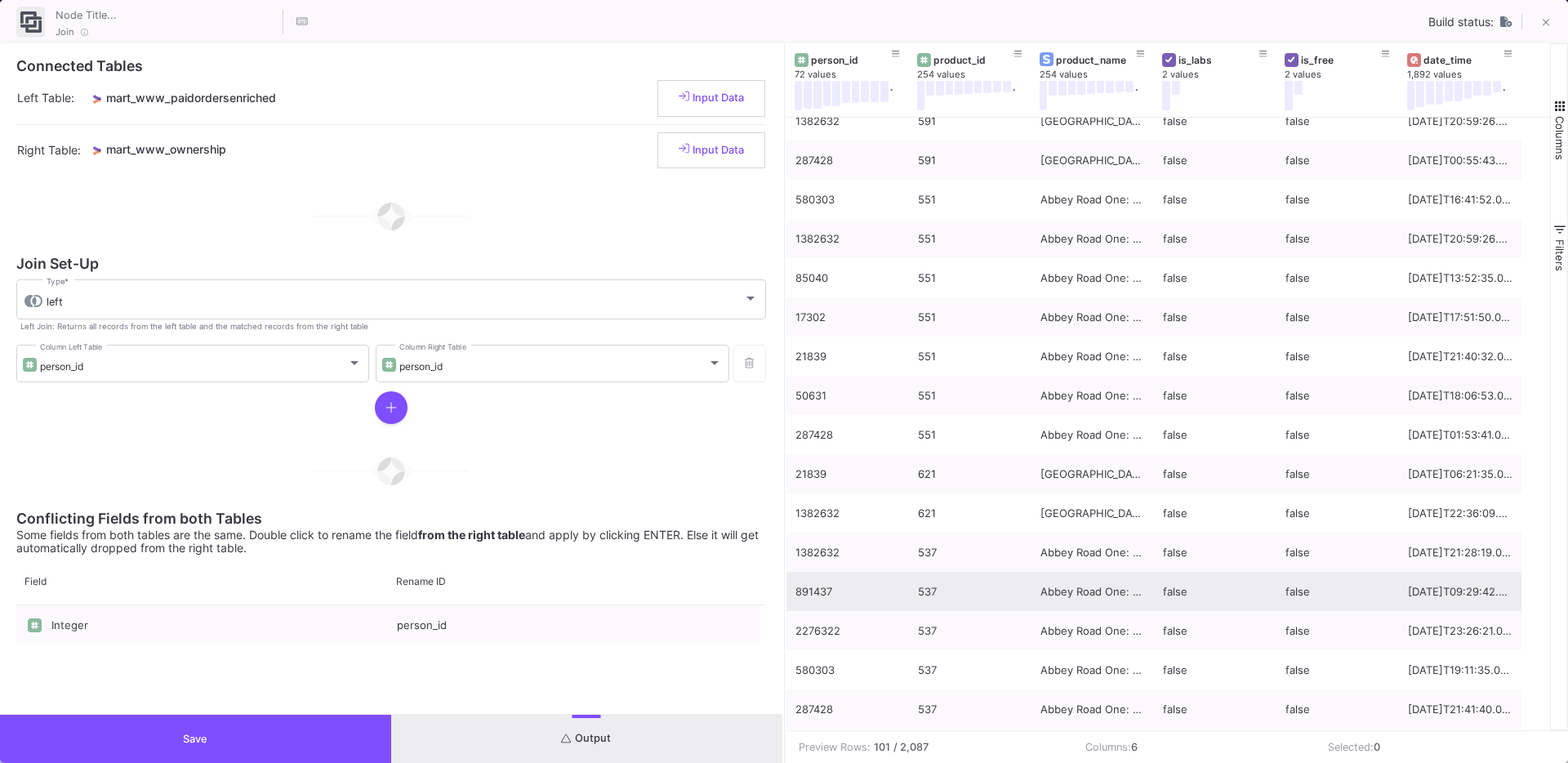
scroll to position [213, 0]
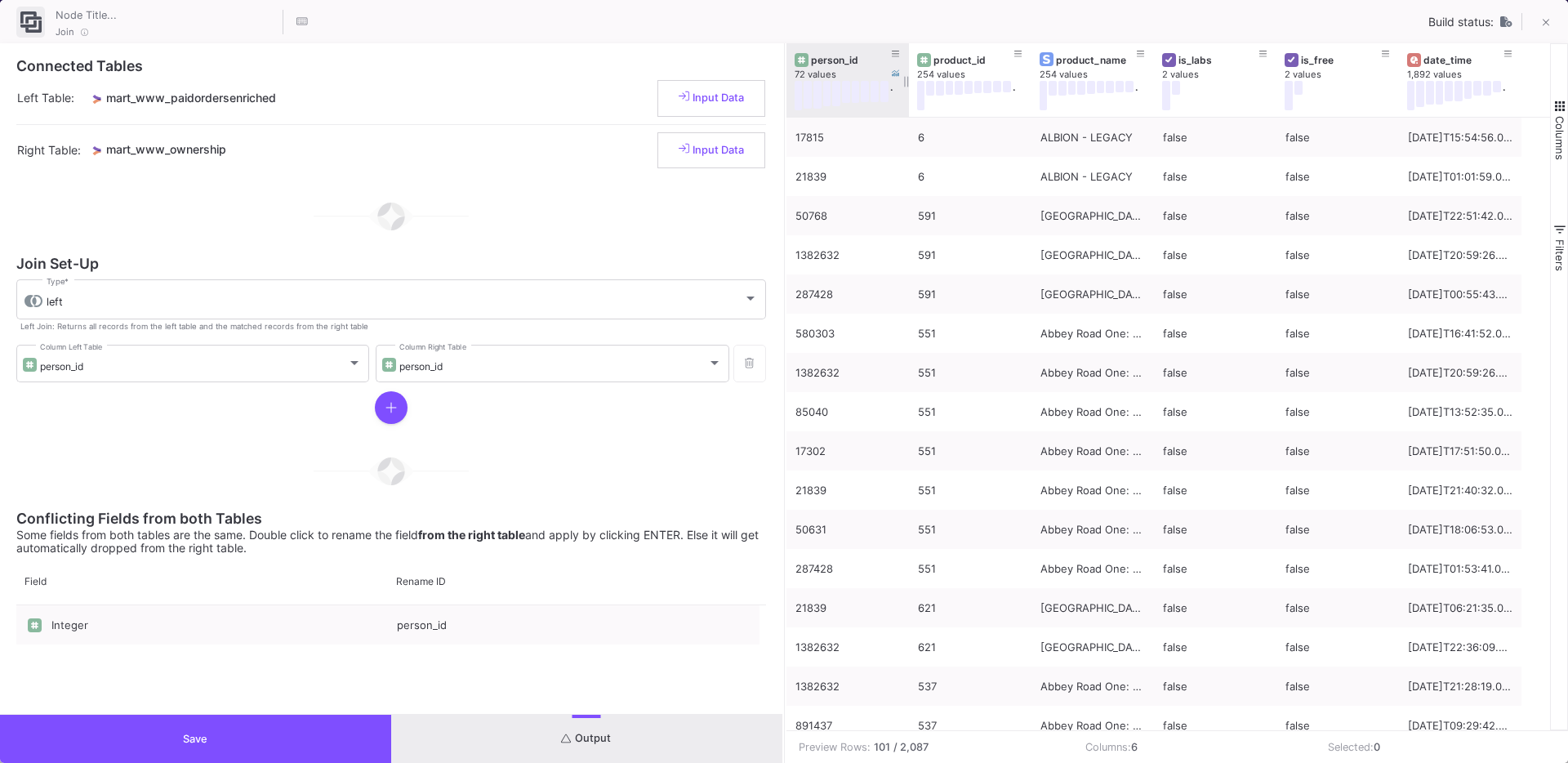
click at [838, 62] on div "person_id" at bounding box center [852, 60] width 81 height 13
click at [842, 57] on div "person_id" at bounding box center [852, 60] width 81 height 13
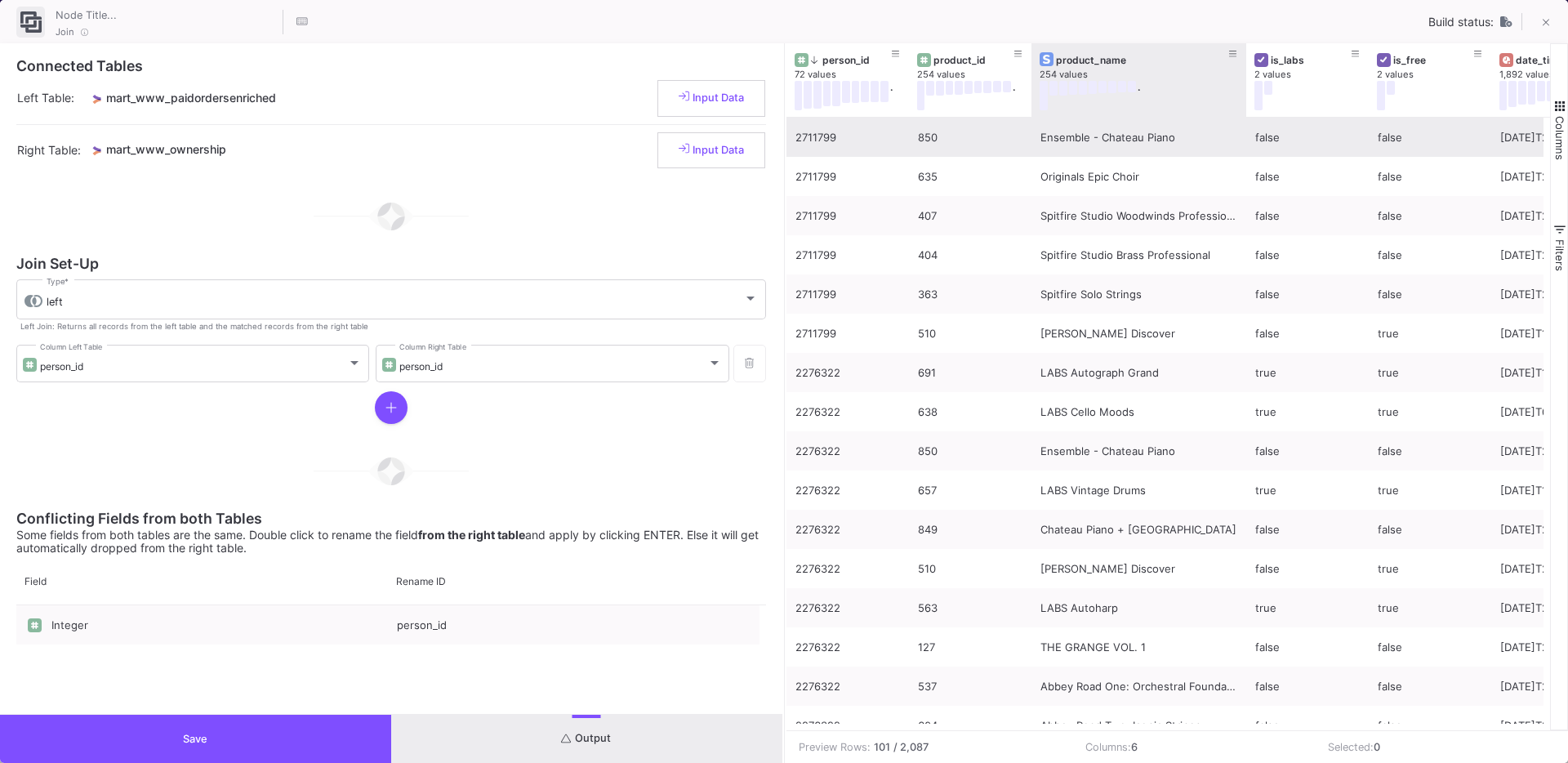
drag, startPoint x: 1150, startPoint y: 112, endPoint x: 1242, endPoint y: 124, distance: 92.8
click at [1242, 124] on div "person_id 72 values . product_id 254 values . product_name 254 values . is_labs…" at bounding box center [1168, 387] width 764 height 687
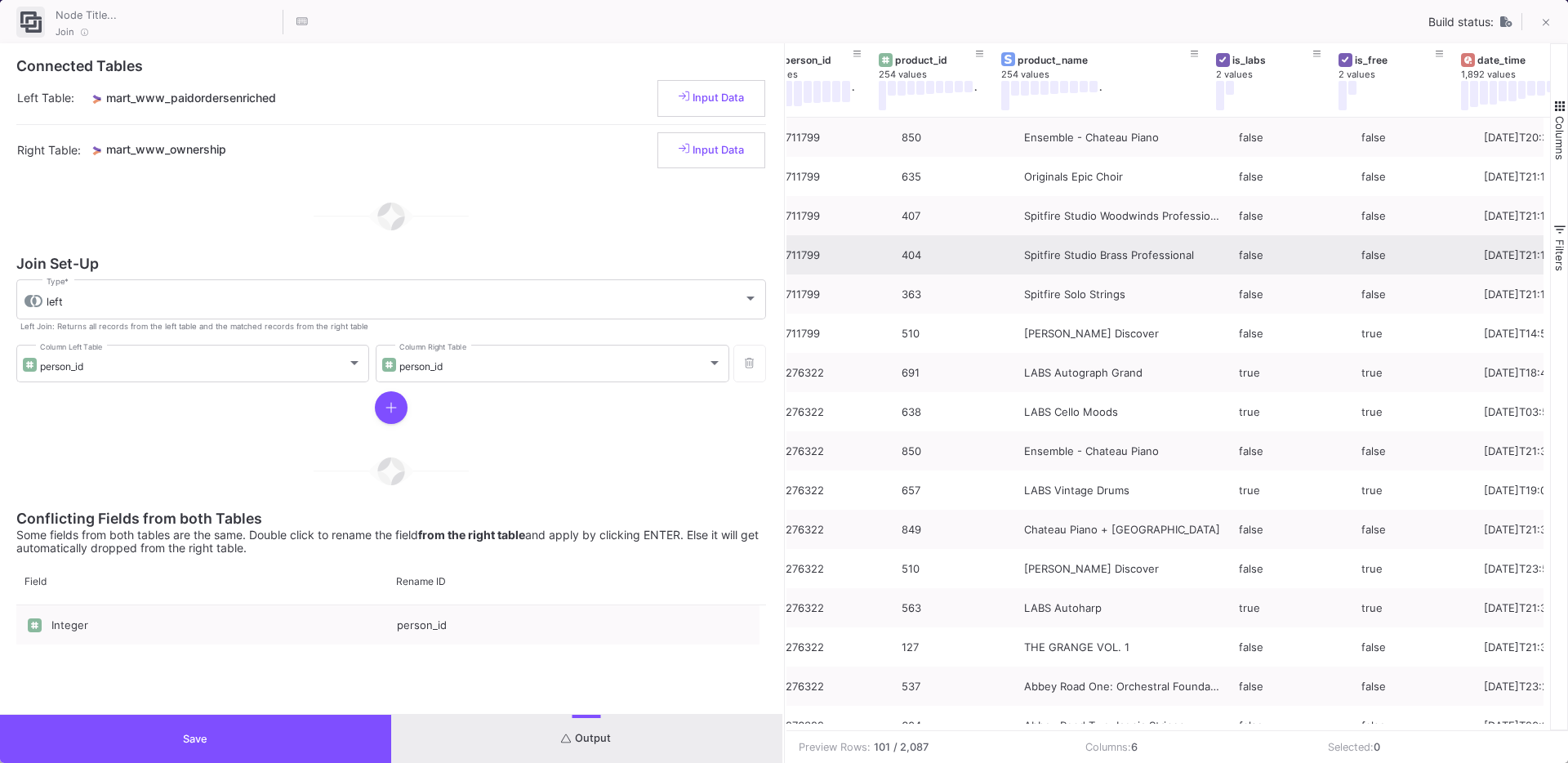
scroll to position [0, 0]
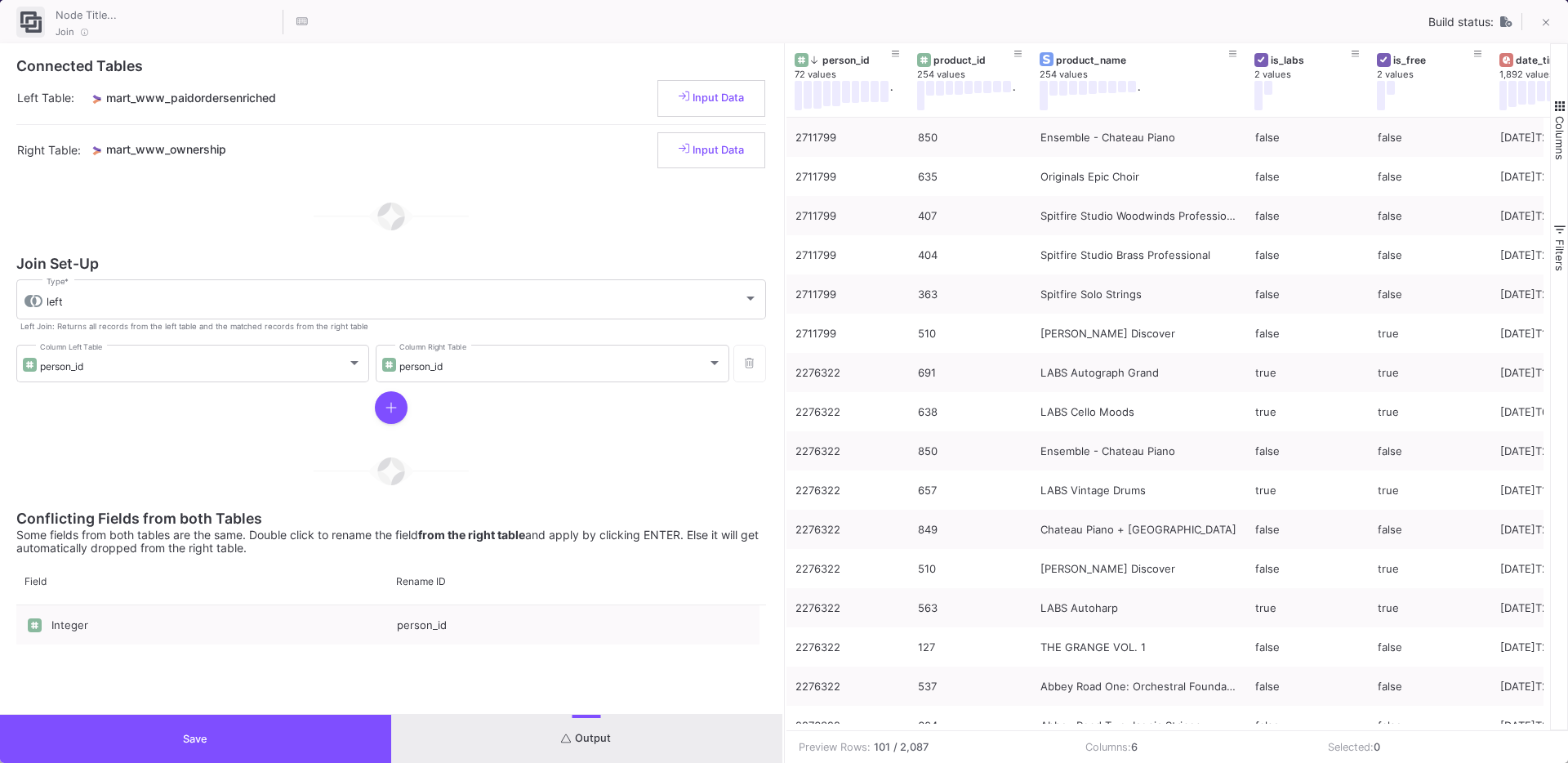
click at [196, 730] on button "Save" at bounding box center [195, 739] width 391 height 48
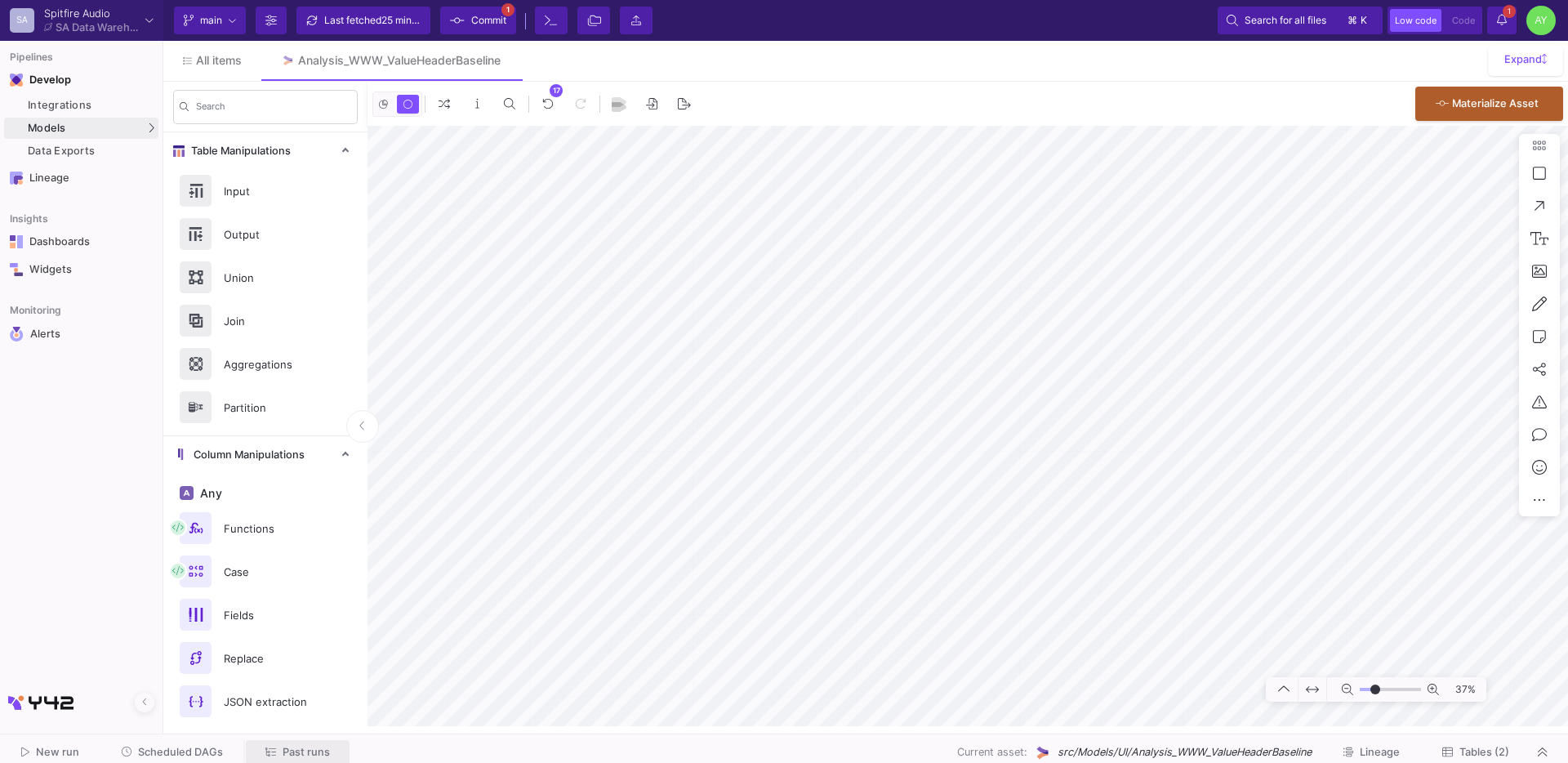
click at [302, 755] on span "Past runs" at bounding box center [306, 752] width 47 height 13
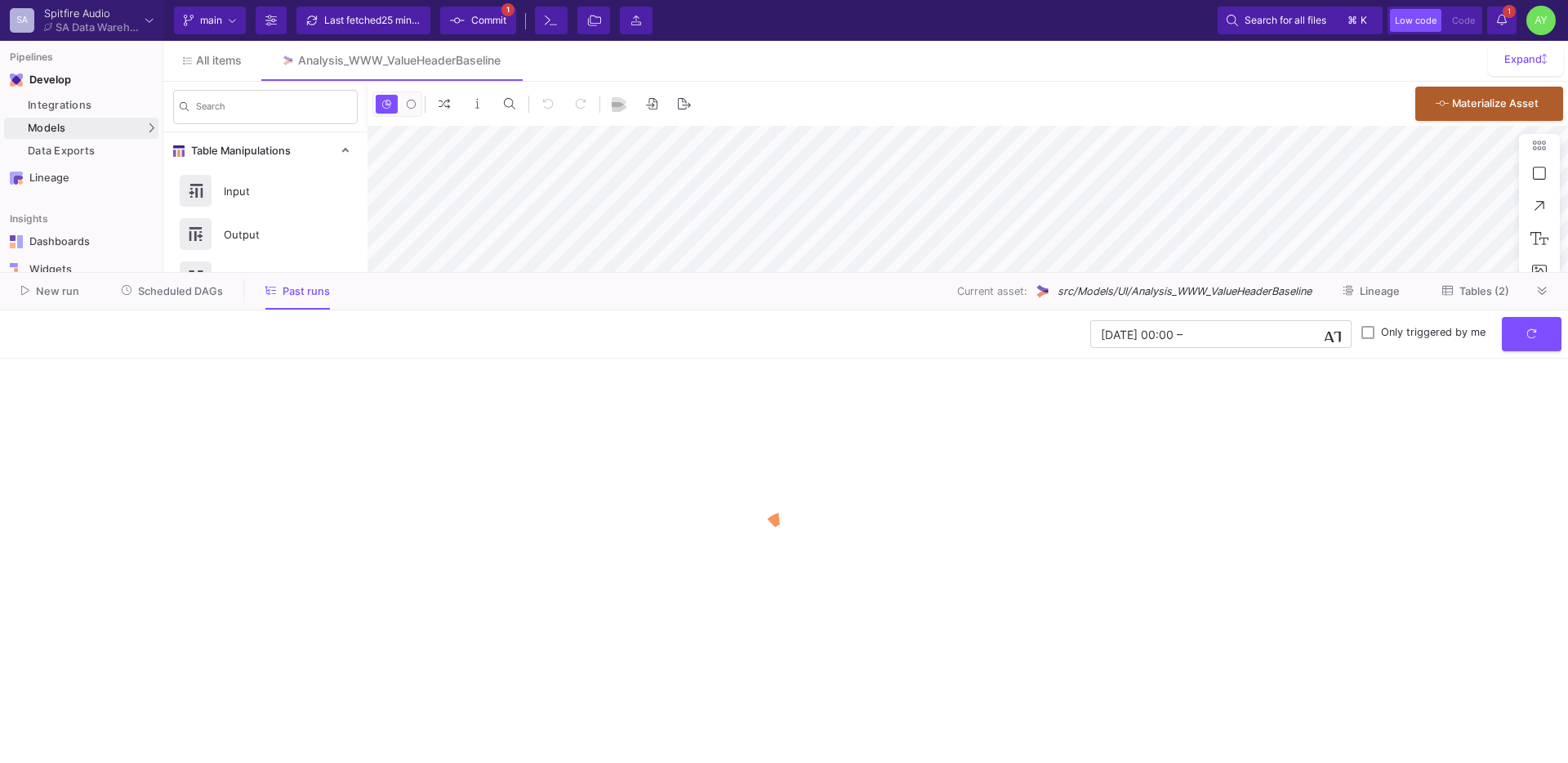
type input "-33"
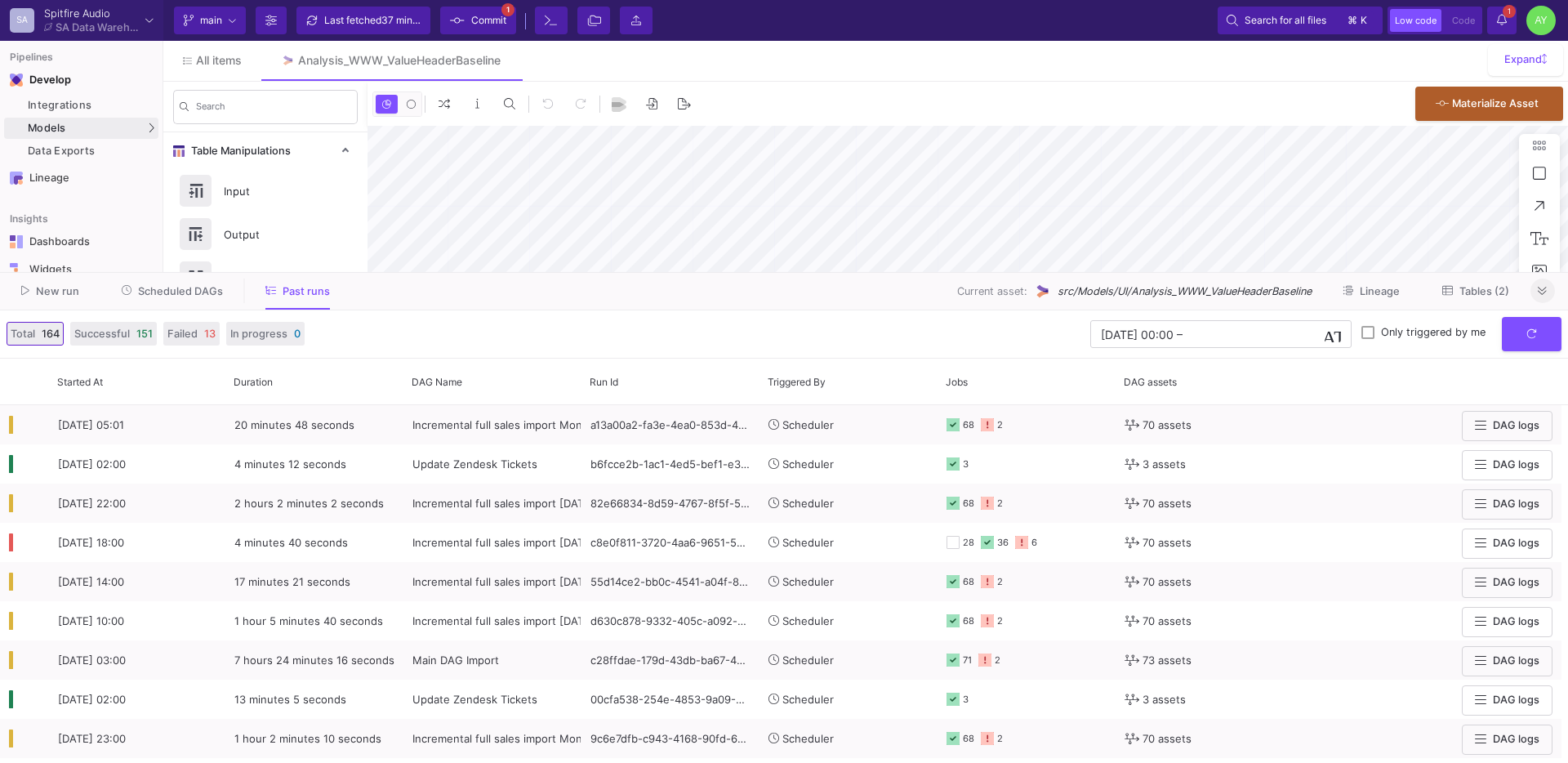
click at [1538, 296] on icon at bounding box center [1542, 291] width 9 height 11
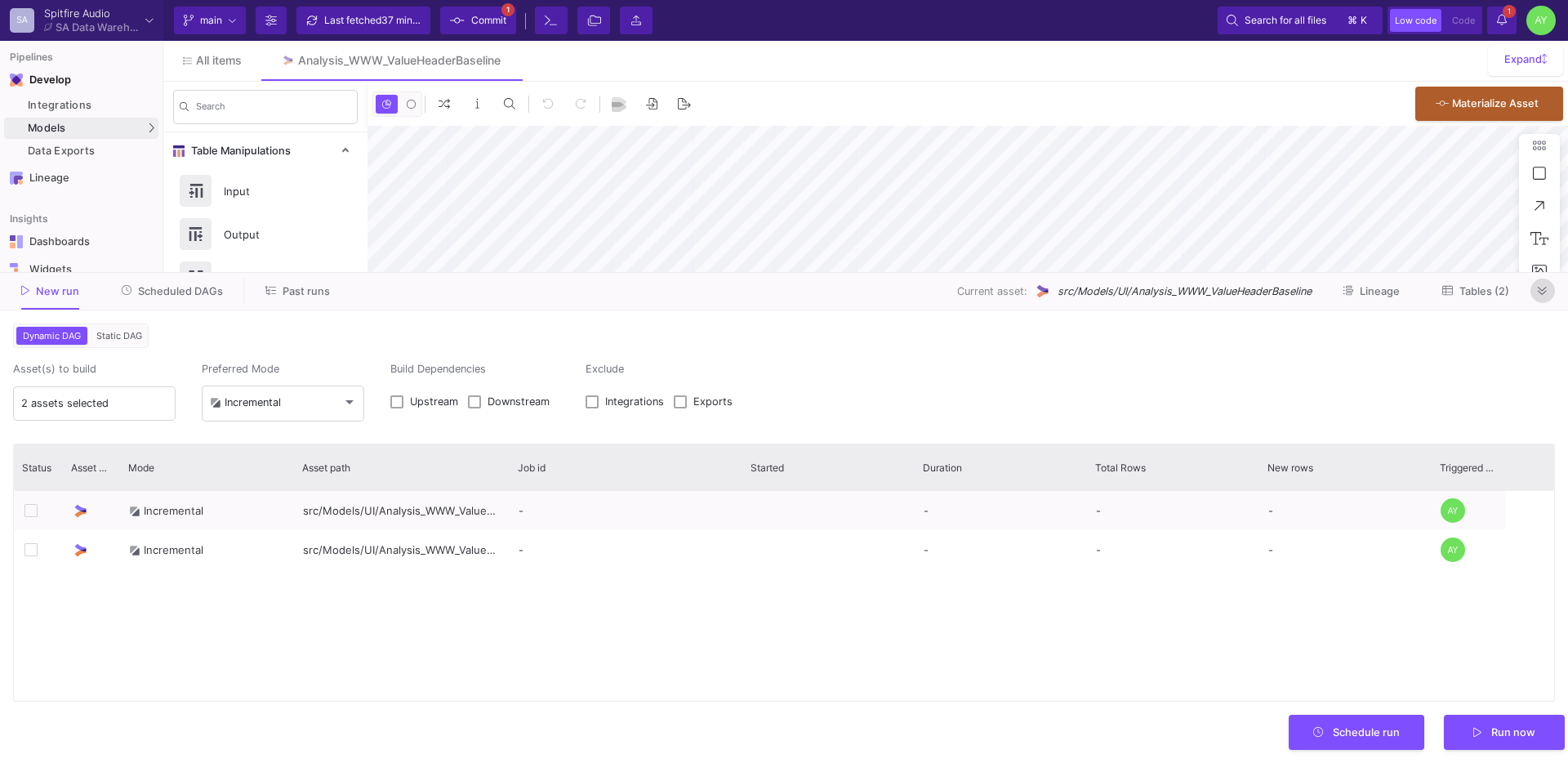
click at [1550, 296] on button at bounding box center [1542, 291] width 24 height 24
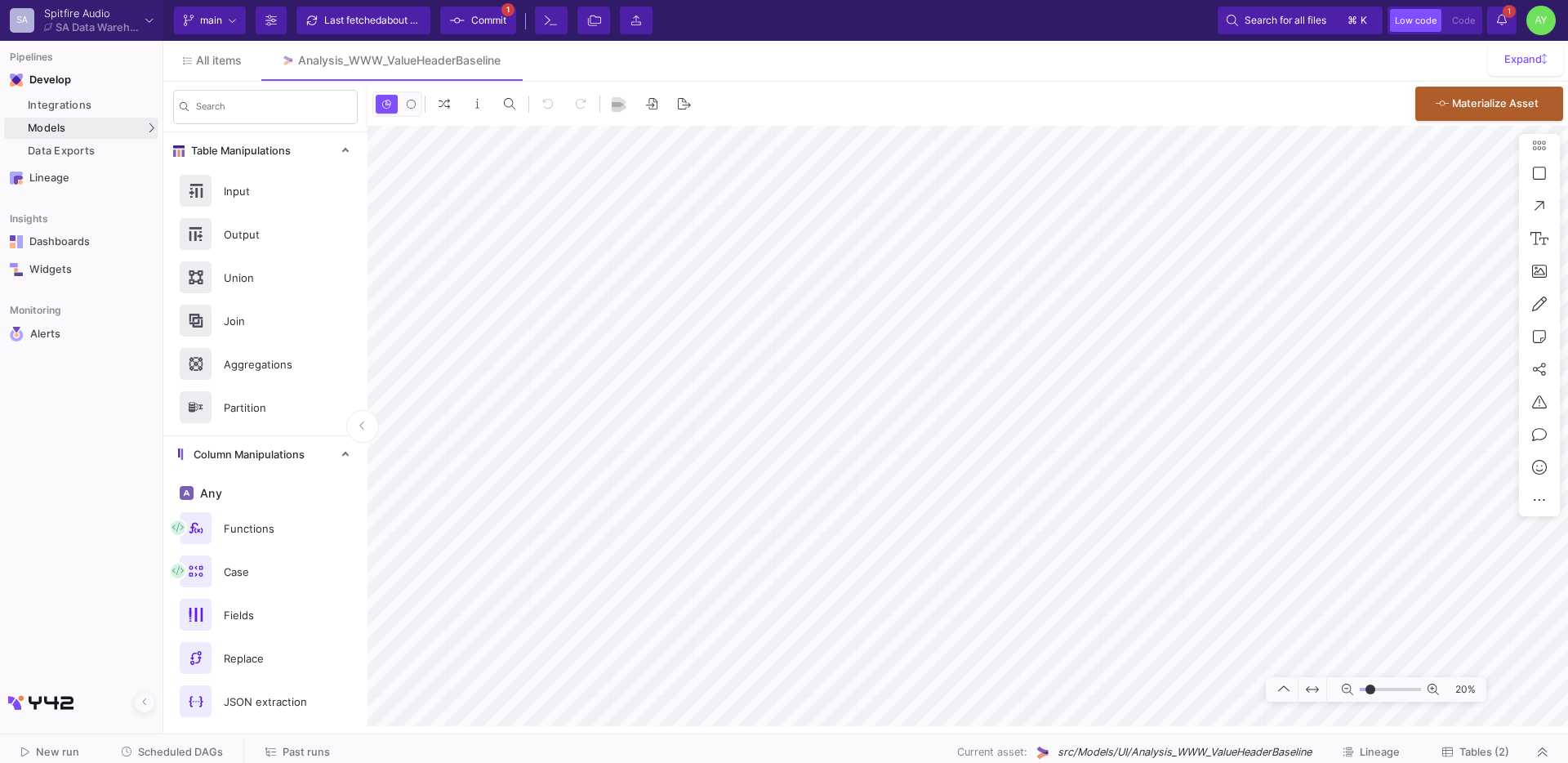
click at [491, 18] on span "Commit" at bounding box center [489, 20] width 35 height 24
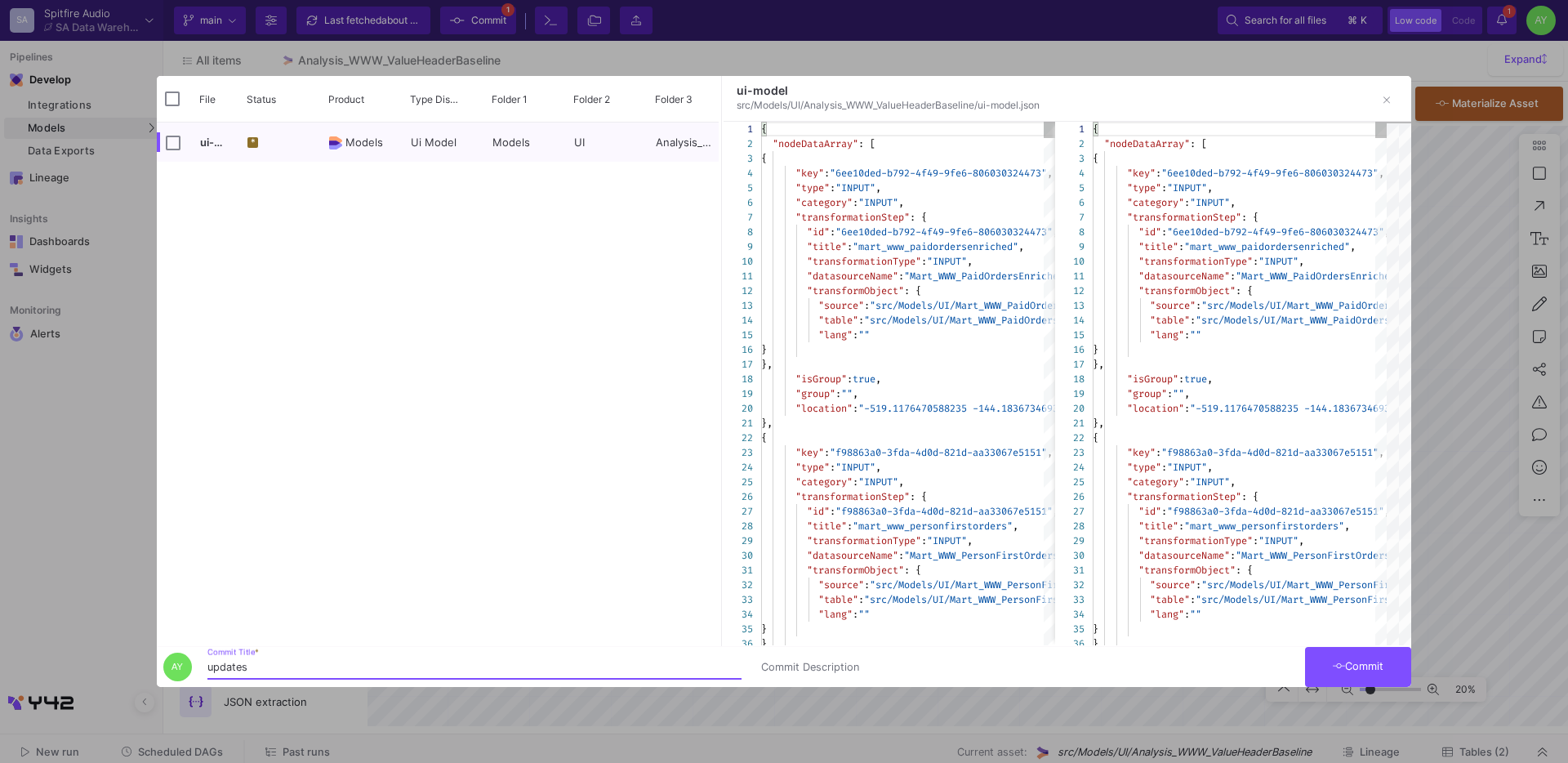
type input "updates"
click at [1346, 675] on button "Commit" at bounding box center [1358, 668] width 106 height 40
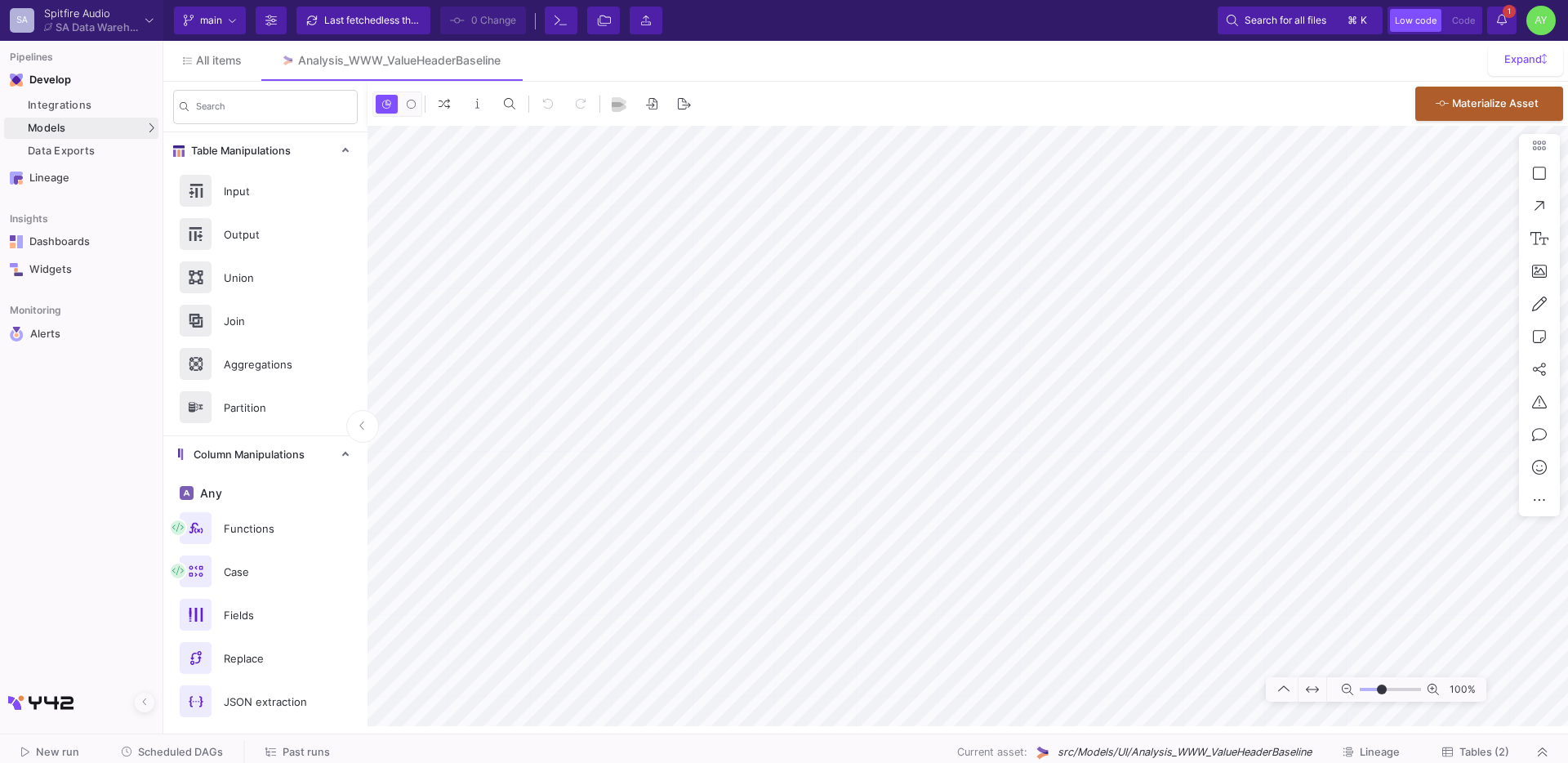
type input "-33"
